Goal: Task Accomplishment & Management: Use online tool/utility

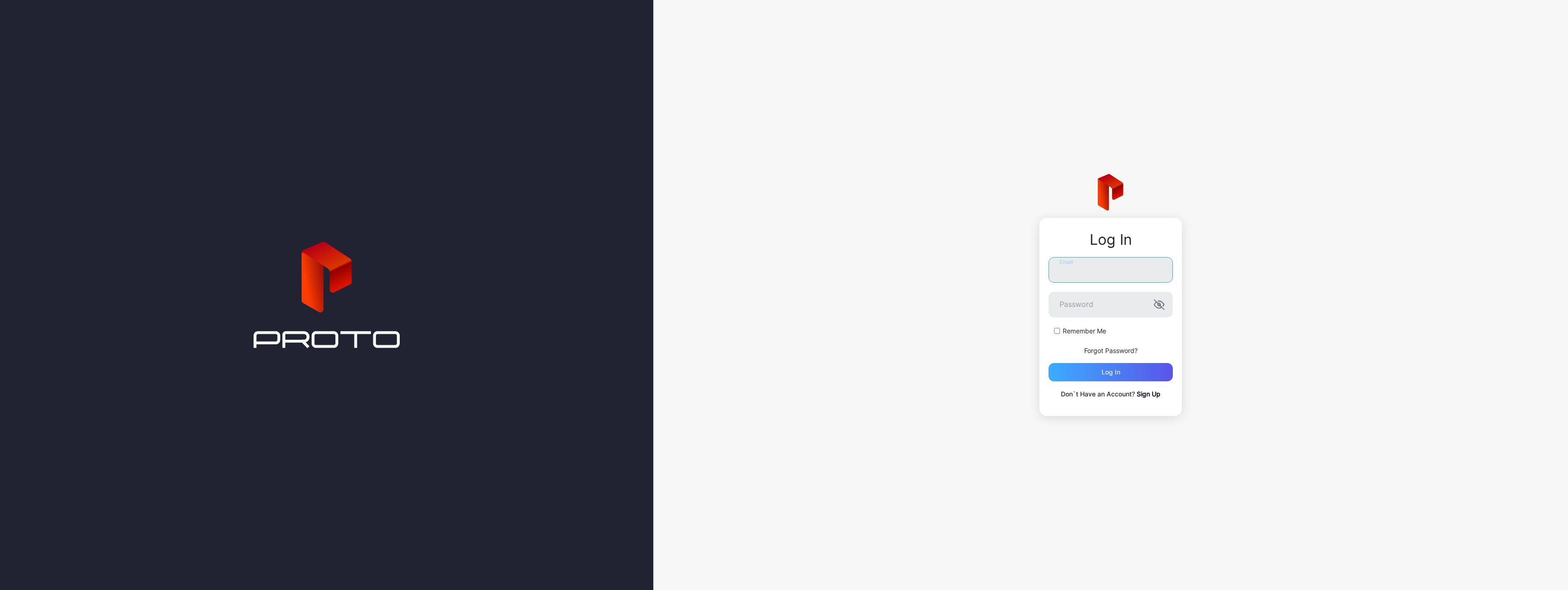
type input "**********"
click at [1095, 370] on div "Log in" at bounding box center [1110, 372] width 124 height 18
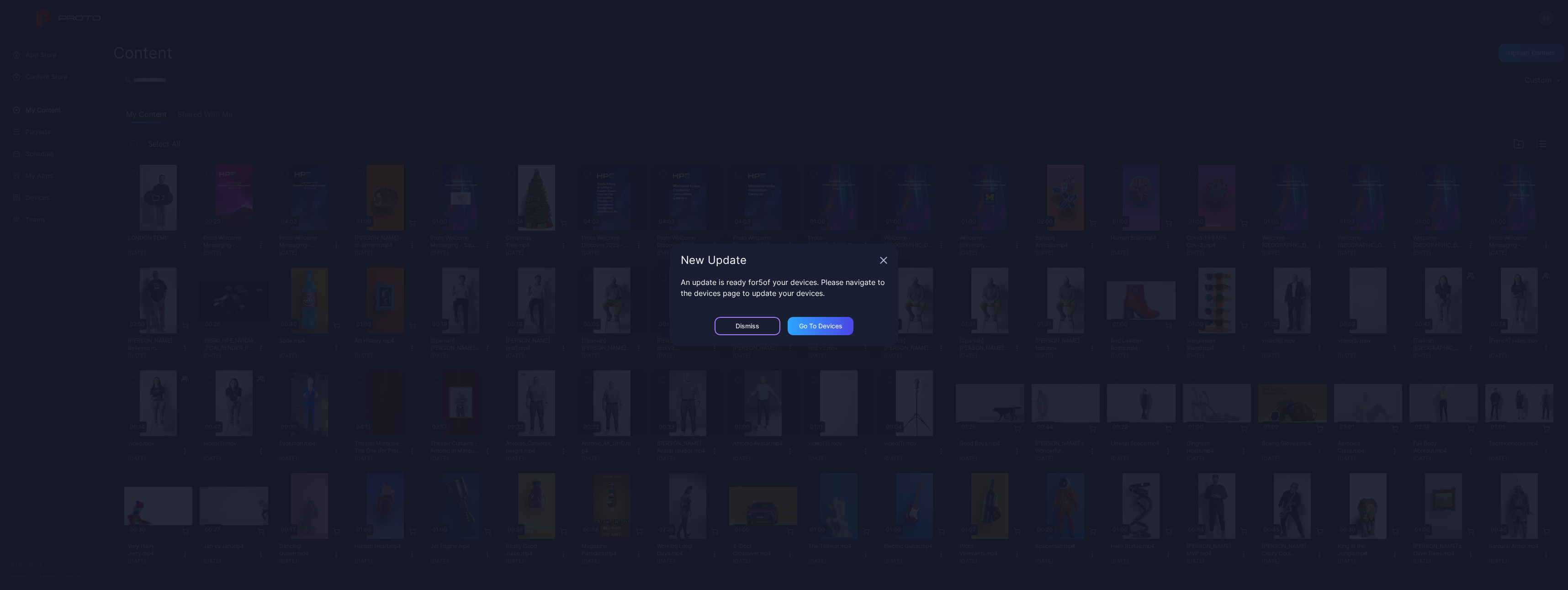
click at [742, 321] on div "Dismiss" at bounding box center [747, 326] width 66 height 18
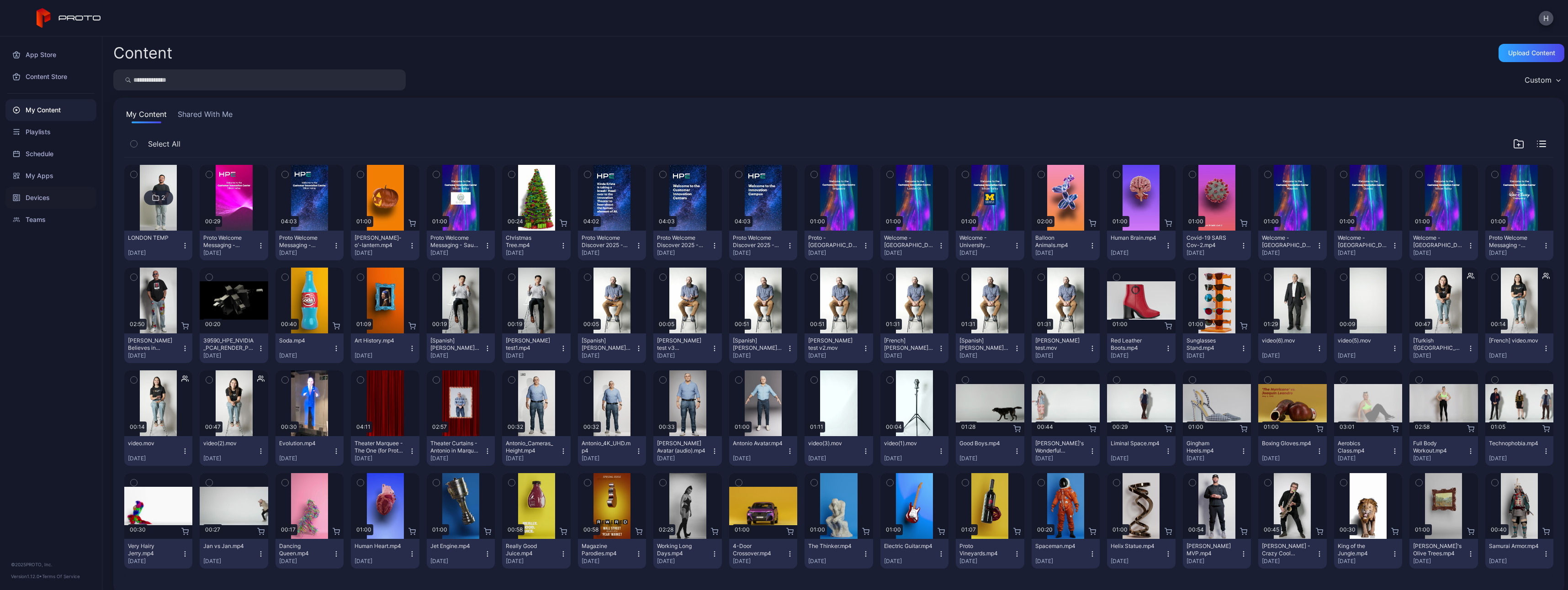
click at [42, 195] on div "Devices" at bounding box center [51, 197] width 91 height 22
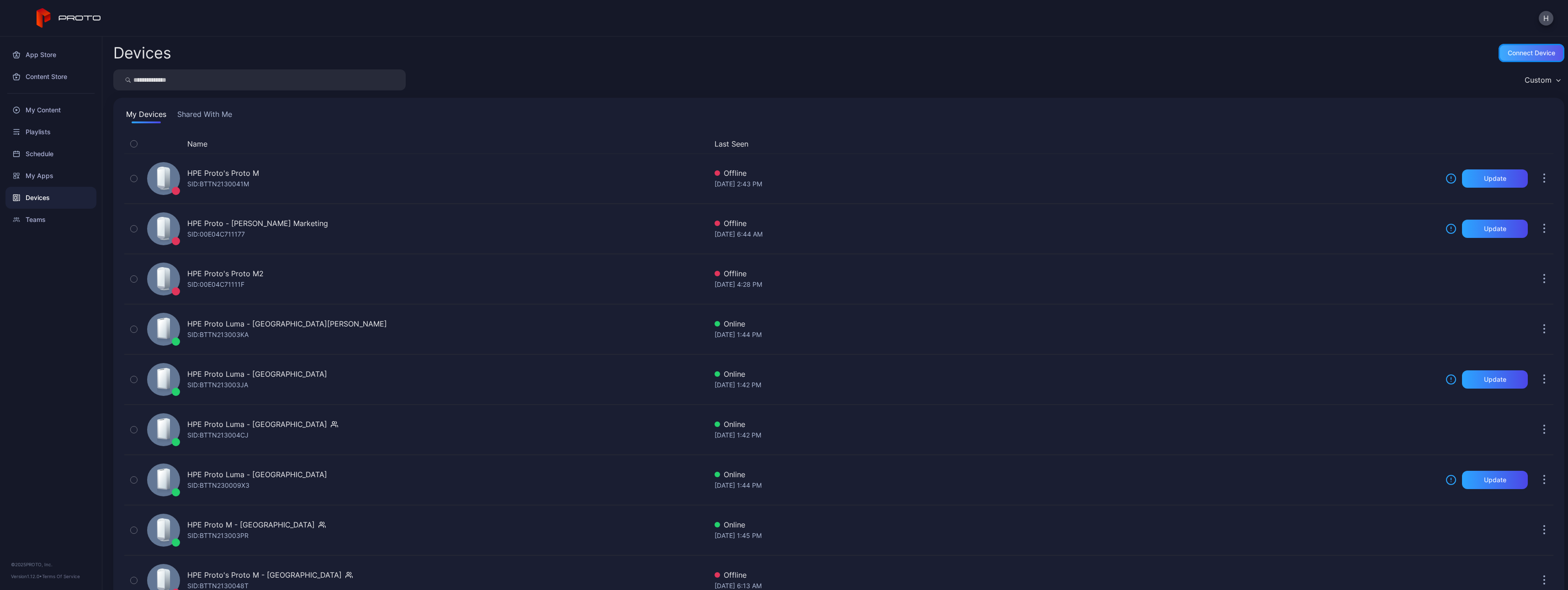
click at [1515, 56] on div "Connect device" at bounding box center [1532, 52] width 48 height 7
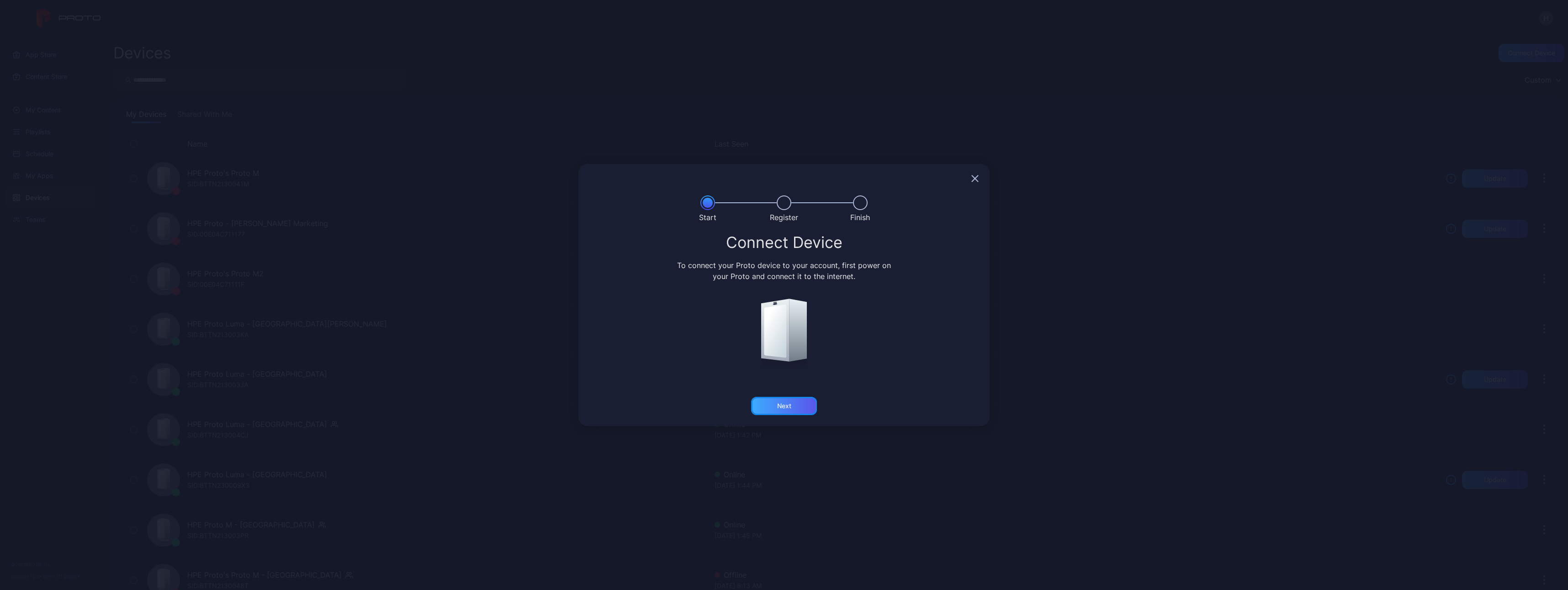
click at [799, 407] on div "Next" at bounding box center [784, 406] width 66 height 18
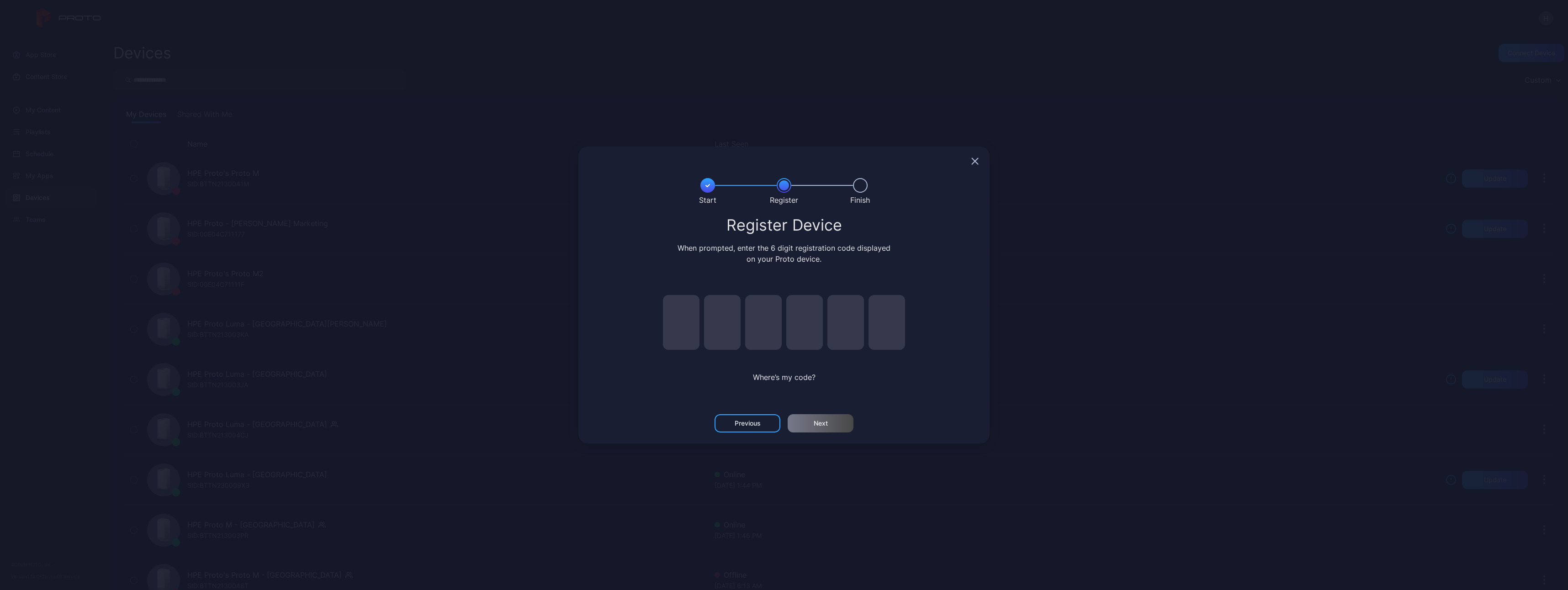
click at [690, 325] on input "pin code 1 of 6" at bounding box center [681, 323] width 36 height 55
type input "*"
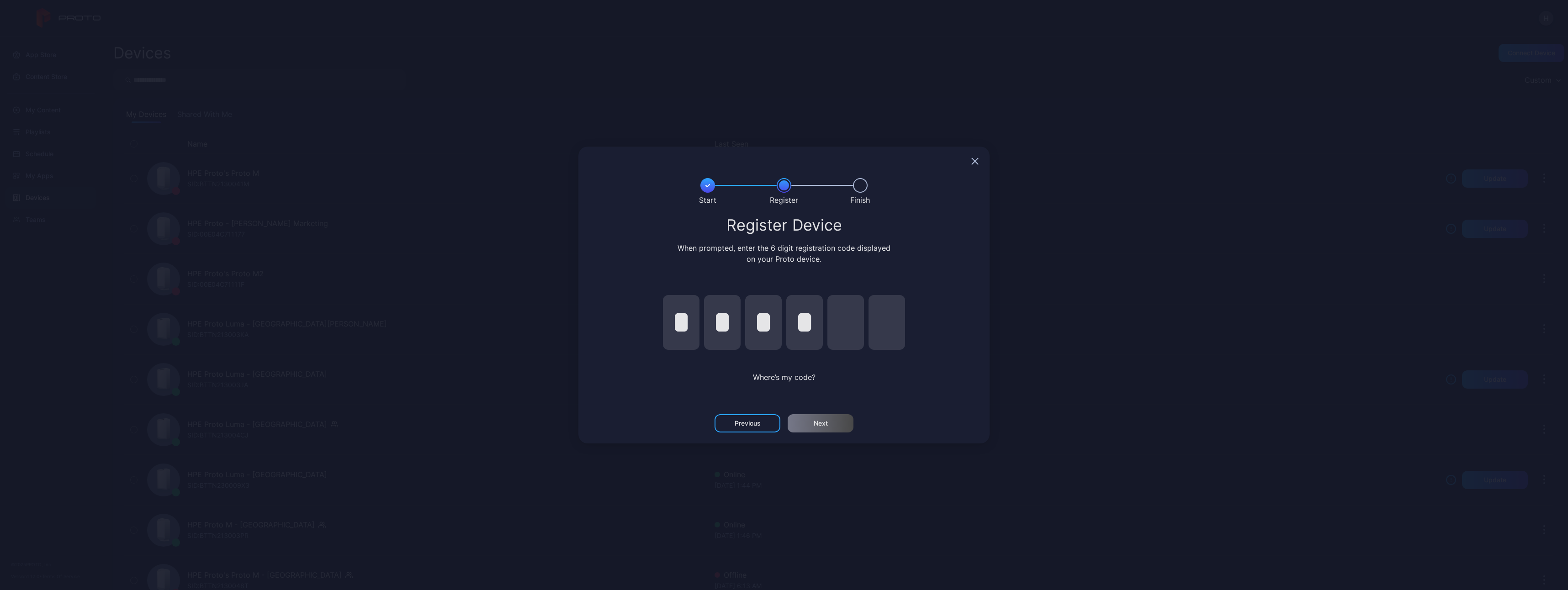
type input "*"
click at [832, 423] on div "Next" at bounding box center [821, 423] width 66 height 18
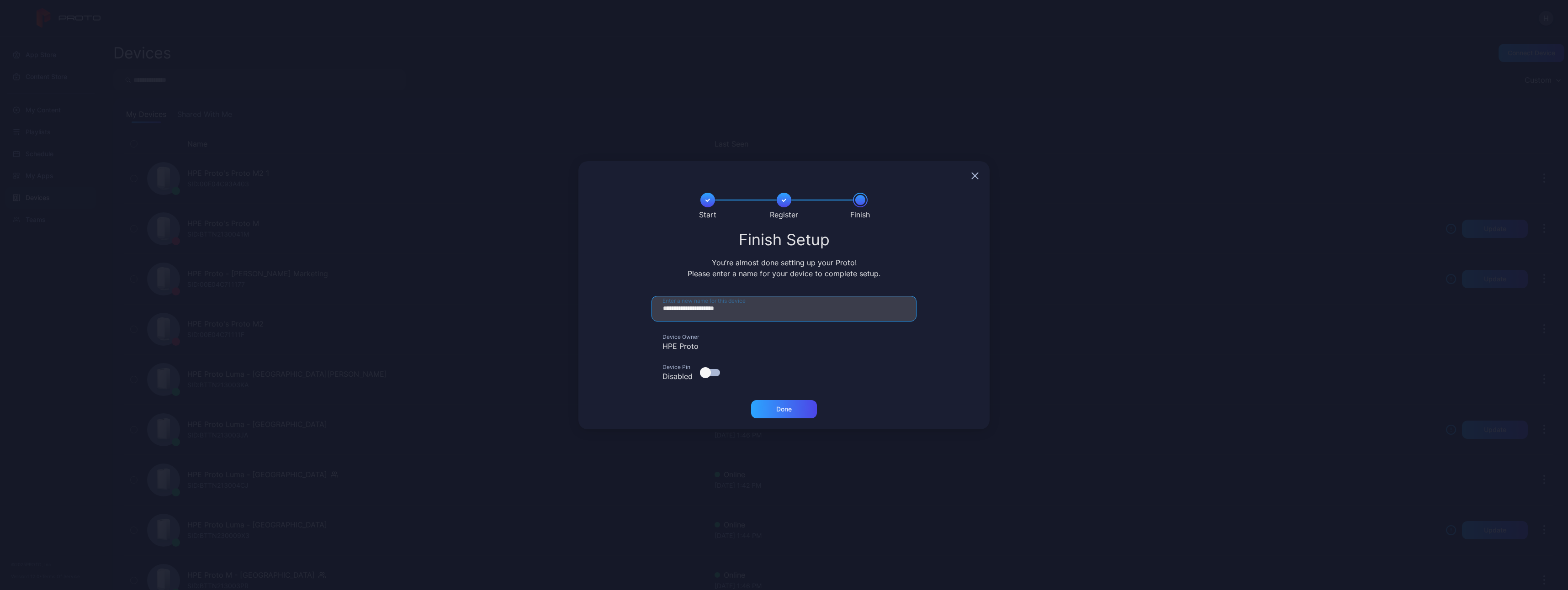
click at [736, 308] on input "**********" at bounding box center [784, 309] width 265 height 26
type input "**********"
click at [784, 407] on div "Done" at bounding box center [784, 409] width 15 height 7
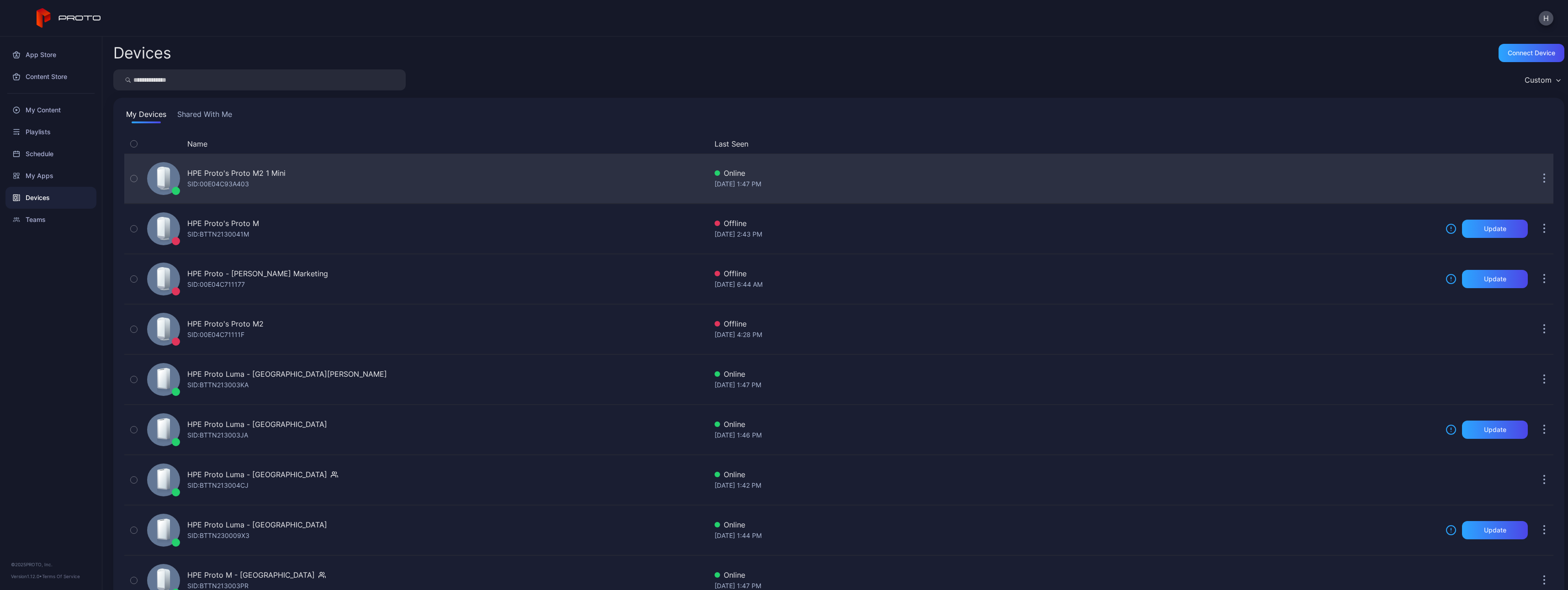
click at [1543, 182] on icon "button" at bounding box center [1544, 178] width 2 height 10
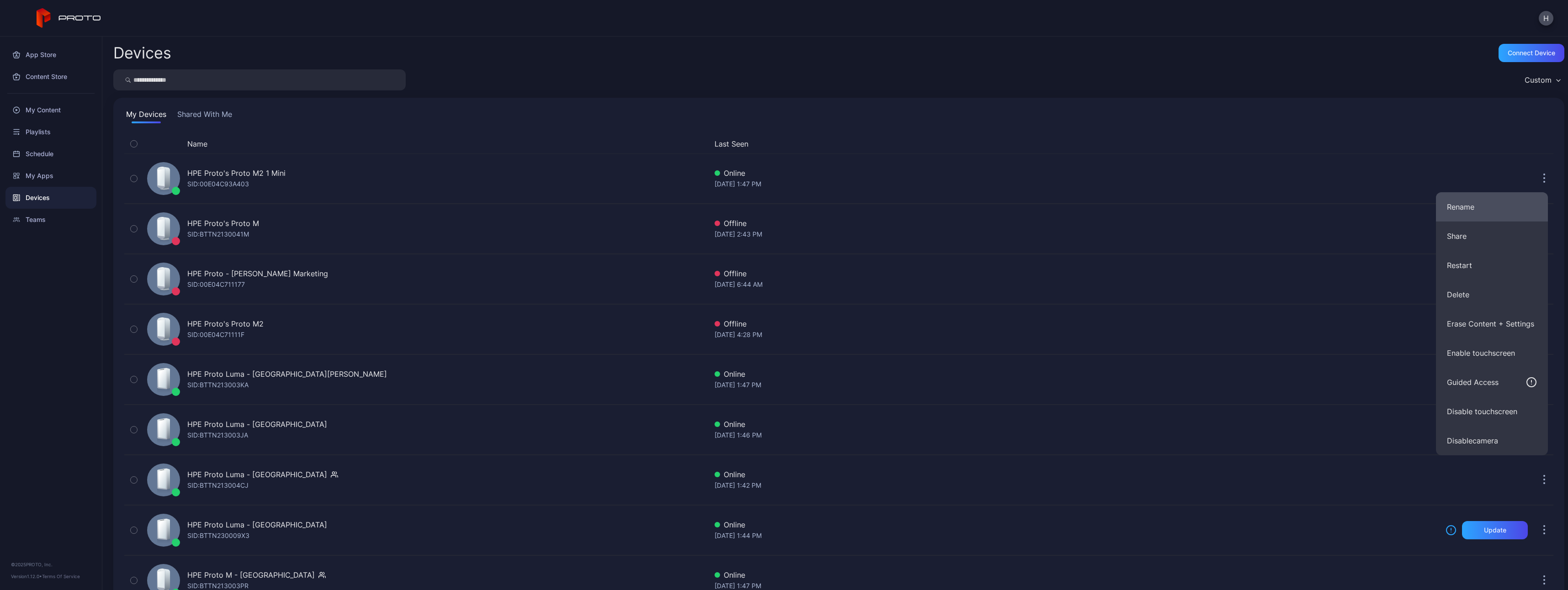
click at [1463, 209] on button "Rename" at bounding box center [1492, 207] width 112 height 29
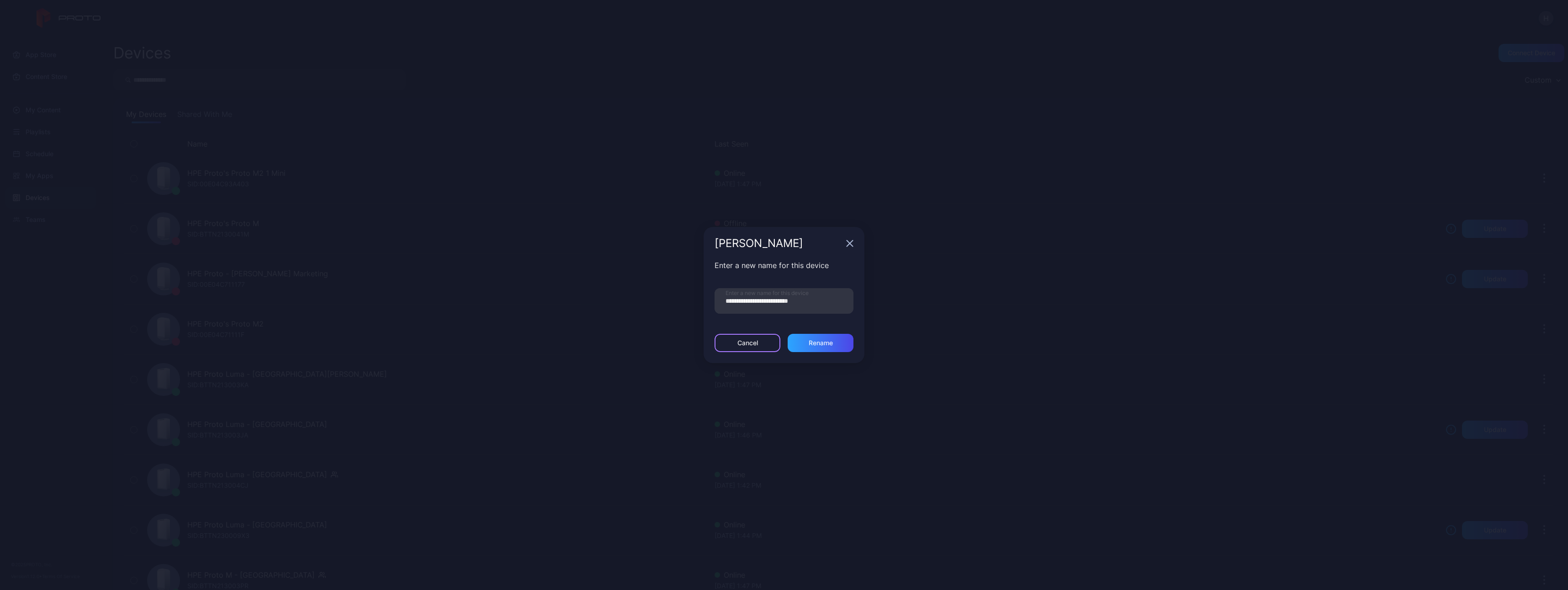
click at [753, 341] on div "Cancel" at bounding box center [747, 343] width 20 height 7
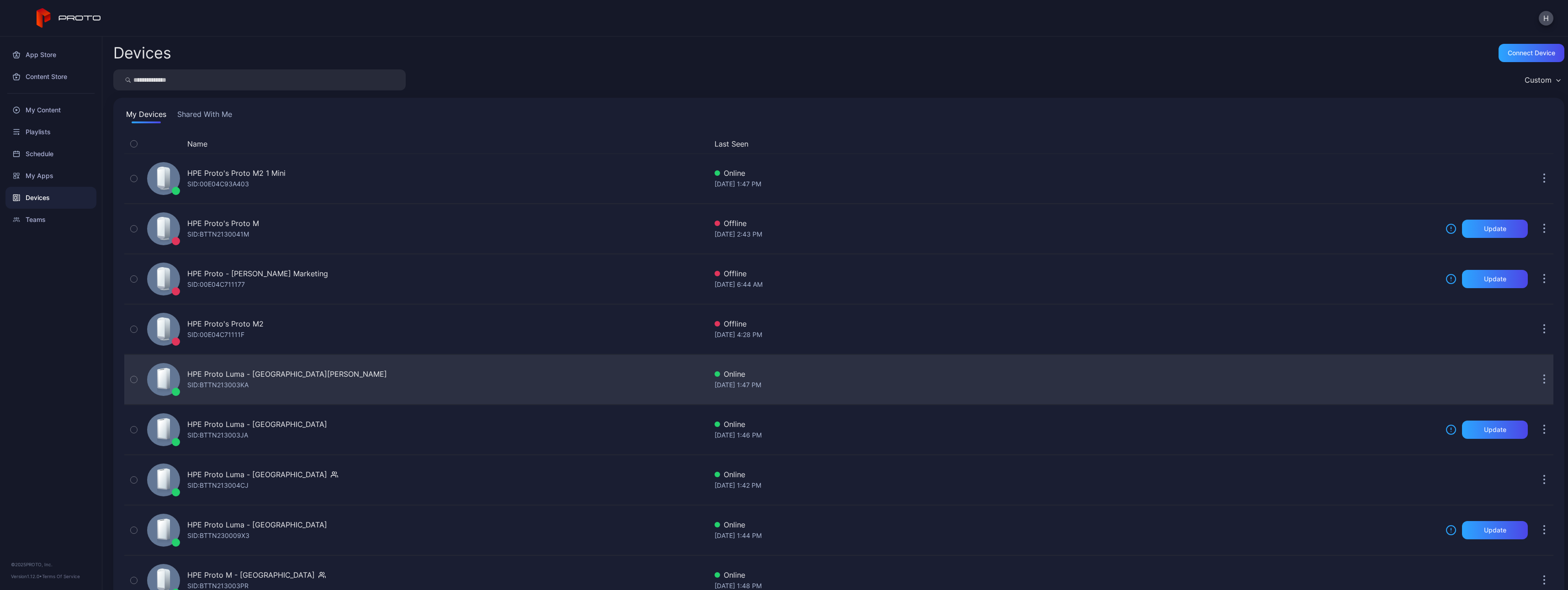
click at [1536, 374] on button "button" at bounding box center [1544, 379] width 18 height 18
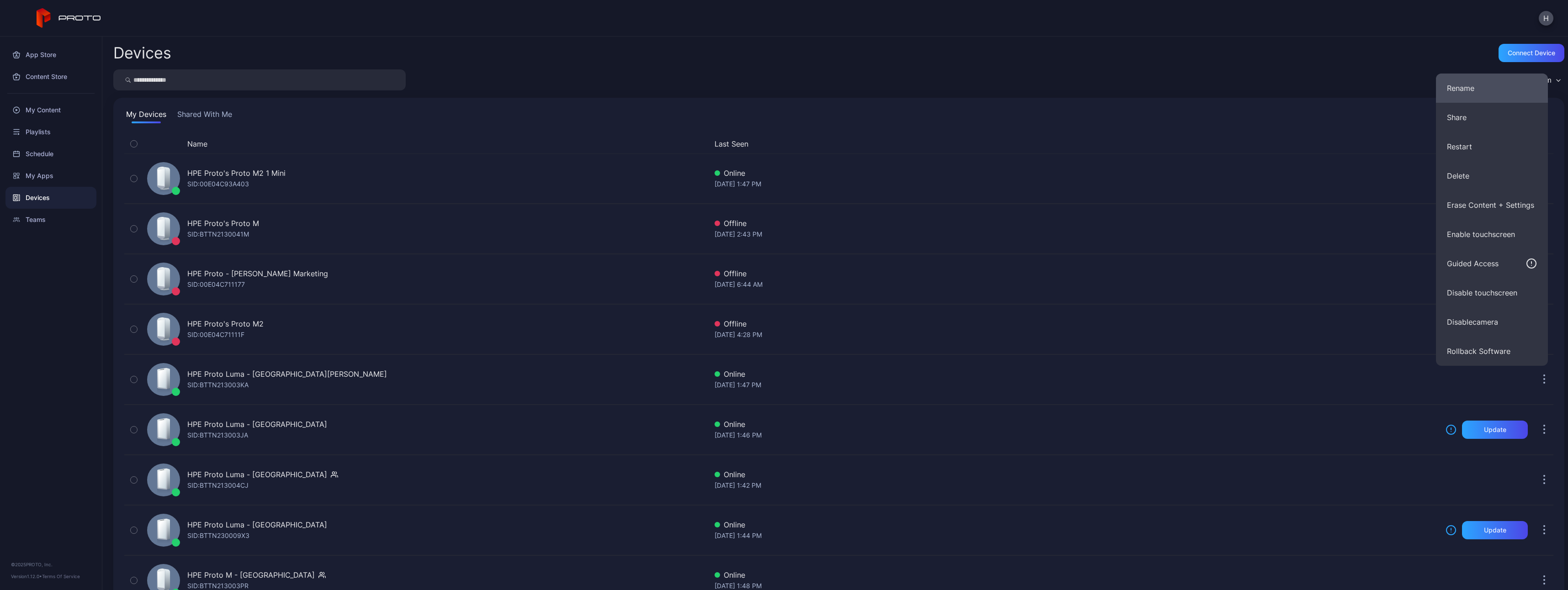
click at [1504, 85] on button "Rename" at bounding box center [1492, 88] width 112 height 29
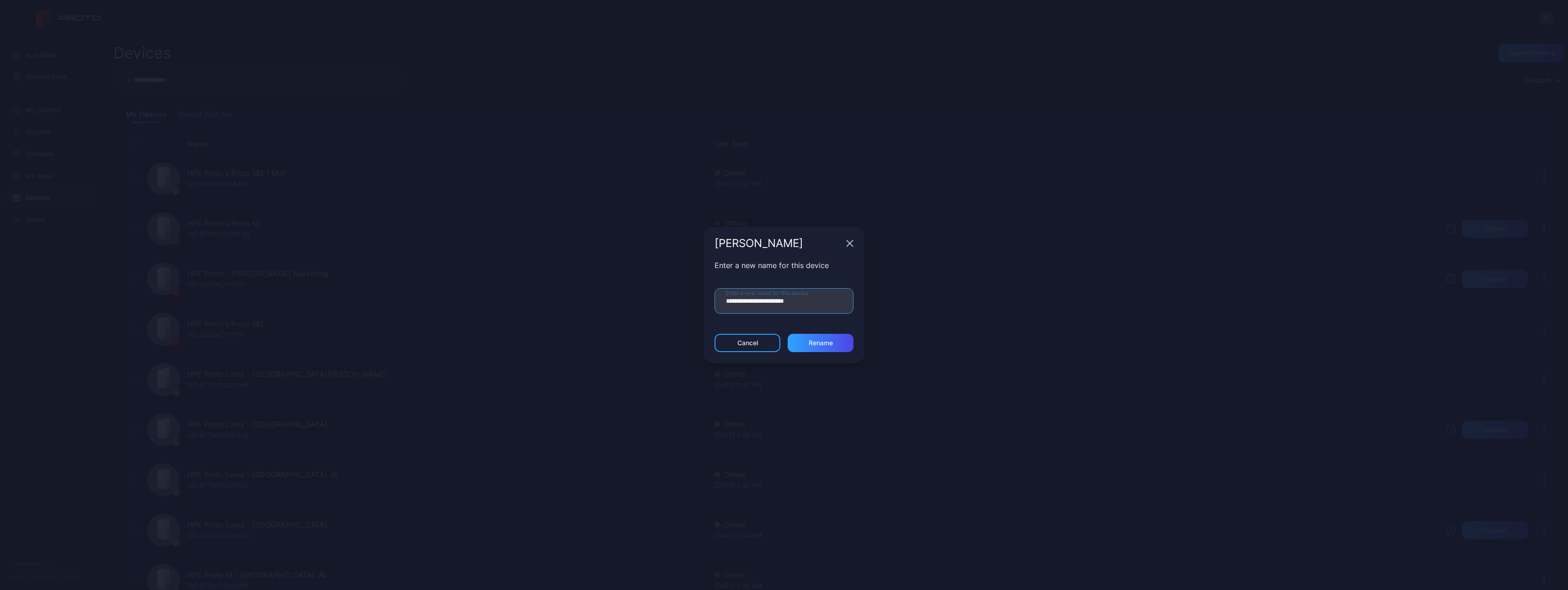
drag, startPoint x: 825, startPoint y: 302, endPoint x: 650, endPoint y: 304, distance: 175.0
click at [650, 304] on div "**********" at bounding box center [784, 295] width 1568 height 590
click at [745, 345] on div "Cancel" at bounding box center [747, 343] width 20 height 7
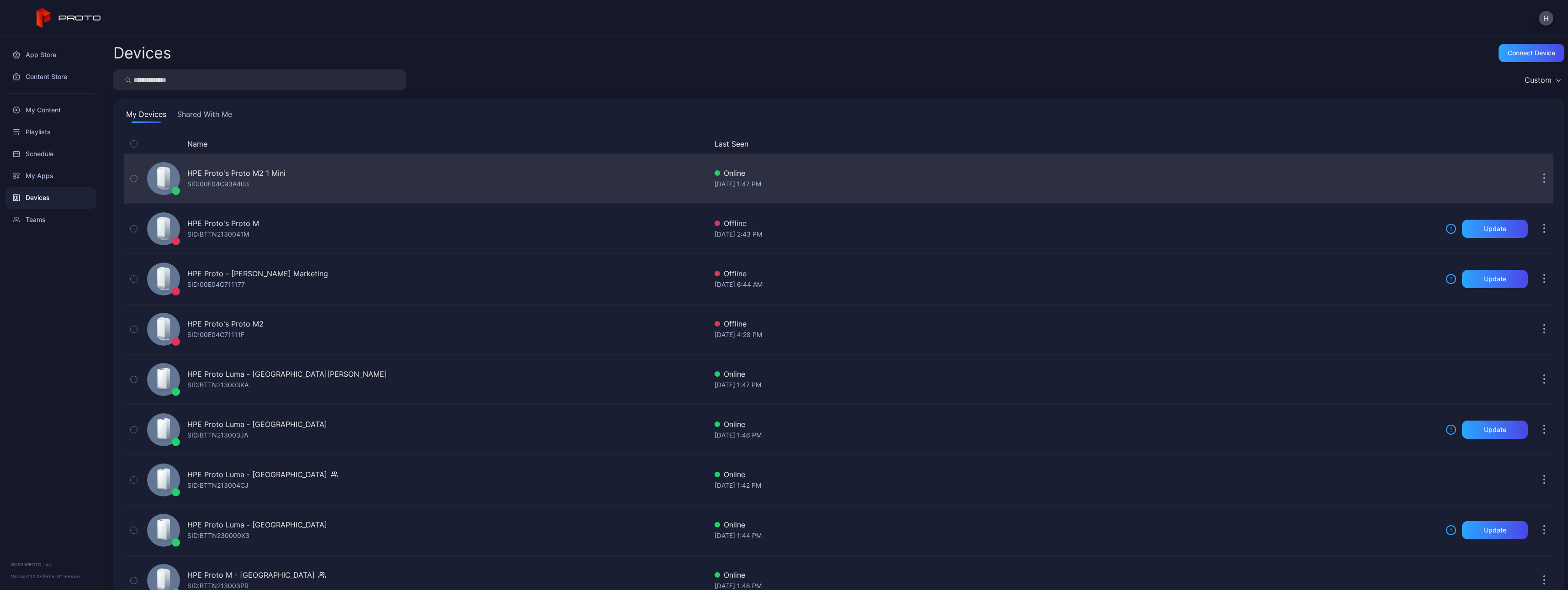
click at [1544, 176] on icon "button" at bounding box center [1545, 175] width 1 height 1
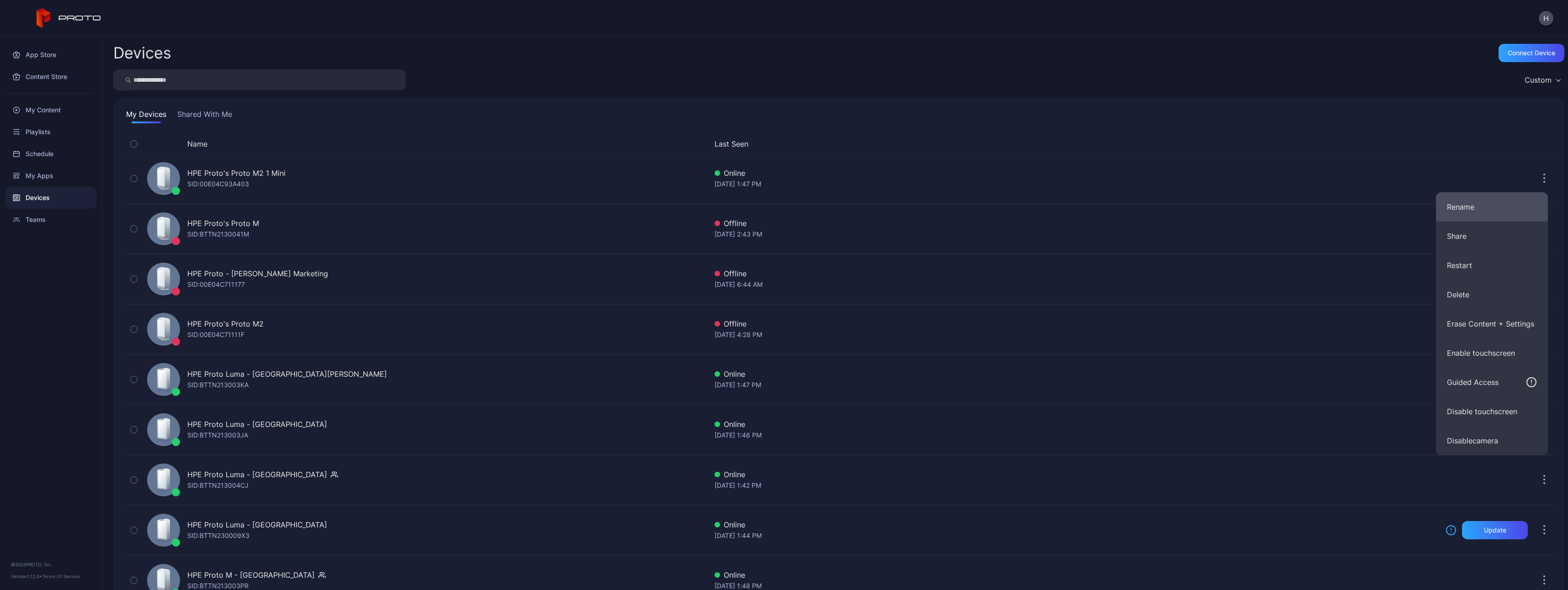
click at [1484, 211] on button "Rename" at bounding box center [1492, 207] width 112 height 29
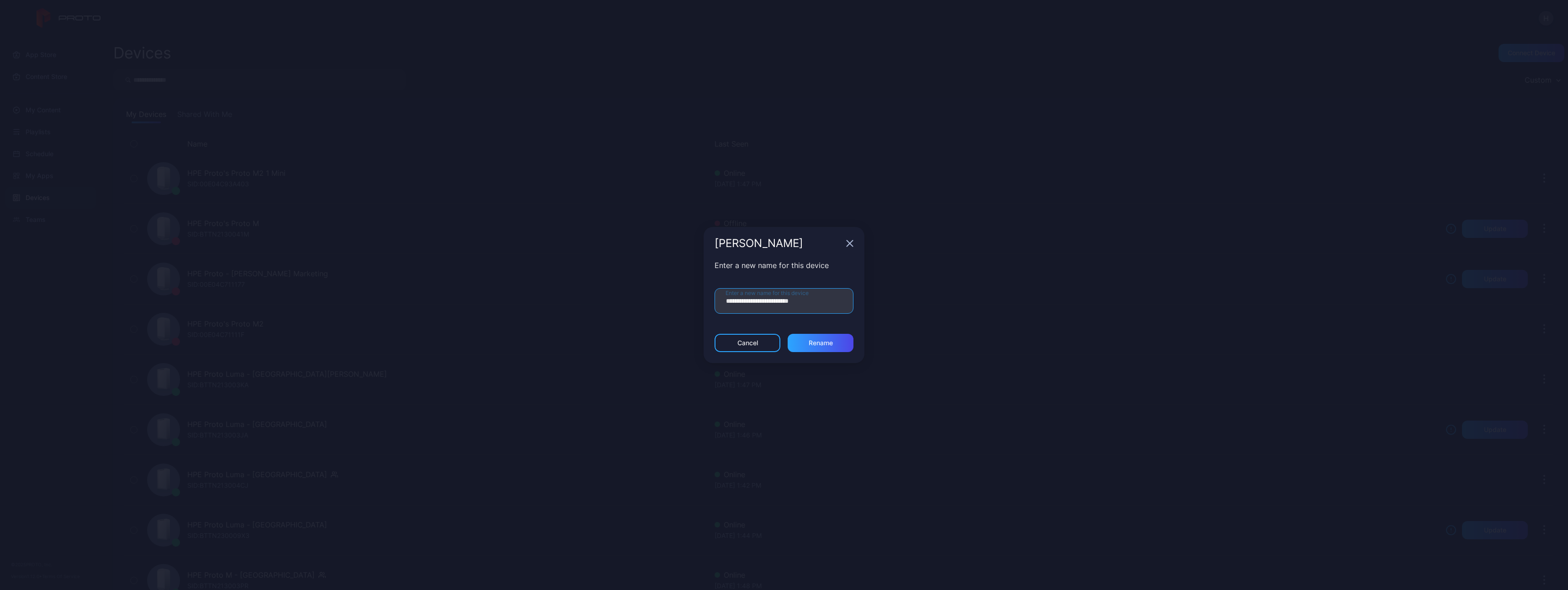
drag, startPoint x: 826, startPoint y: 301, endPoint x: 658, endPoint y: 294, distance: 168.1
click at [658, 294] on div "**********" at bounding box center [784, 295] width 1568 height 590
paste input "text"
click at [774, 300] on input "**********" at bounding box center [784, 301] width 139 height 26
type input "**********"
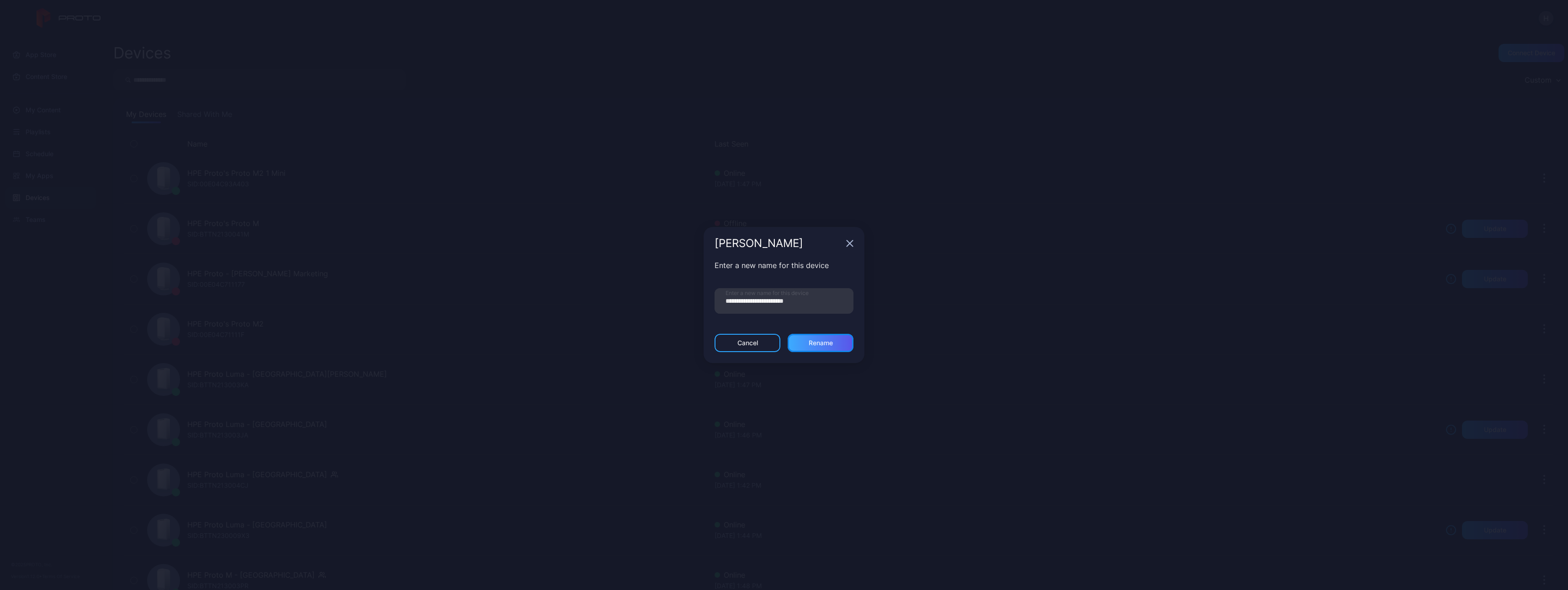
click at [818, 339] on div "Rename" at bounding box center [821, 343] width 25 height 7
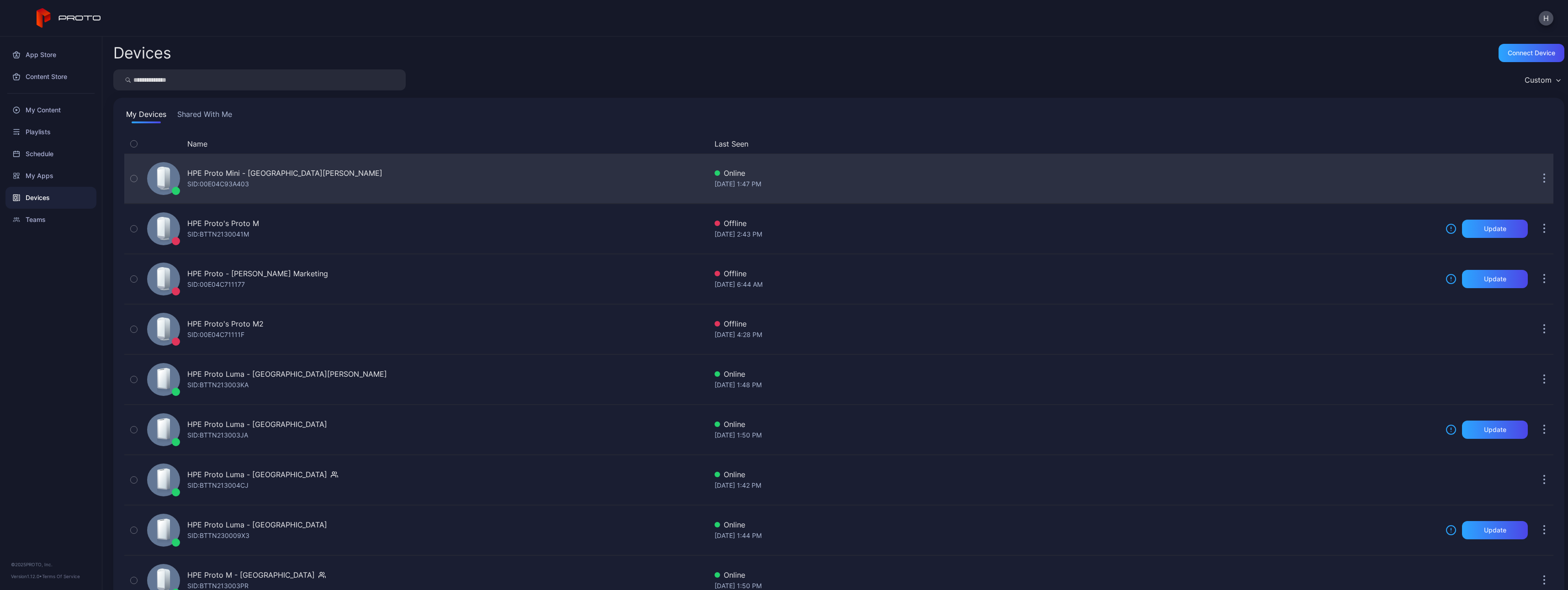
click at [1543, 174] on icon "button" at bounding box center [1544, 178] width 2 height 10
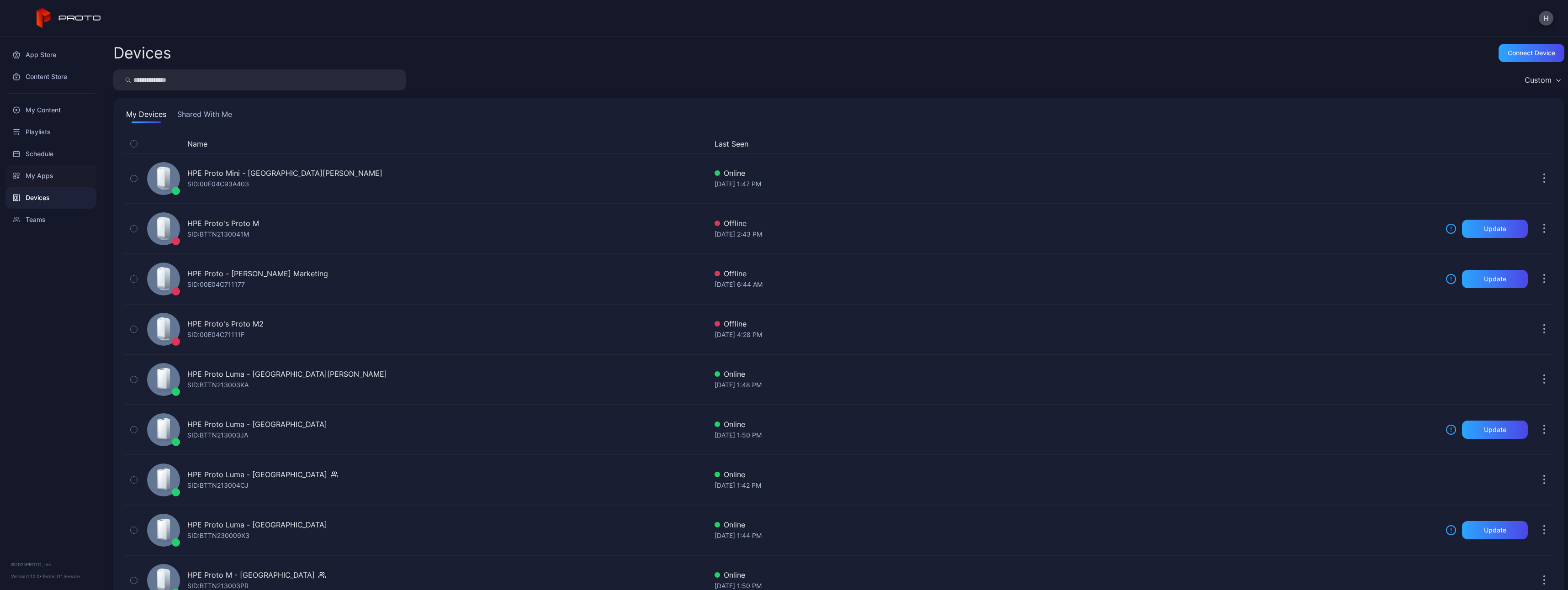
click at [36, 181] on div "My Apps" at bounding box center [51, 176] width 91 height 22
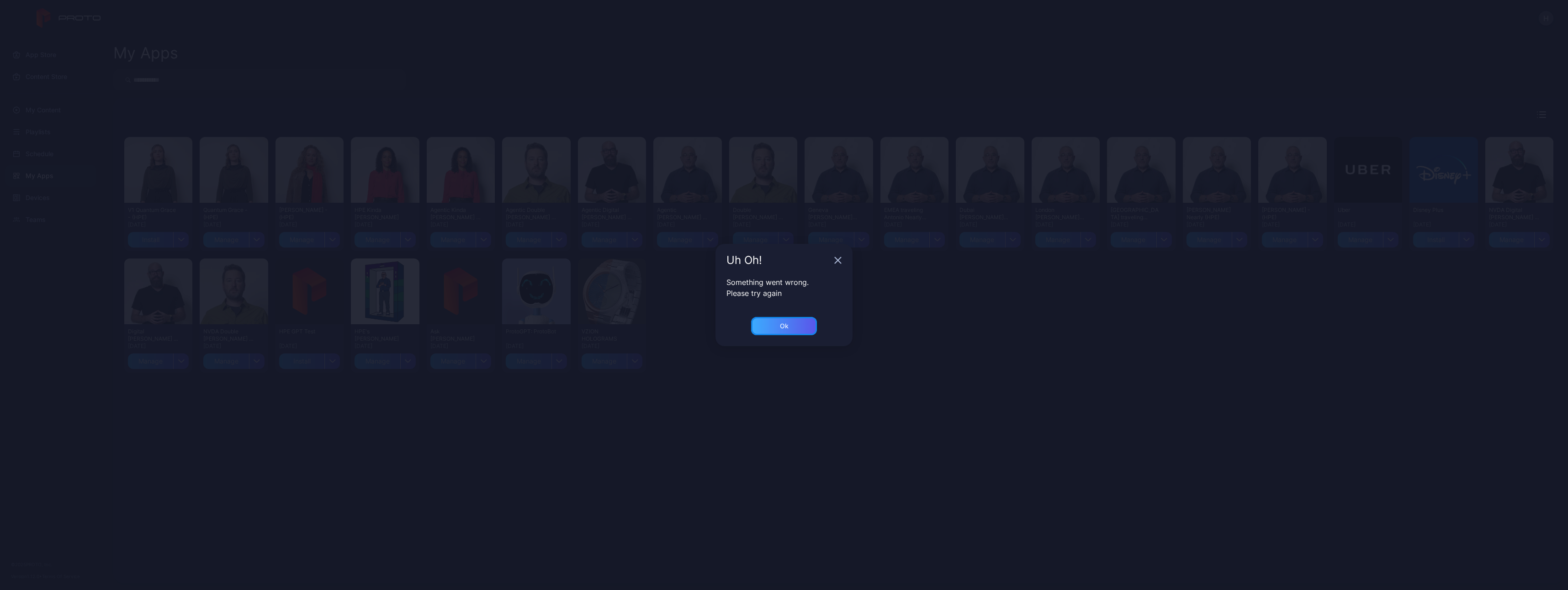
click at [787, 325] on div "Ok" at bounding box center [784, 326] width 8 height 7
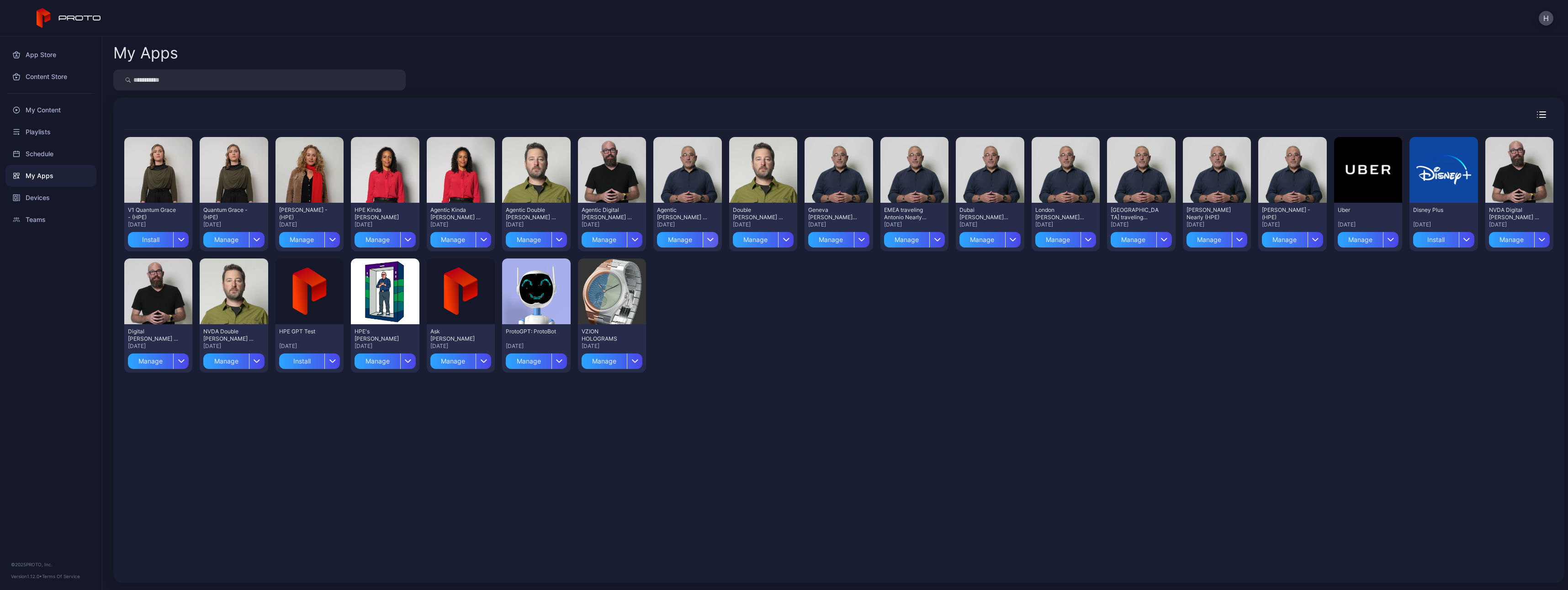
click at [707, 238] on icon "button" at bounding box center [711, 239] width 7 height 3
click at [807, 293] on div "Preview V1 Quantum Grace - (HPE) [DATE] Install Preview Quantum Grace - (HPE) […" at bounding box center [838, 255] width 1429 height 251
click at [43, 129] on div "Playlists" at bounding box center [51, 132] width 91 height 22
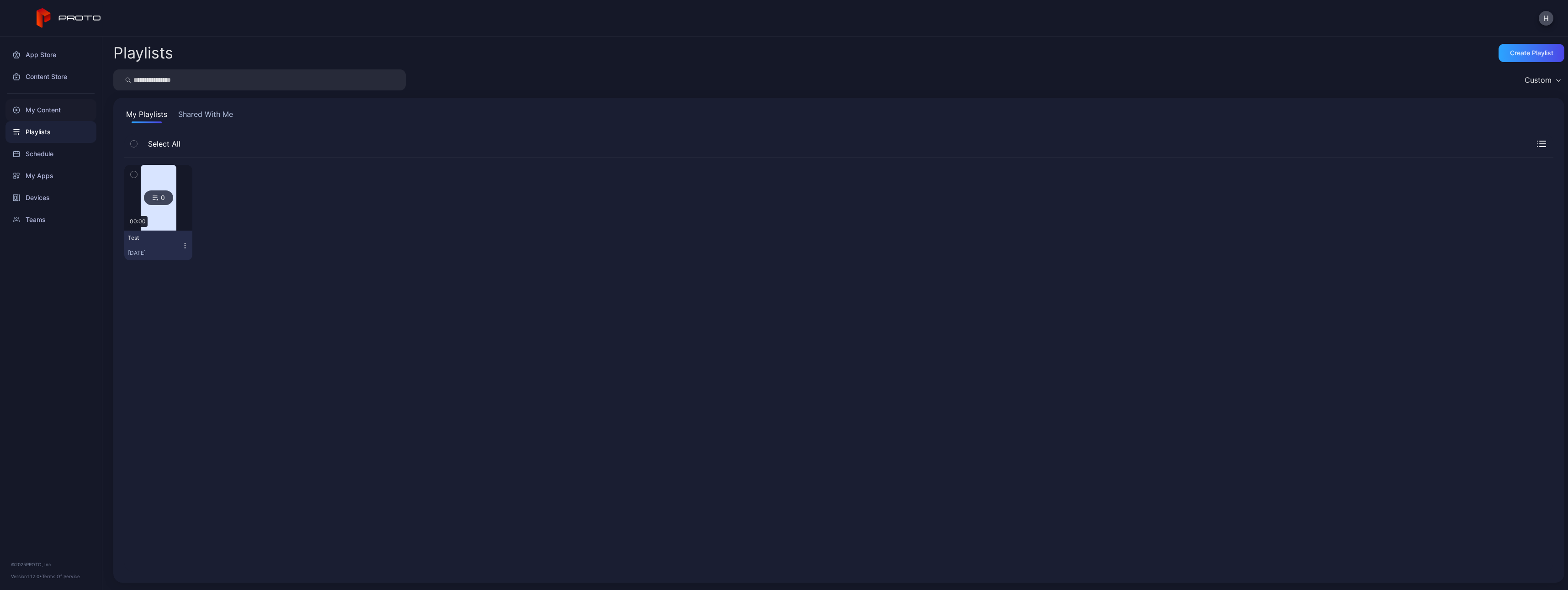
click at [41, 111] on div "My Content" at bounding box center [51, 110] width 91 height 22
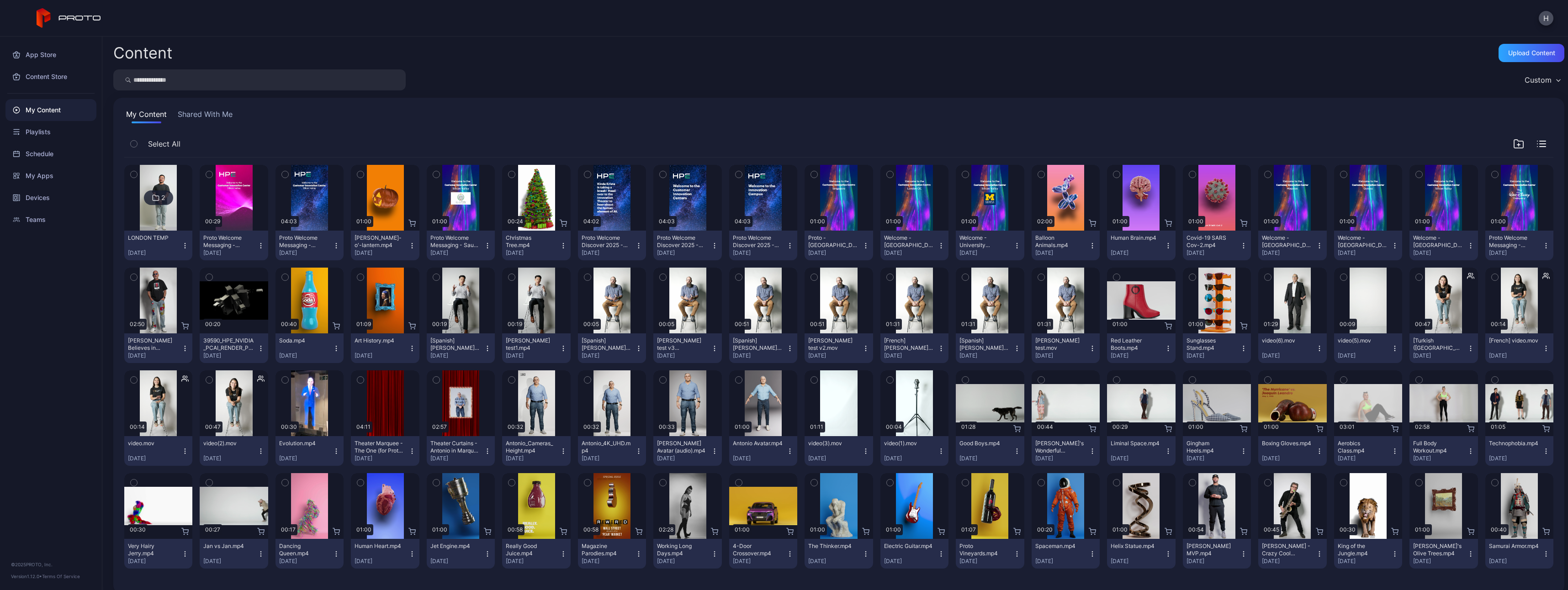
click at [560, 248] on icon "button" at bounding box center [563, 246] width 7 height 7
click at [545, 419] on button "Add To Playlist" at bounding box center [533, 426] width 78 height 29
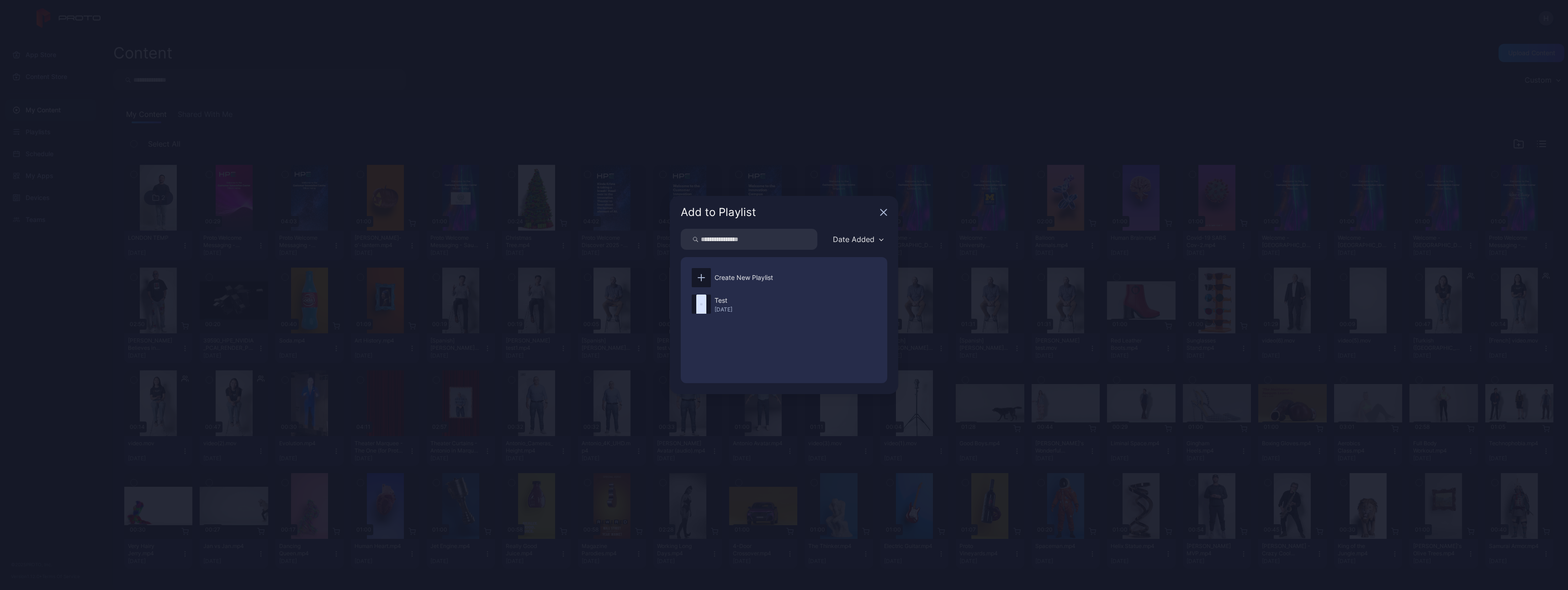
click at [887, 213] on div "Add to Playlist" at bounding box center [784, 212] width 228 height 33
click at [884, 212] on icon "button" at bounding box center [884, 212] width 6 height 6
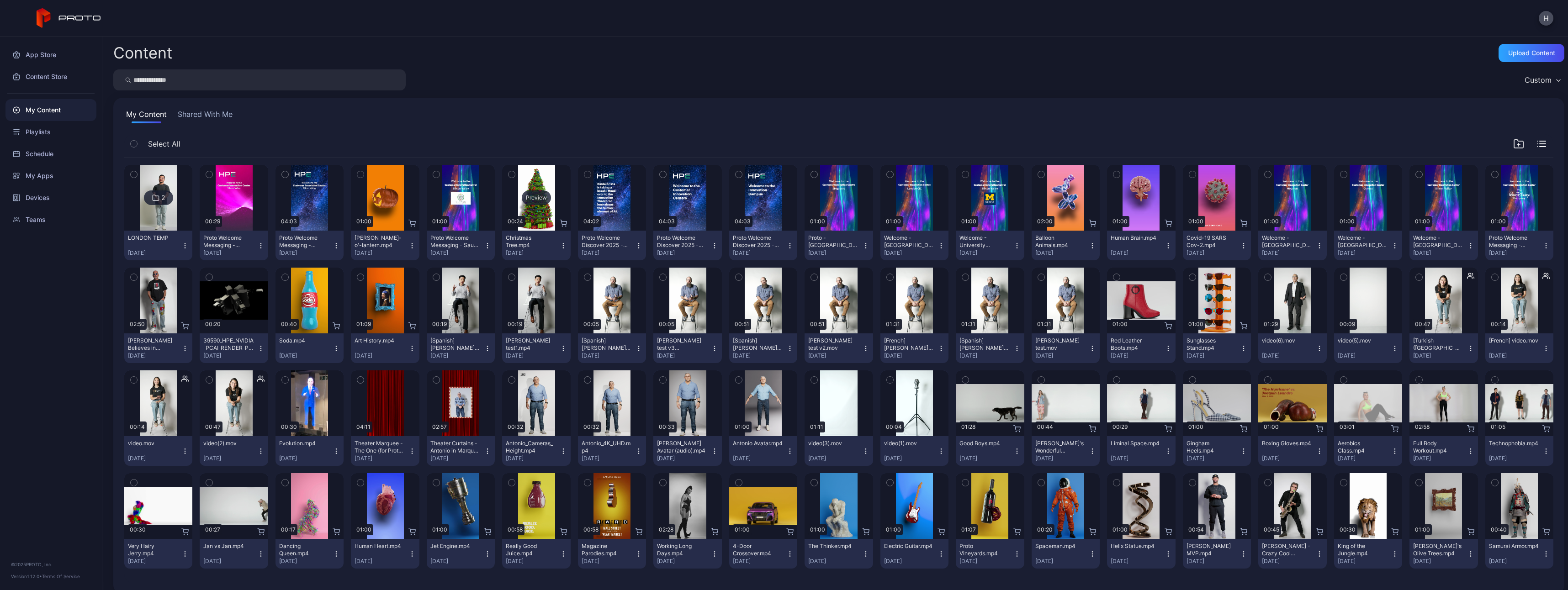
click at [522, 209] on div "Preview" at bounding box center [536, 198] width 68 height 66
click at [562, 245] on icon "button" at bounding box center [563, 246] width 7 height 7
click at [537, 307] on button "Assign" at bounding box center [533, 309] width 78 height 29
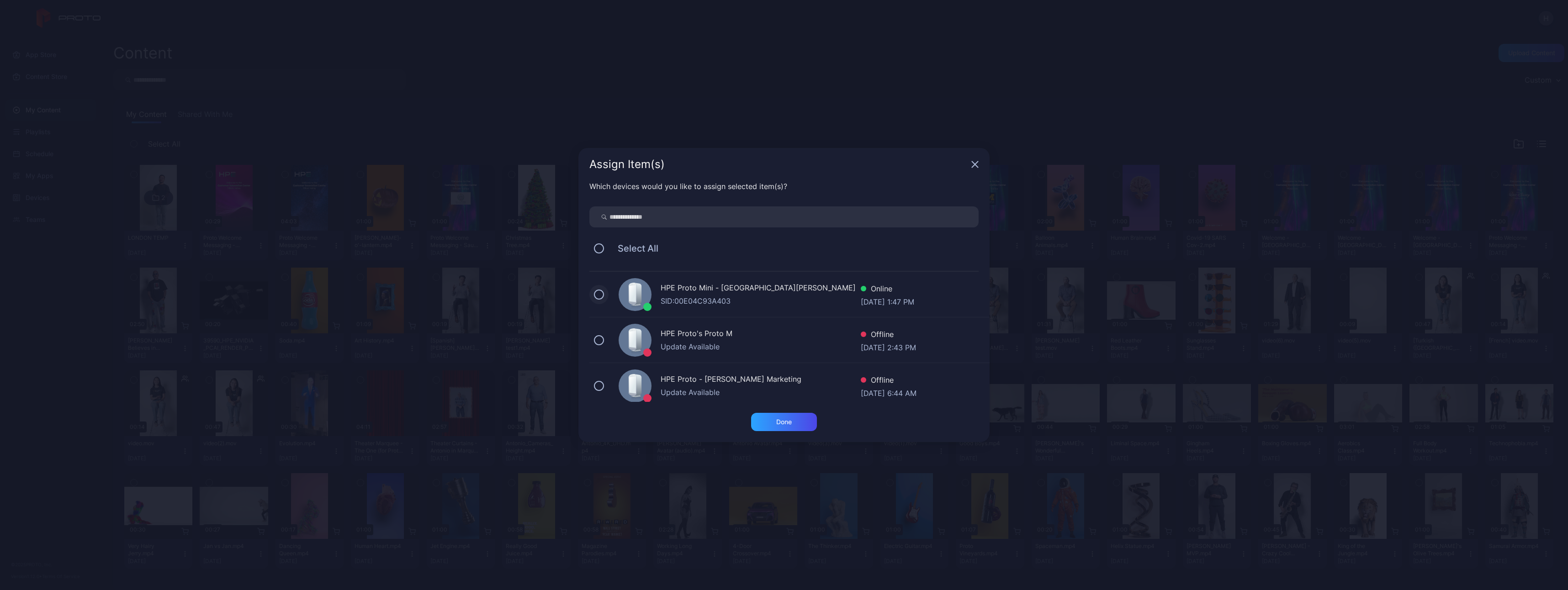
click at [599, 296] on button at bounding box center [599, 295] width 10 height 10
click at [780, 422] on div "Done" at bounding box center [784, 422] width 15 height 7
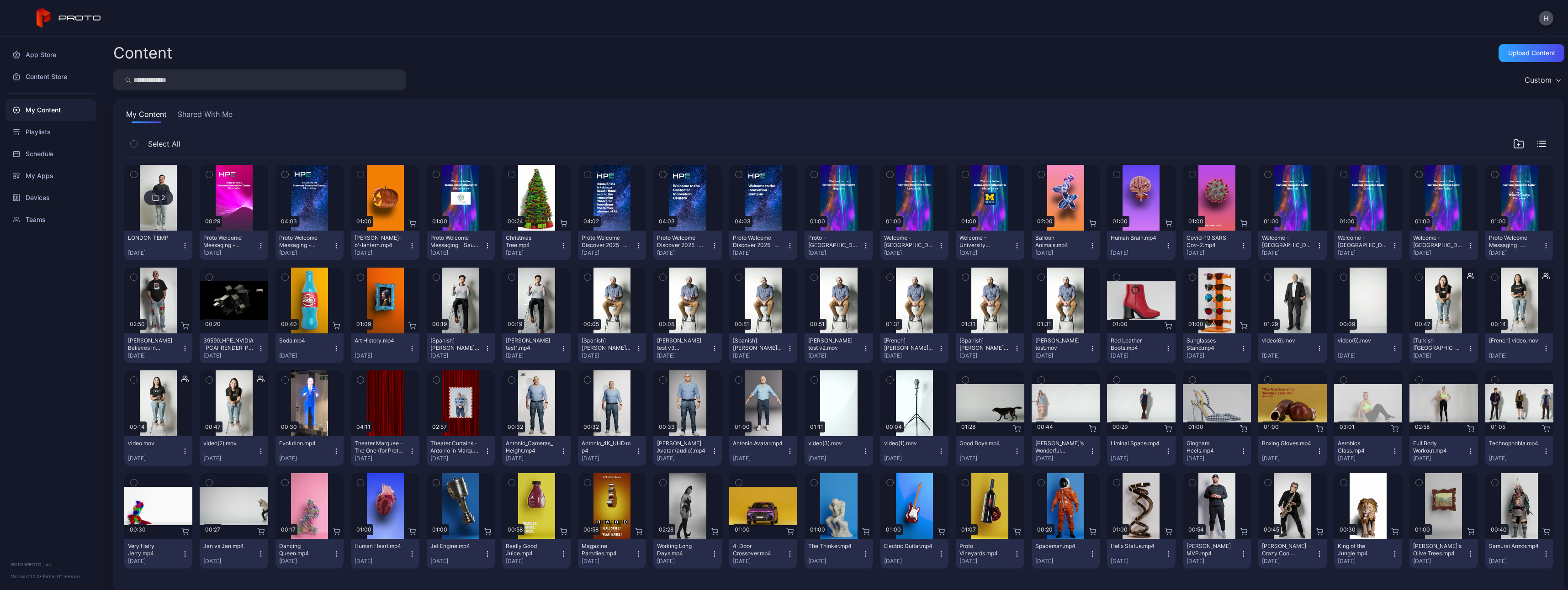
click at [335, 240] on button "Proto Welcome Messaging - [GEOGRAPHIC_DATA] 07.mp4 [DATE]" at bounding box center [309, 246] width 68 height 29
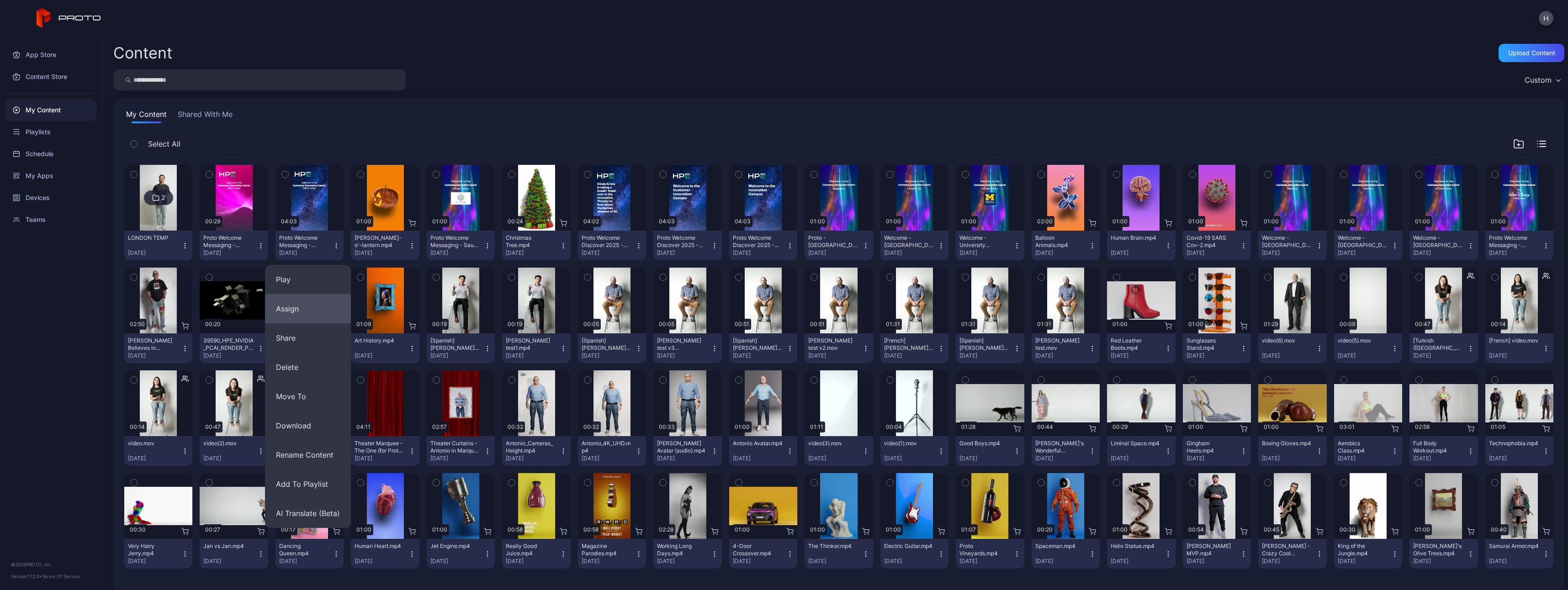
click at [302, 303] on button "Assign" at bounding box center [307, 309] width 86 height 29
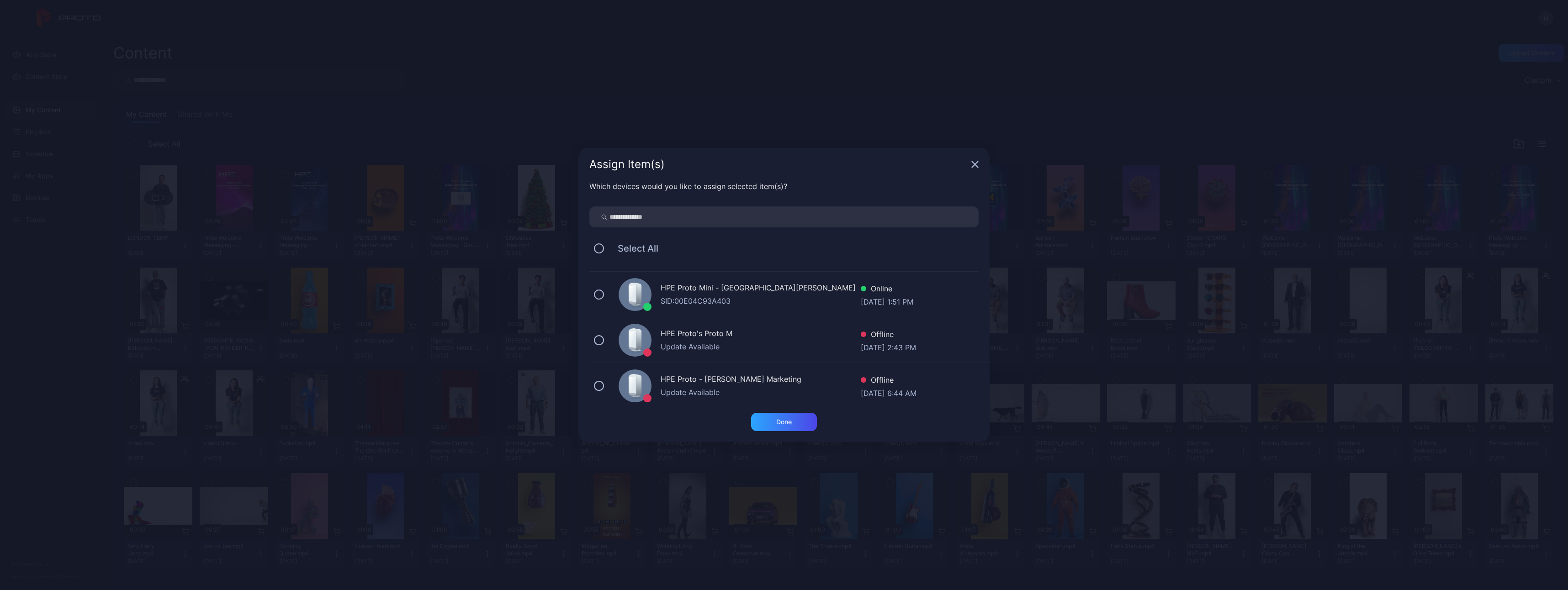
click at [593, 294] on div "HPE Proto Mini - [GEOGRAPHIC_DATA][PERSON_NAME] [PERSON_NAME]: 00E04C93A403 Onl…" at bounding box center [790, 294] width 401 height 45
click at [799, 420] on div "Done" at bounding box center [784, 422] width 66 height 18
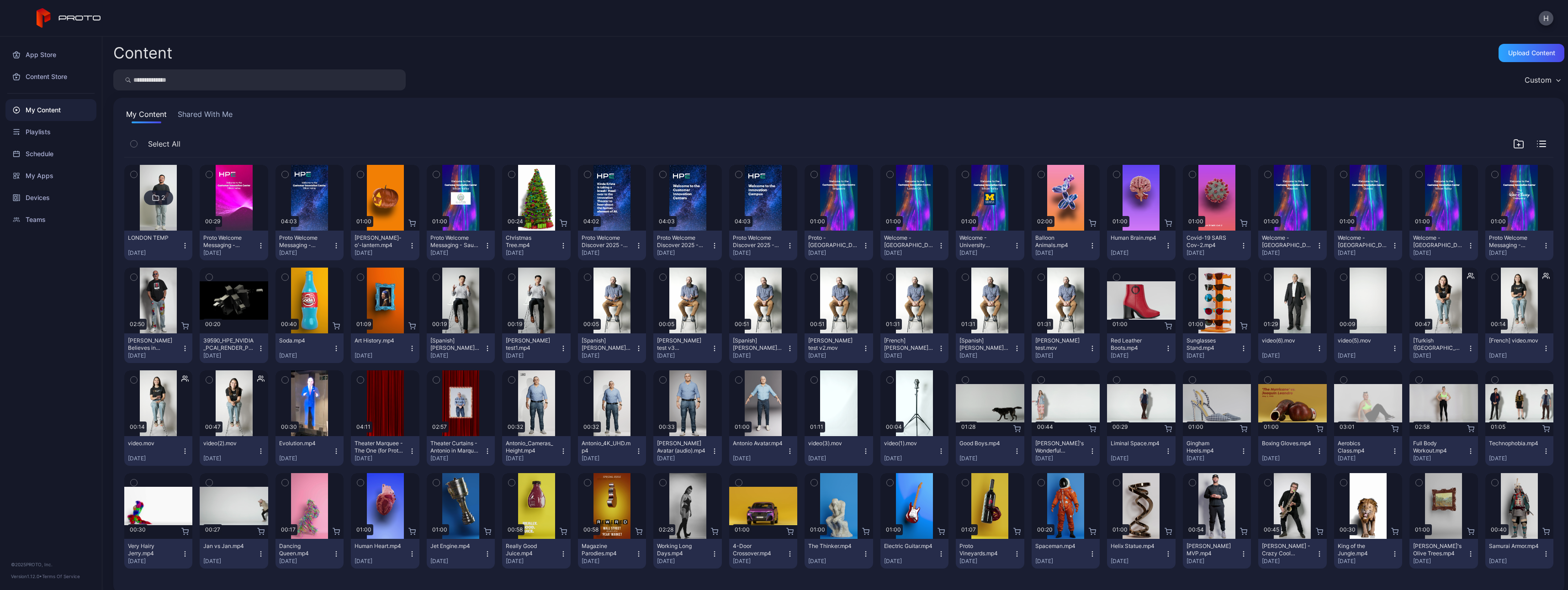
click at [1531, 132] on div "My Content Shared With Me Select All 2 LONDON TEMP [DATE] Preview 00:29 Proto W…" at bounding box center [839, 346] width 1451 height 496
click at [1535, 144] on div "Select All" at bounding box center [838, 146] width 1429 height 23
click at [1536, 145] on div "Select All" at bounding box center [838, 146] width 1429 height 23
click at [1537, 142] on icon "button" at bounding box center [1541, 143] width 9 height 6
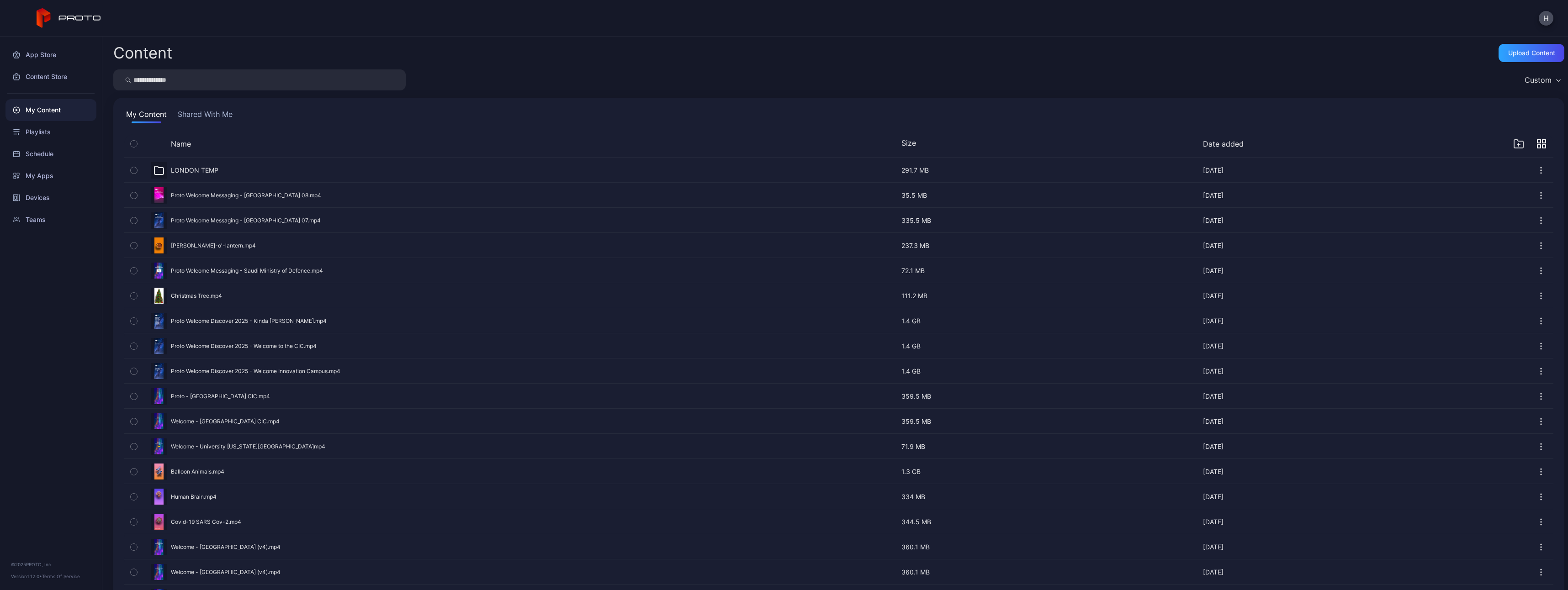
click at [1543, 142] on icon "button" at bounding box center [1544, 141] width 4 height 3
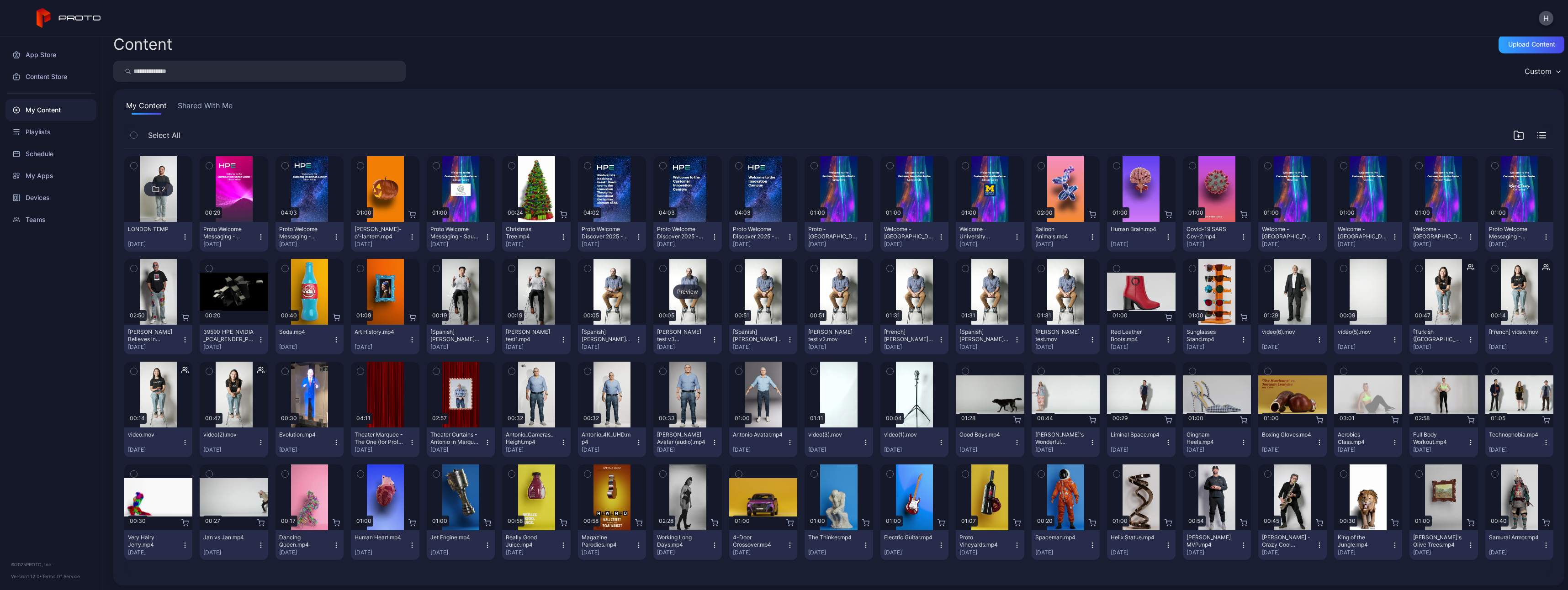
scroll to position [11, 0]
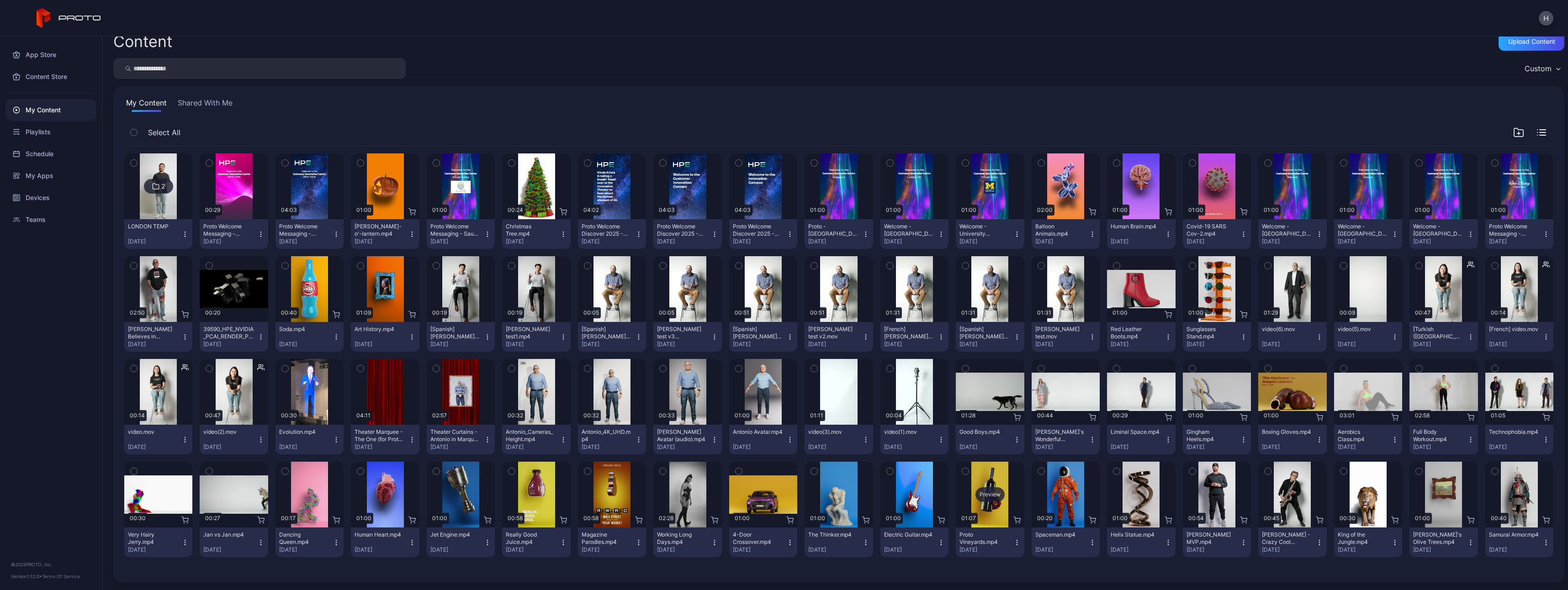
click at [985, 510] on div "Preview" at bounding box center [990, 495] width 68 height 66
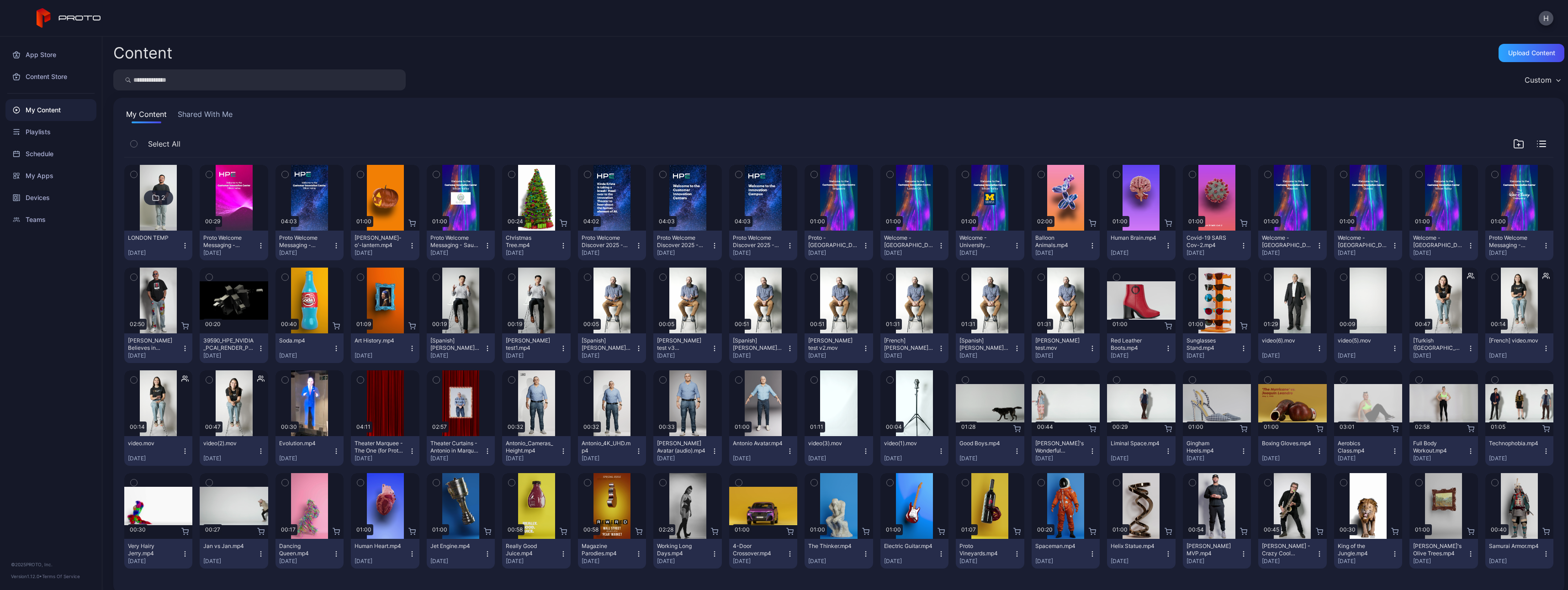
scroll to position [11, 0]
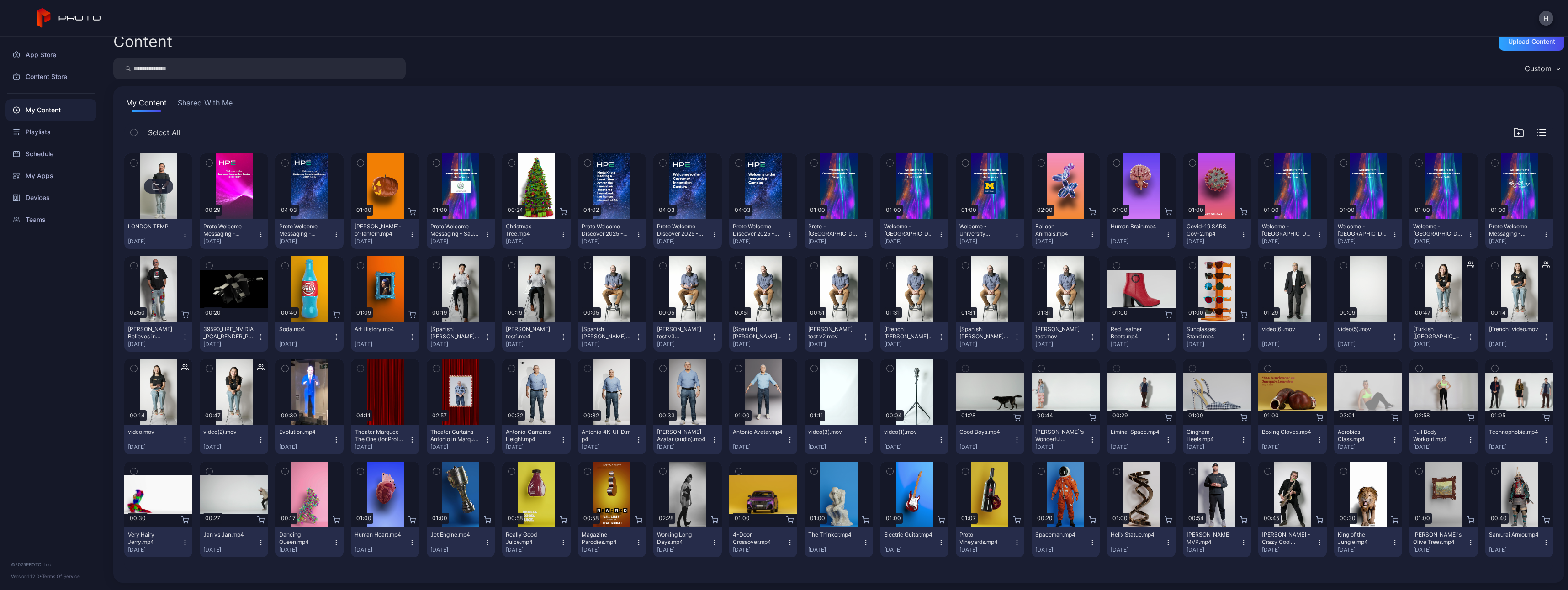
click at [1008, 538] on button "Proto Vineyards.mp4 [DATE]" at bounding box center [990, 542] width 68 height 29
click at [986, 400] on button "Assign" at bounding box center [983, 391] width 78 height 29
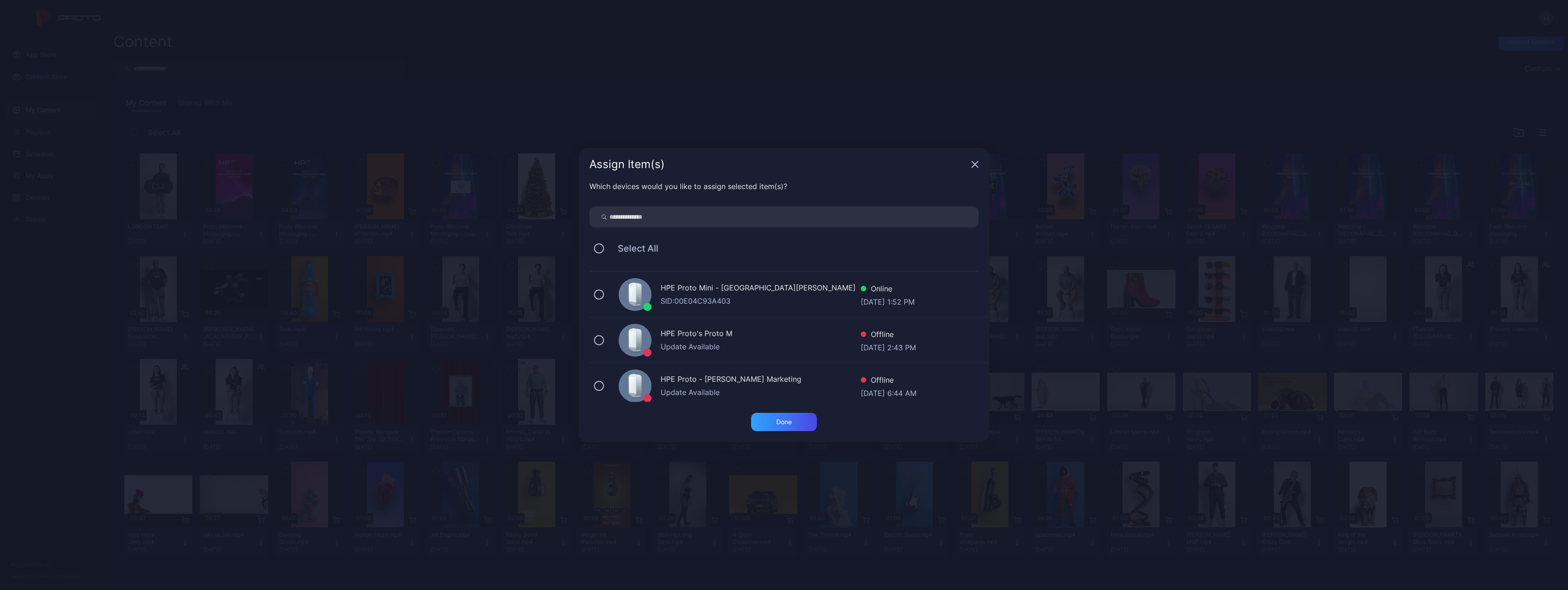
click at [594, 290] on div "HPE Proto Mini - [GEOGRAPHIC_DATA][PERSON_NAME] [PERSON_NAME]: 00E04C93A403 Onl…" at bounding box center [790, 294] width 401 height 45
click at [795, 420] on div "Done" at bounding box center [784, 422] width 66 height 18
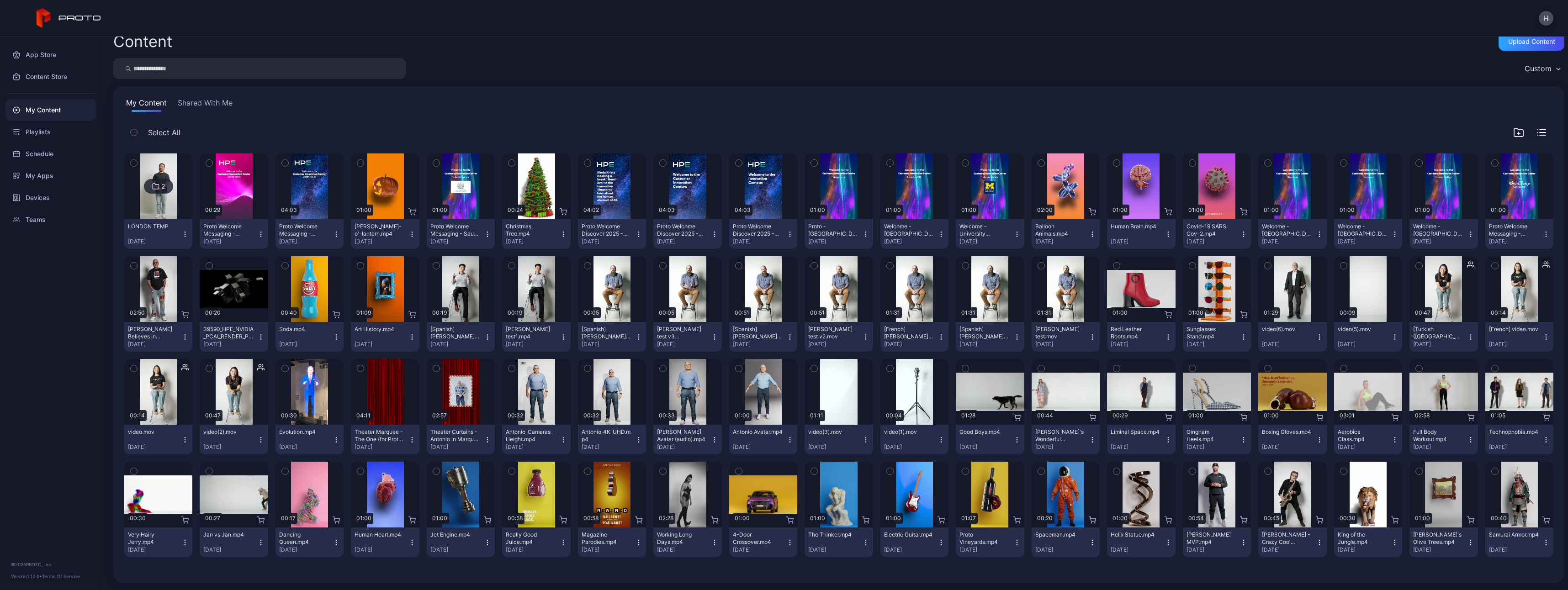
click at [409, 234] on icon "button" at bounding box center [412, 234] width 7 height 7
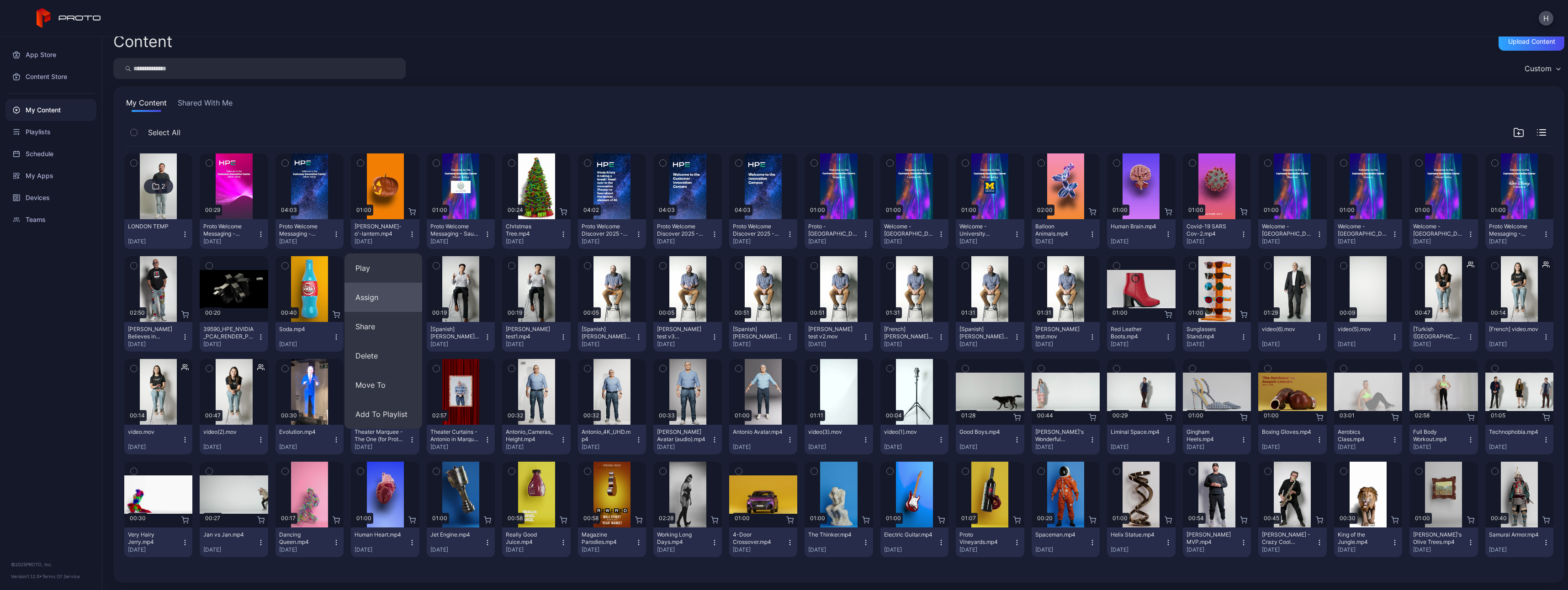
click at [384, 300] on button "Assign" at bounding box center [383, 297] width 78 height 29
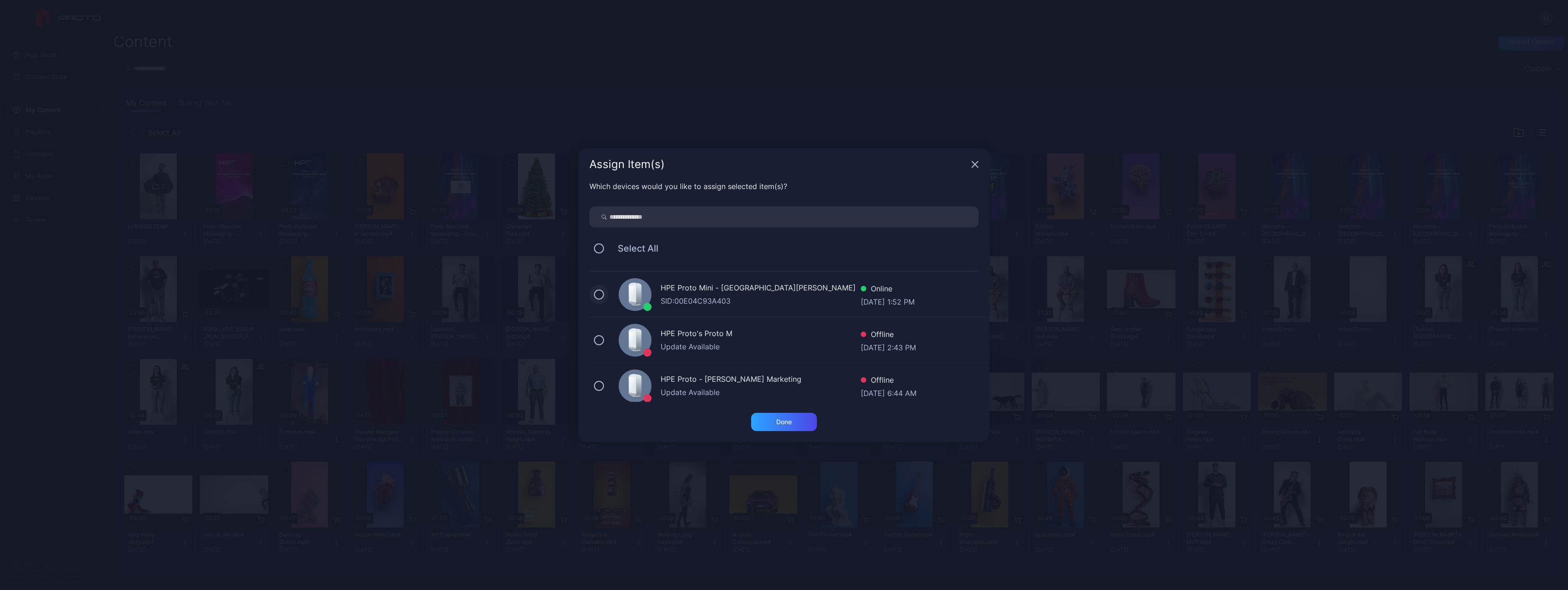
click at [596, 293] on button at bounding box center [599, 295] width 10 height 10
click at [795, 425] on div "Done" at bounding box center [784, 422] width 66 height 18
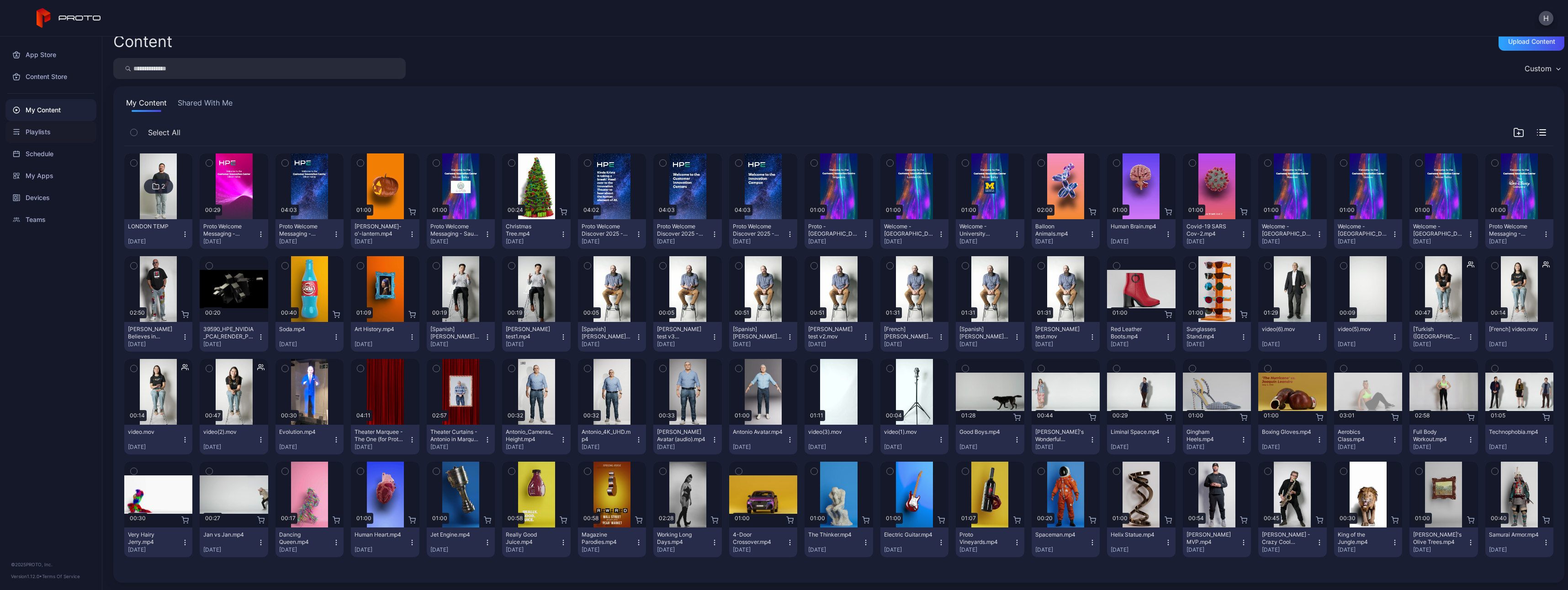
click at [32, 128] on div "Playlists" at bounding box center [51, 132] width 91 height 22
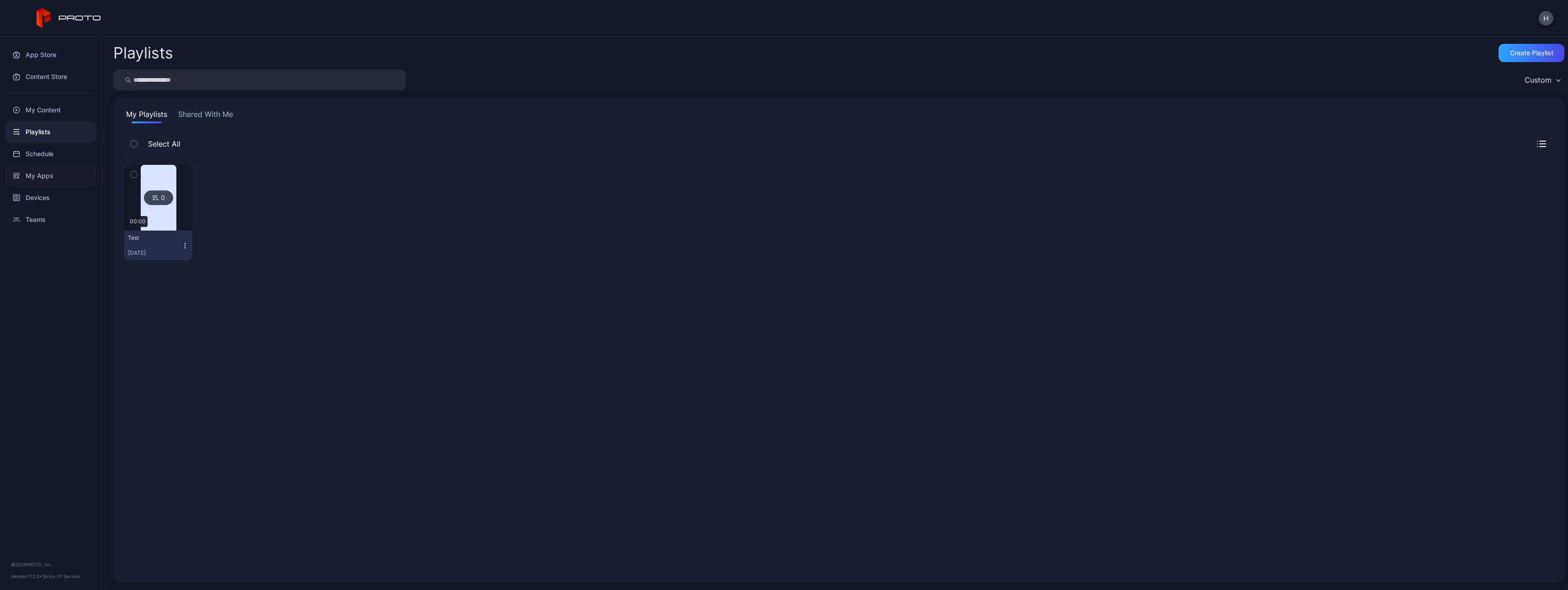
click at [43, 178] on div "My Apps" at bounding box center [51, 176] width 91 height 22
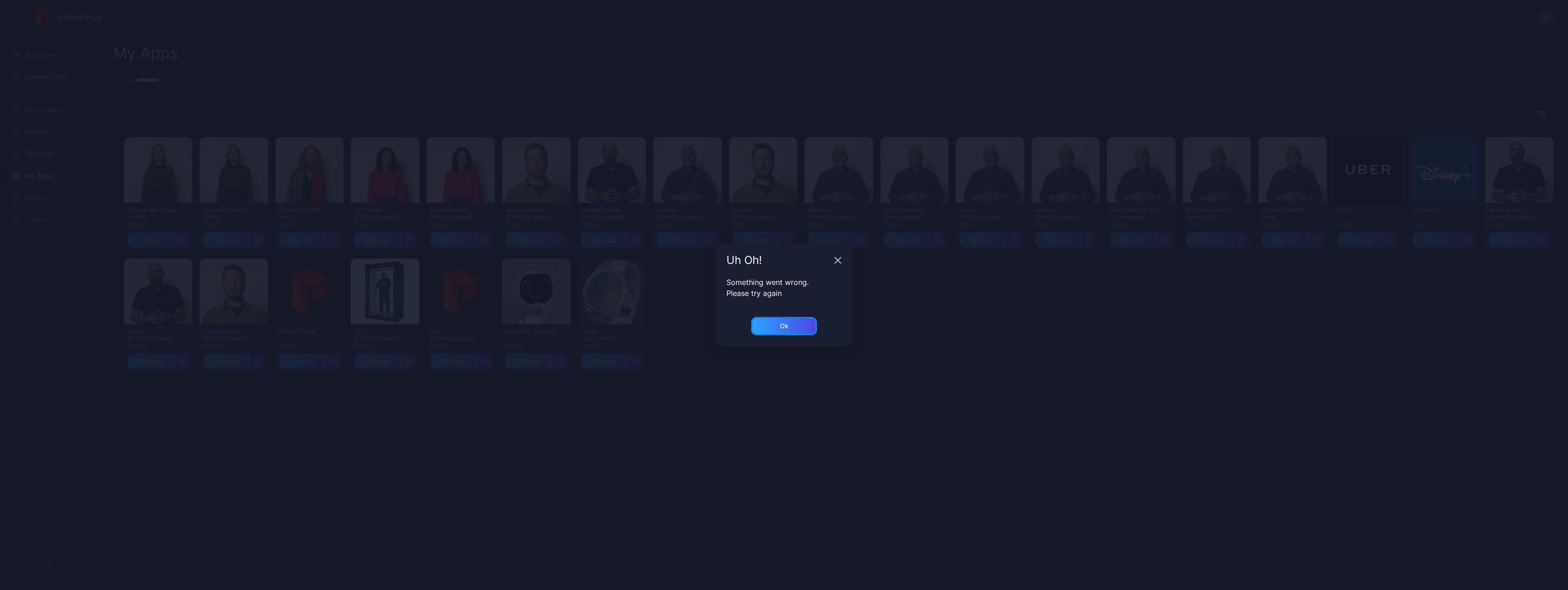
click at [776, 321] on div "Ok" at bounding box center [784, 326] width 66 height 18
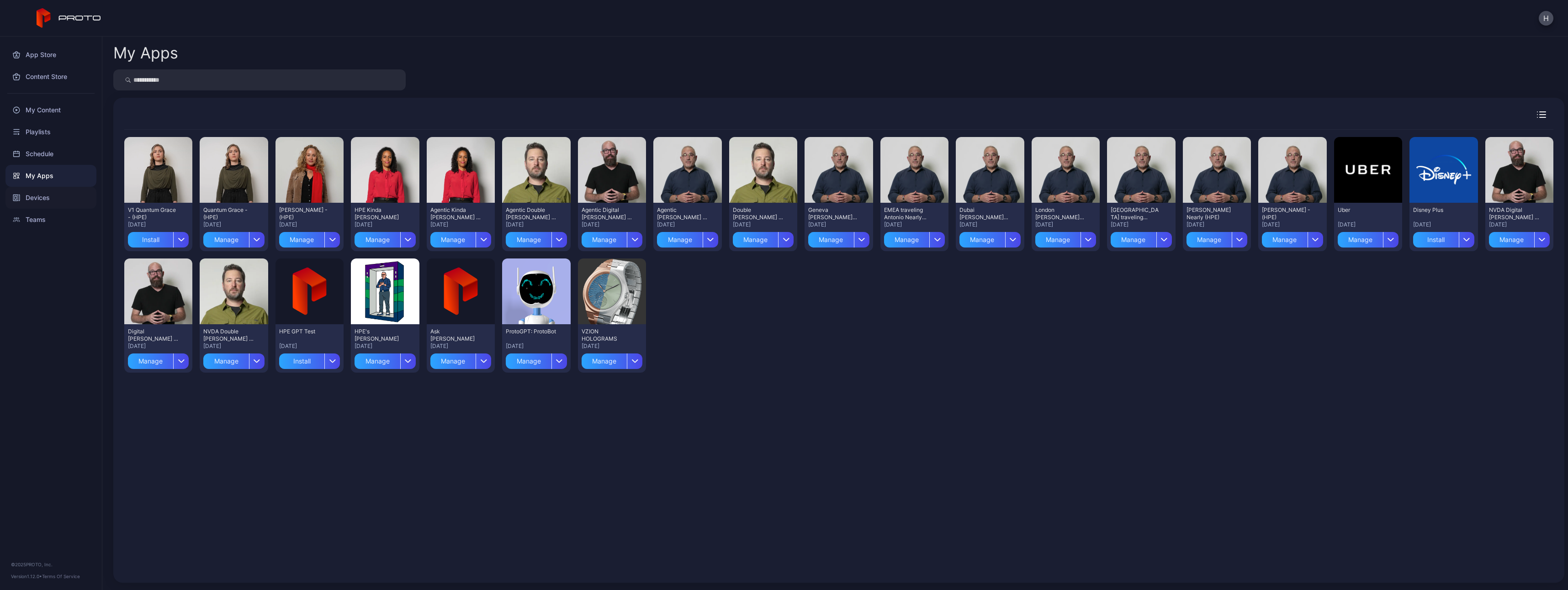
click at [40, 195] on div "Devices" at bounding box center [51, 197] width 91 height 22
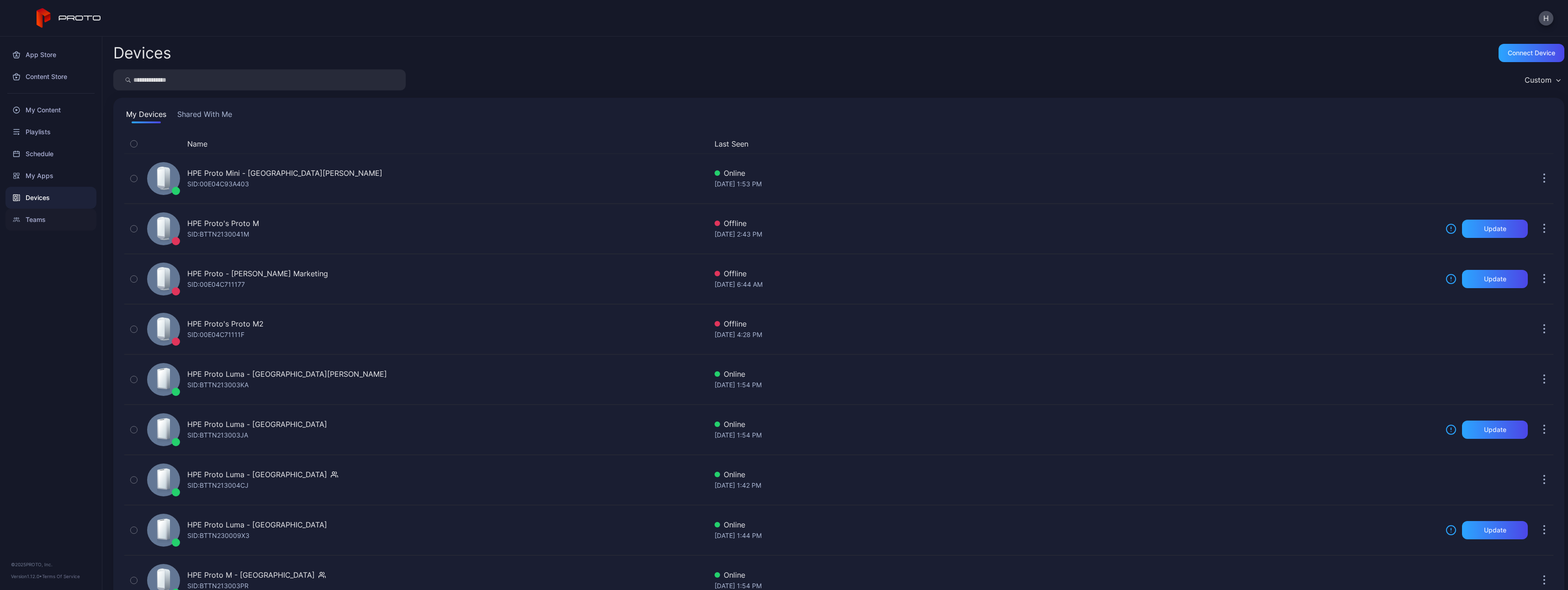
click at [26, 221] on div "Teams" at bounding box center [51, 219] width 91 height 22
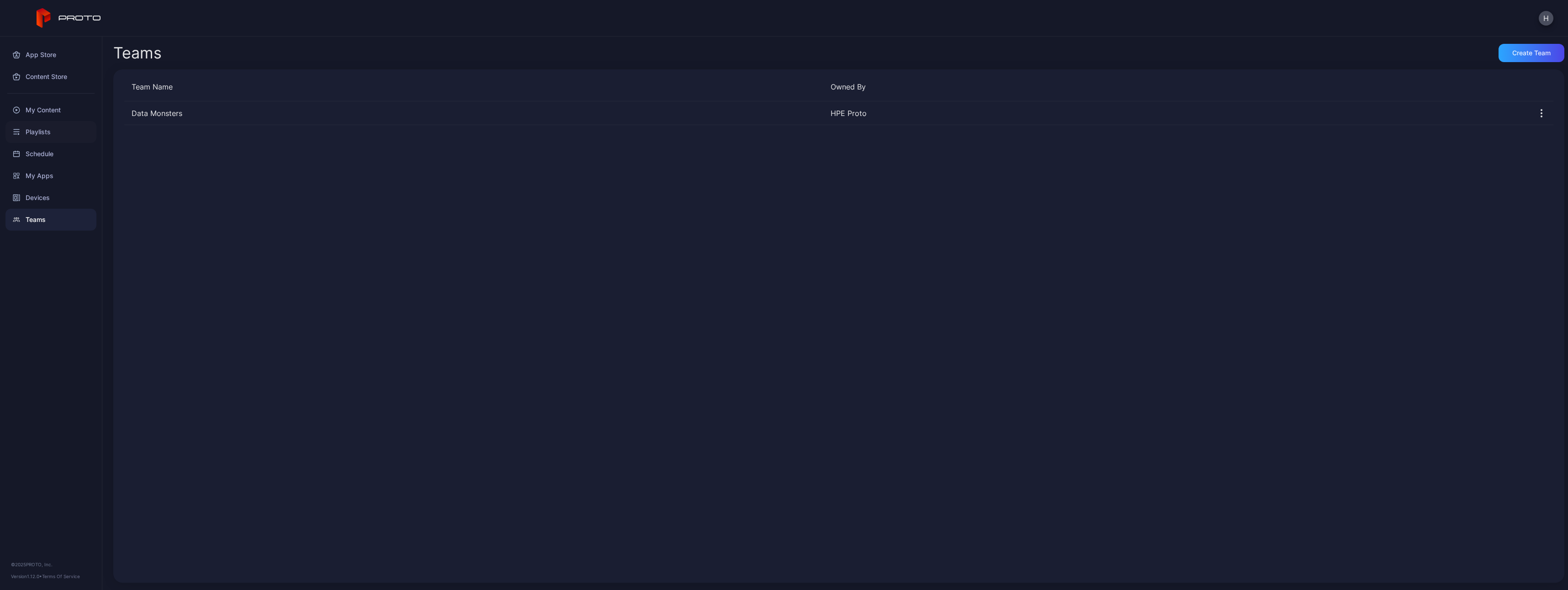
click at [41, 135] on div "Playlists" at bounding box center [51, 132] width 91 height 22
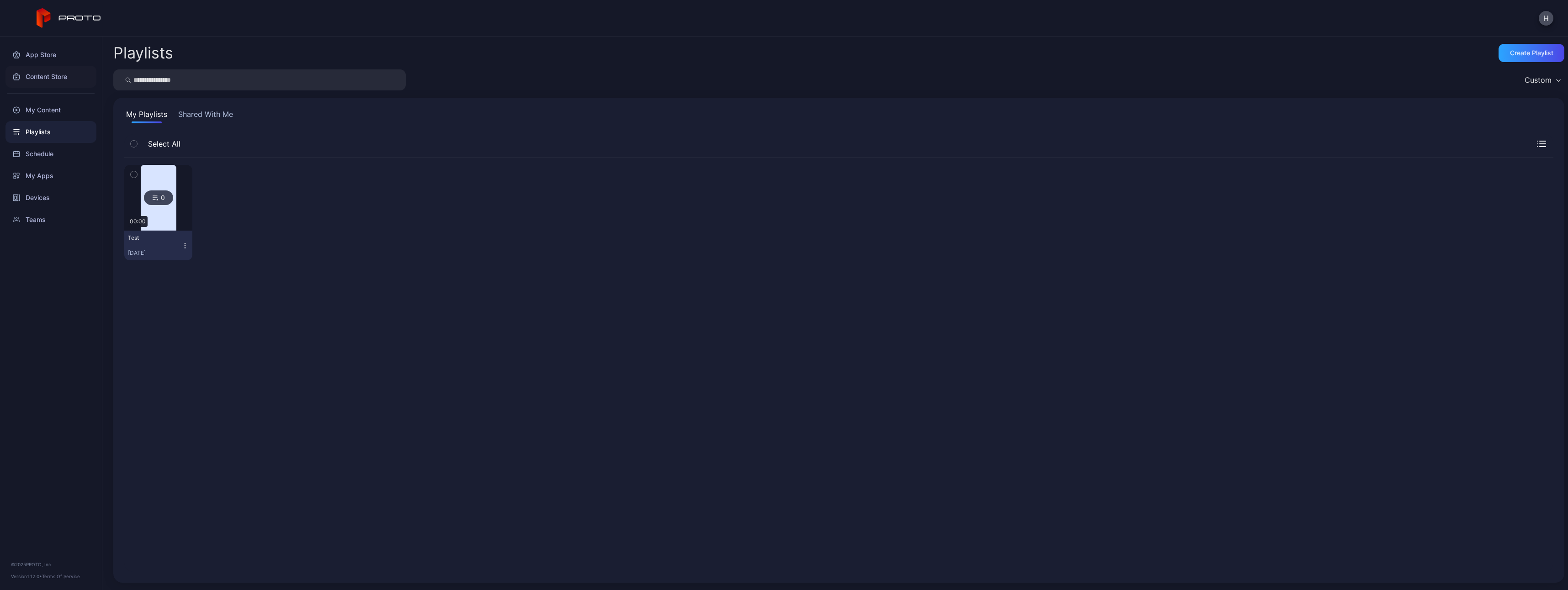
click at [52, 73] on div "Content Store" at bounding box center [51, 76] width 91 height 22
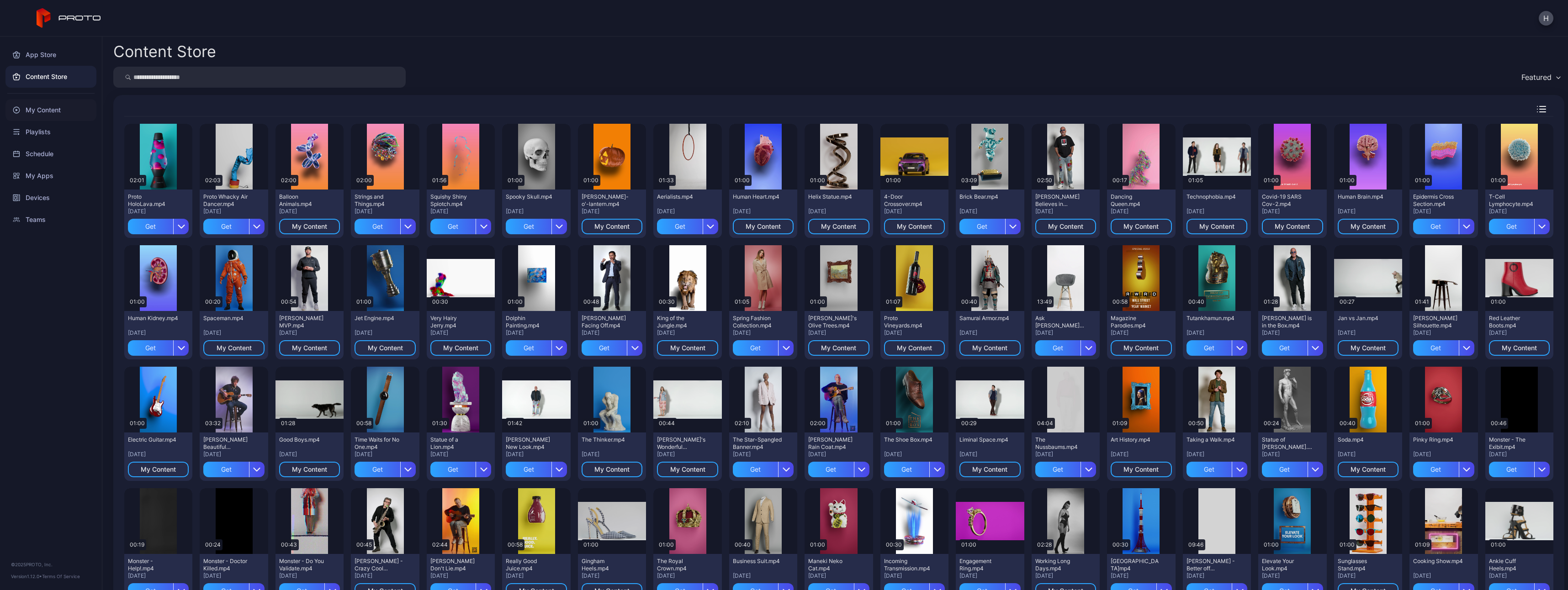
click at [36, 106] on div "My Content" at bounding box center [51, 110] width 91 height 22
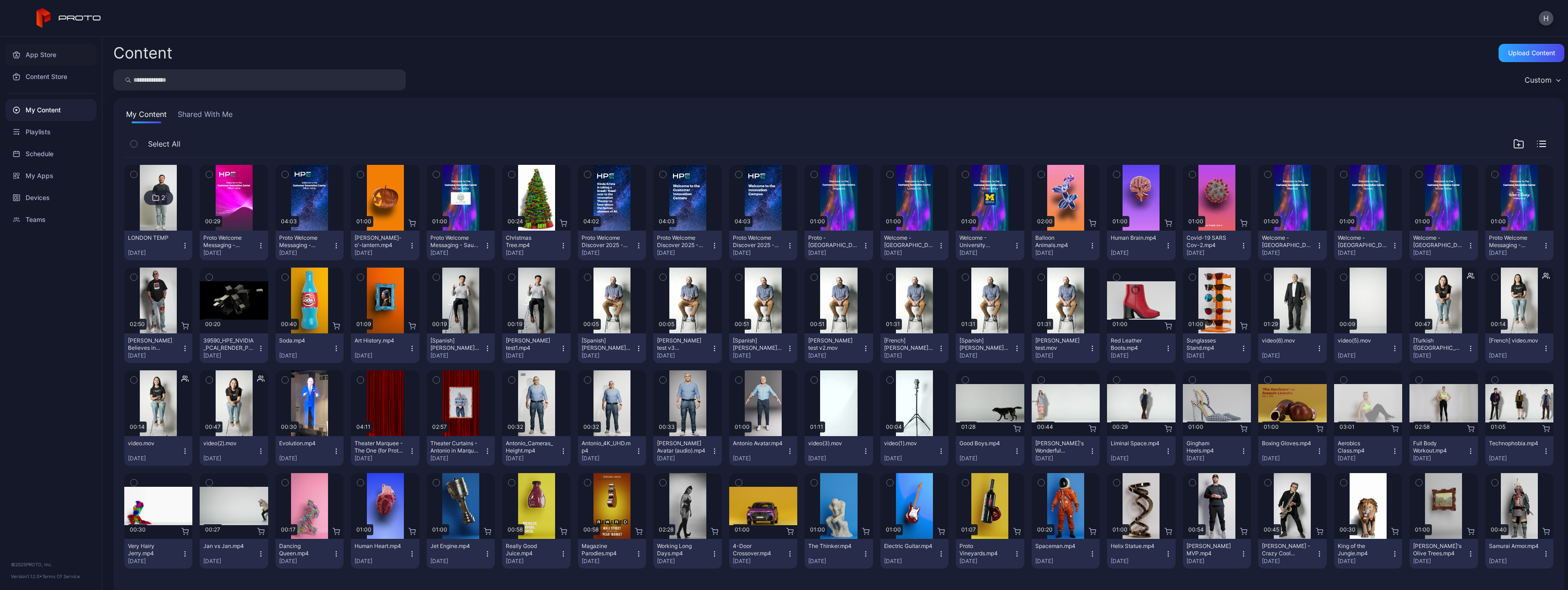
click at [43, 58] on div "App Store" at bounding box center [51, 55] width 91 height 22
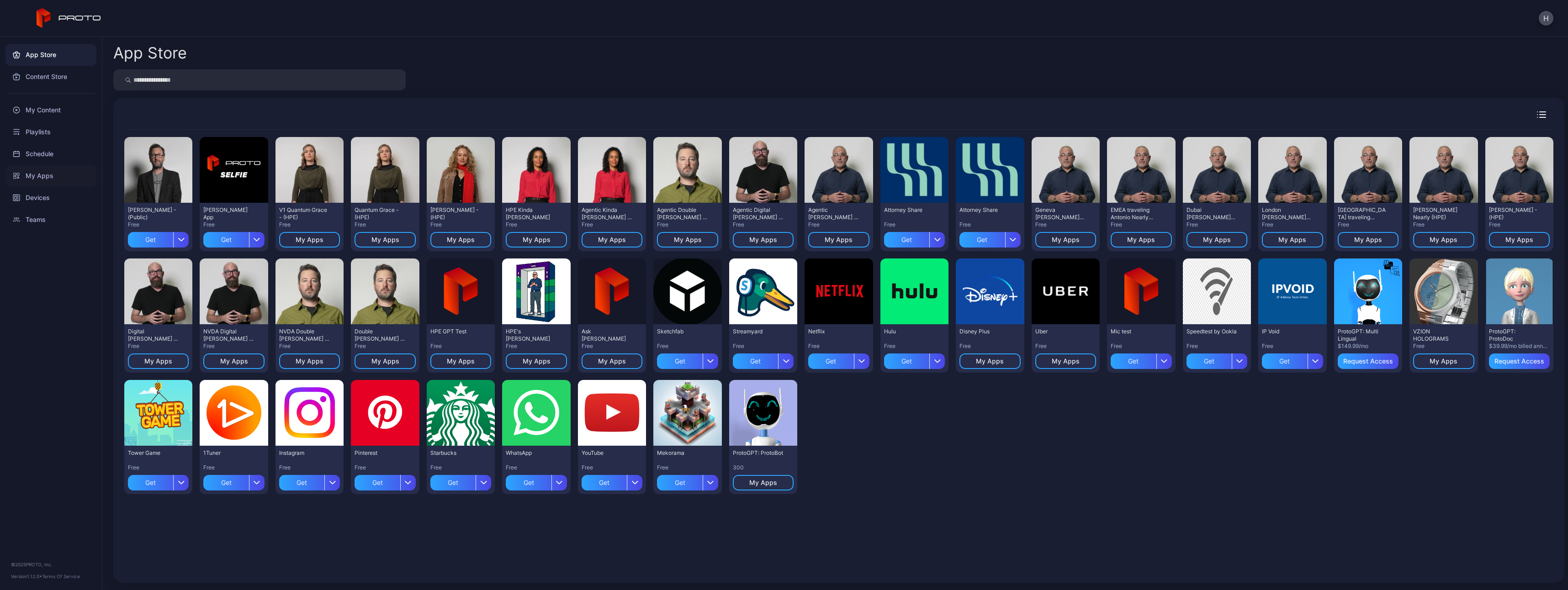
click at [46, 171] on div "My Apps" at bounding box center [51, 176] width 91 height 22
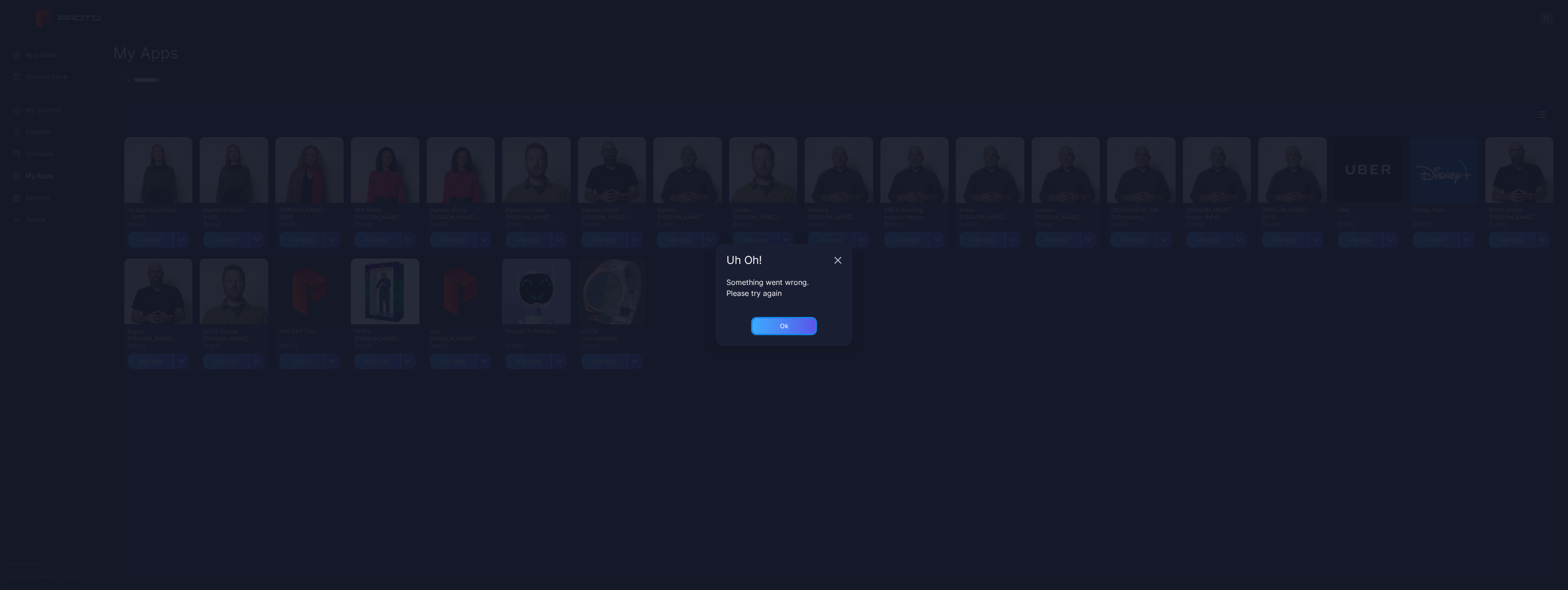
click at [778, 321] on div "Ok" at bounding box center [784, 326] width 66 height 18
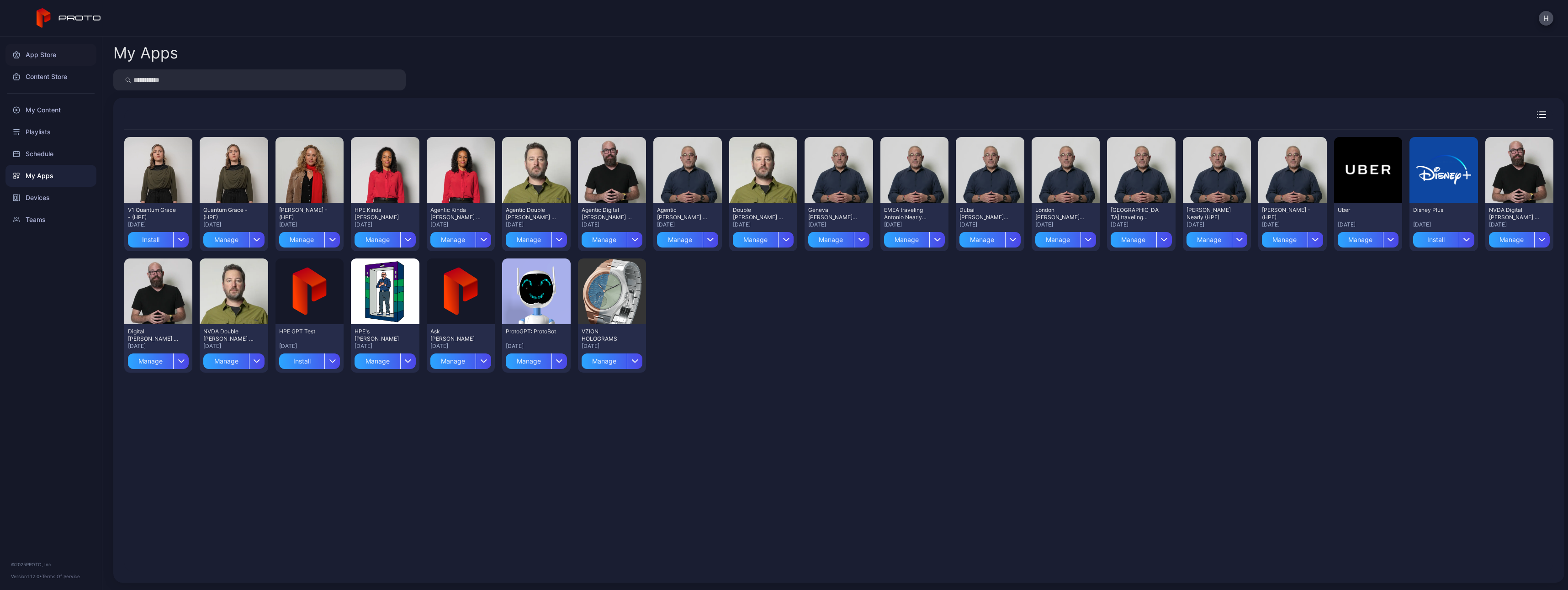
click at [44, 59] on div "App Store" at bounding box center [51, 55] width 91 height 22
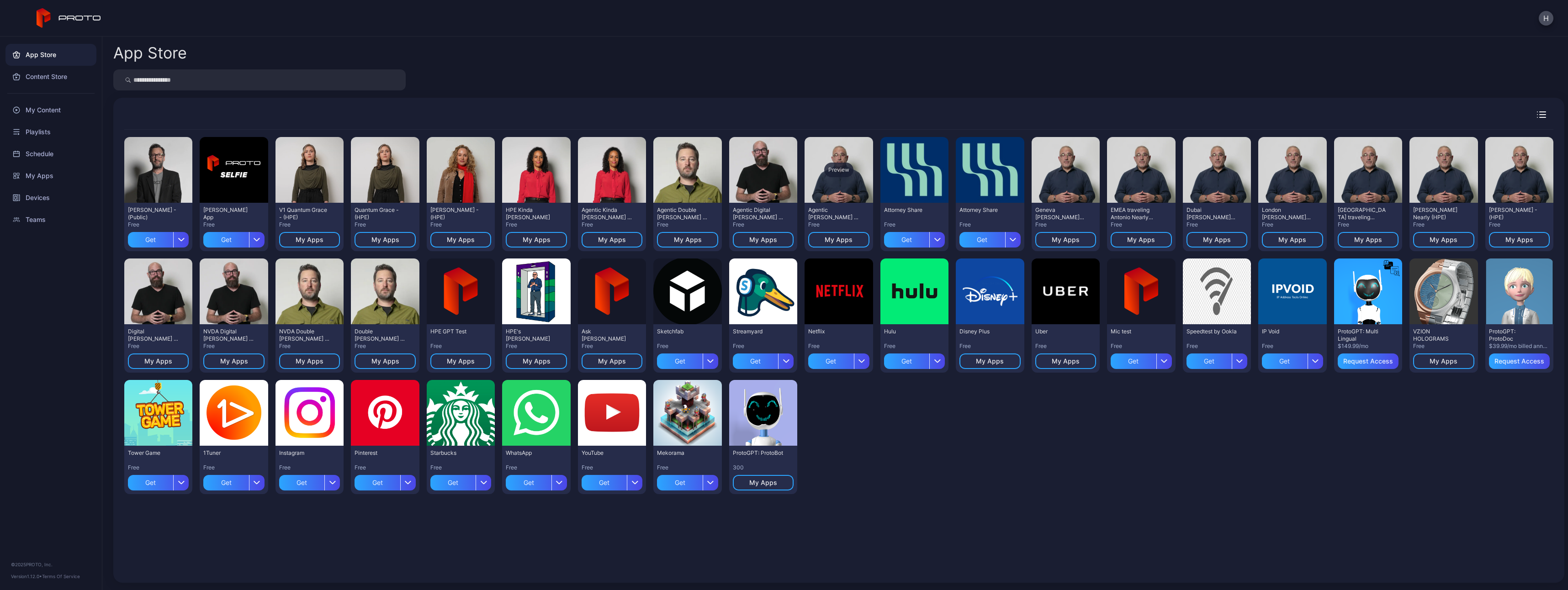
click at [833, 199] on div "Preview" at bounding box center [838, 170] width 68 height 66
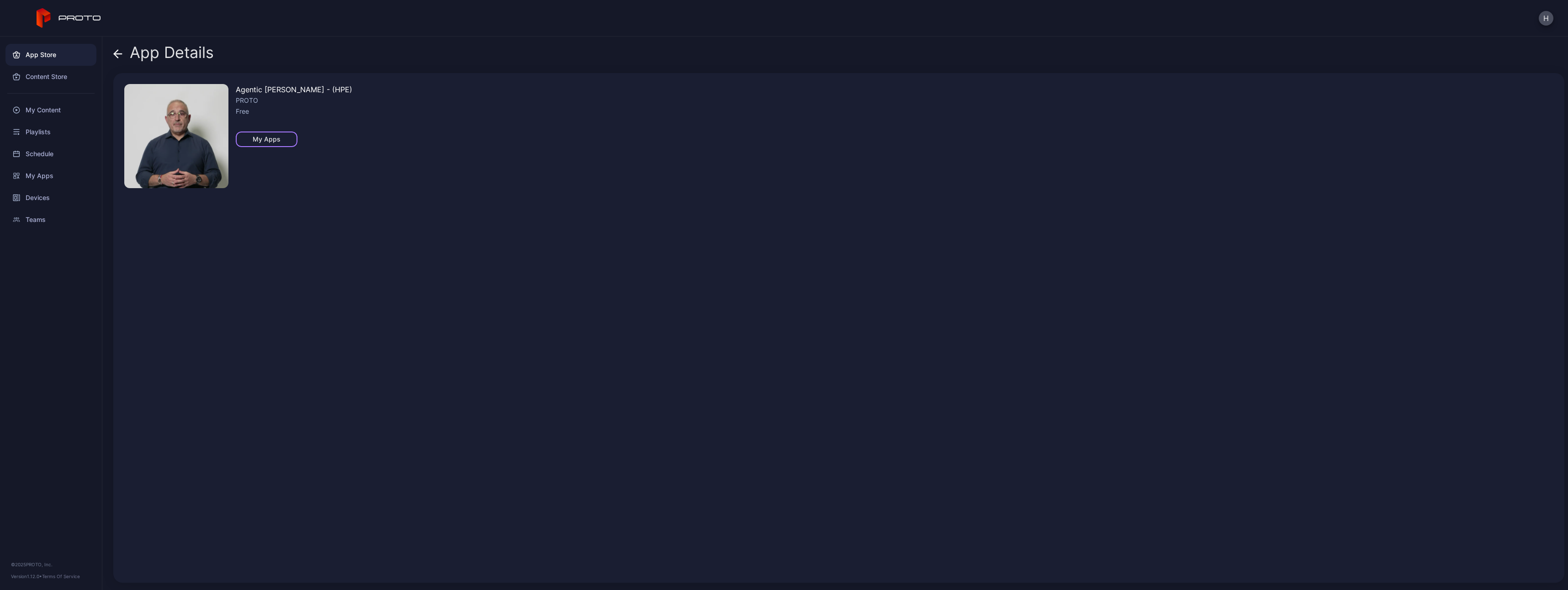
click at [268, 137] on div "My Apps" at bounding box center [267, 139] width 28 height 7
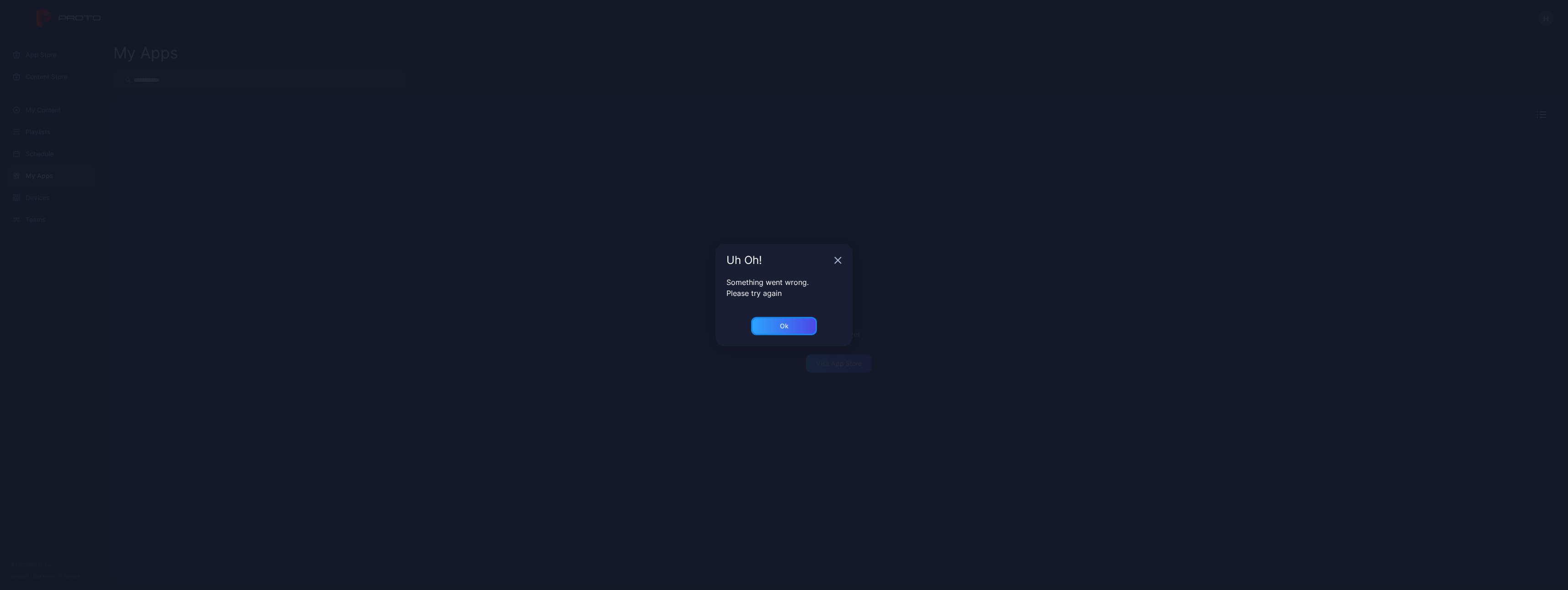
click at [775, 324] on div "Ok" at bounding box center [784, 326] width 66 height 18
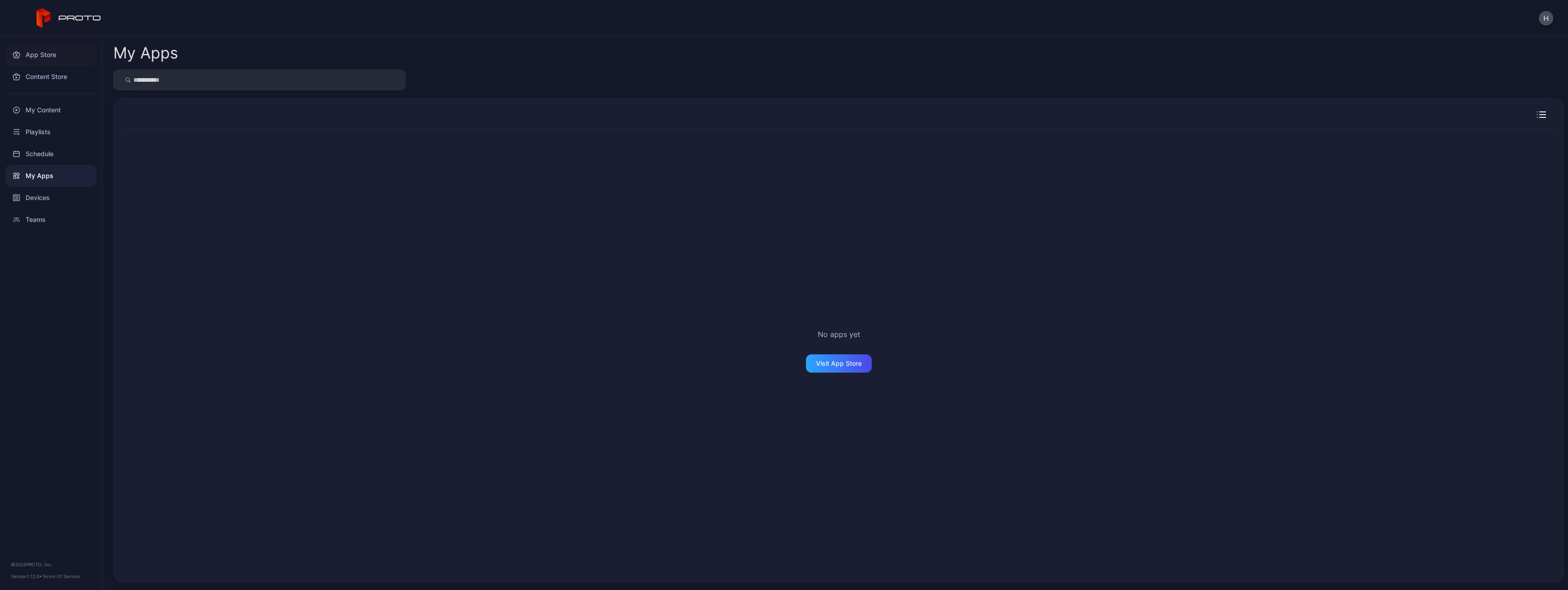
click at [43, 59] on div "App Store" at bounding box center [51, 55] width 91 height 22
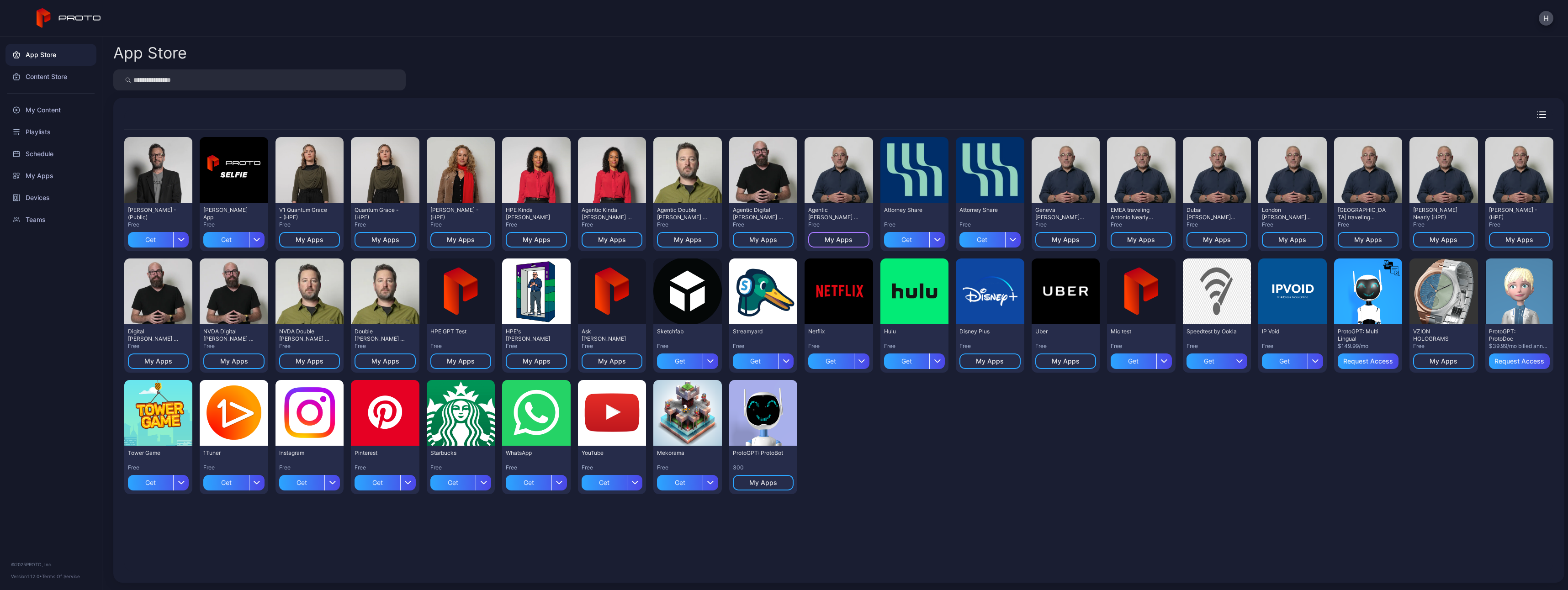
click at [826, 239] on div "My Apps" at bounding box center [839, 239] width 28 height 7
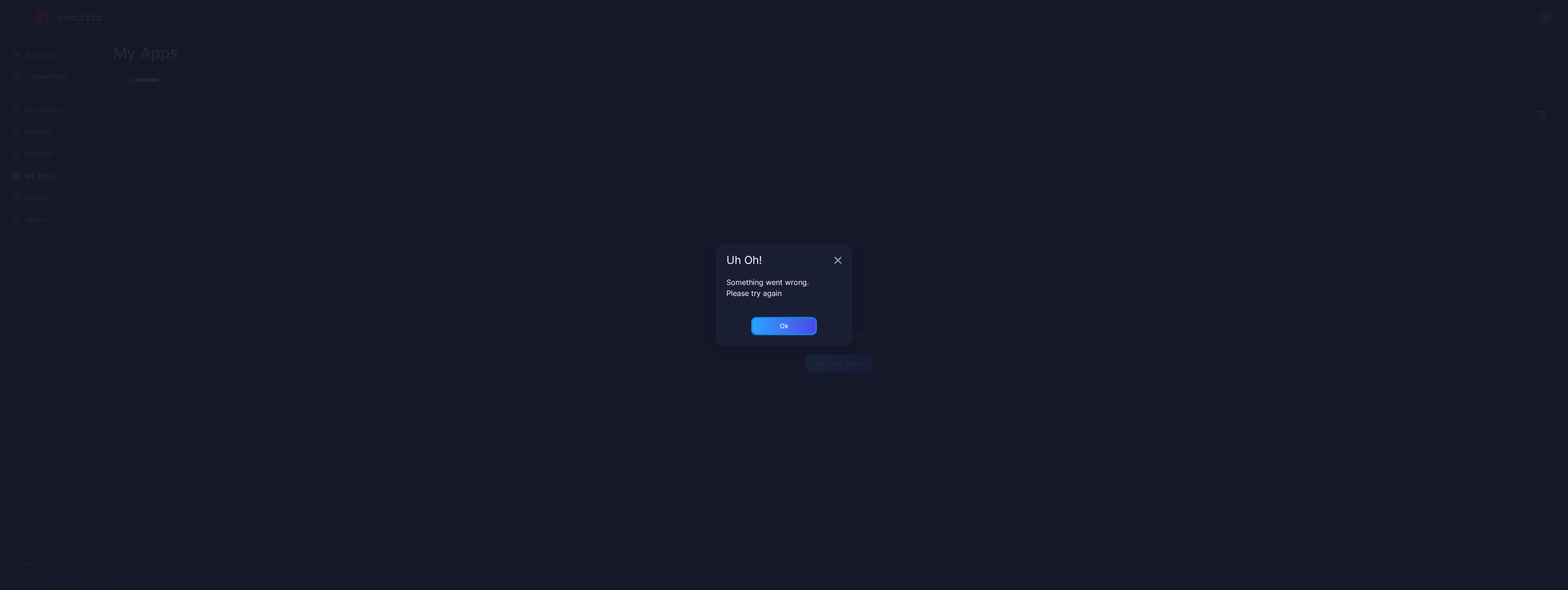
click at [771, 321] on div "Ok" at bounding box center [784, 326] width 66 height 18
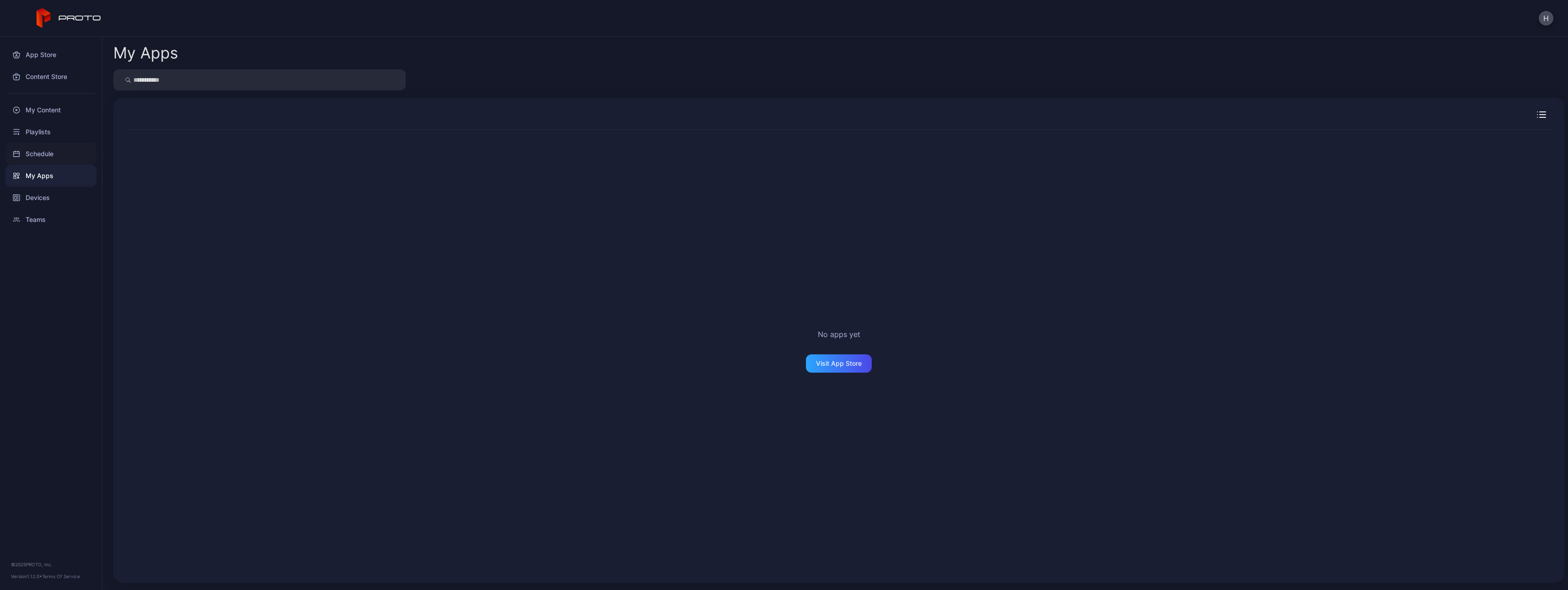
click at [41, 153] on div "Schedule" at bounding box center [51, 153] width 91 height 22
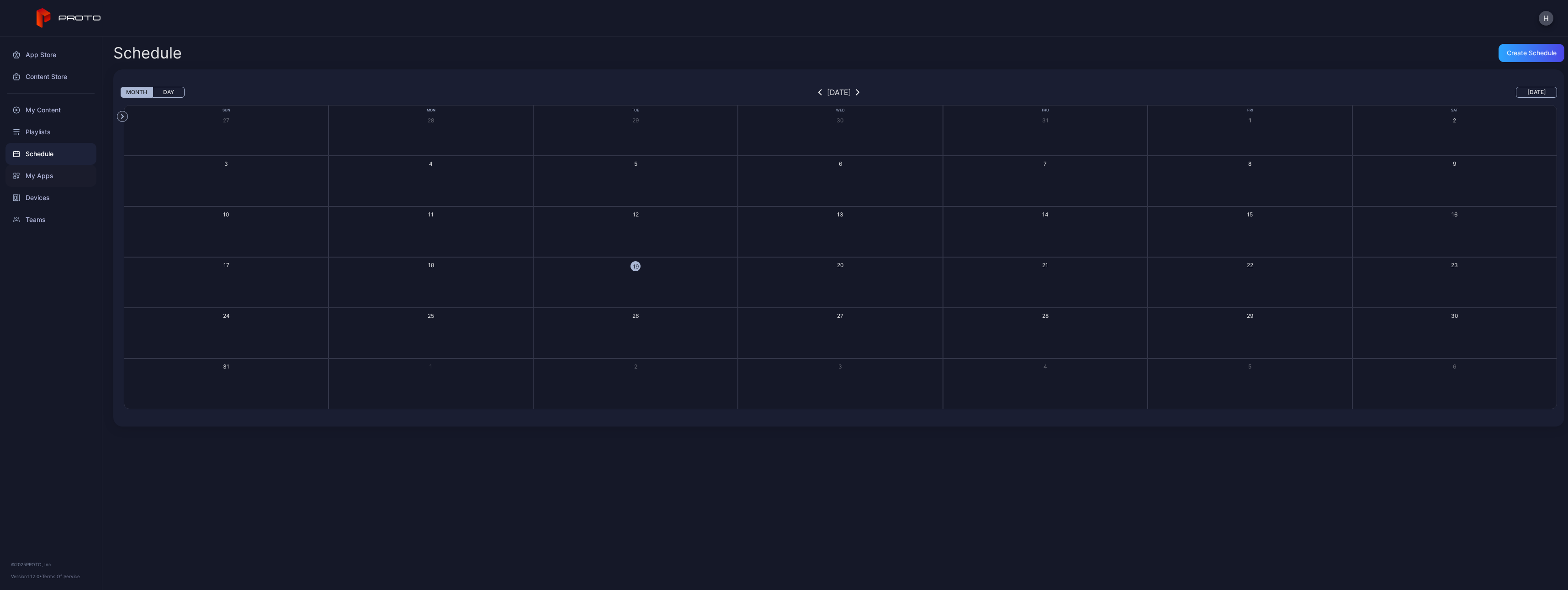
click at [42, 174] on div "My Apps" at bounding box center [51, 176] width 91 height 22
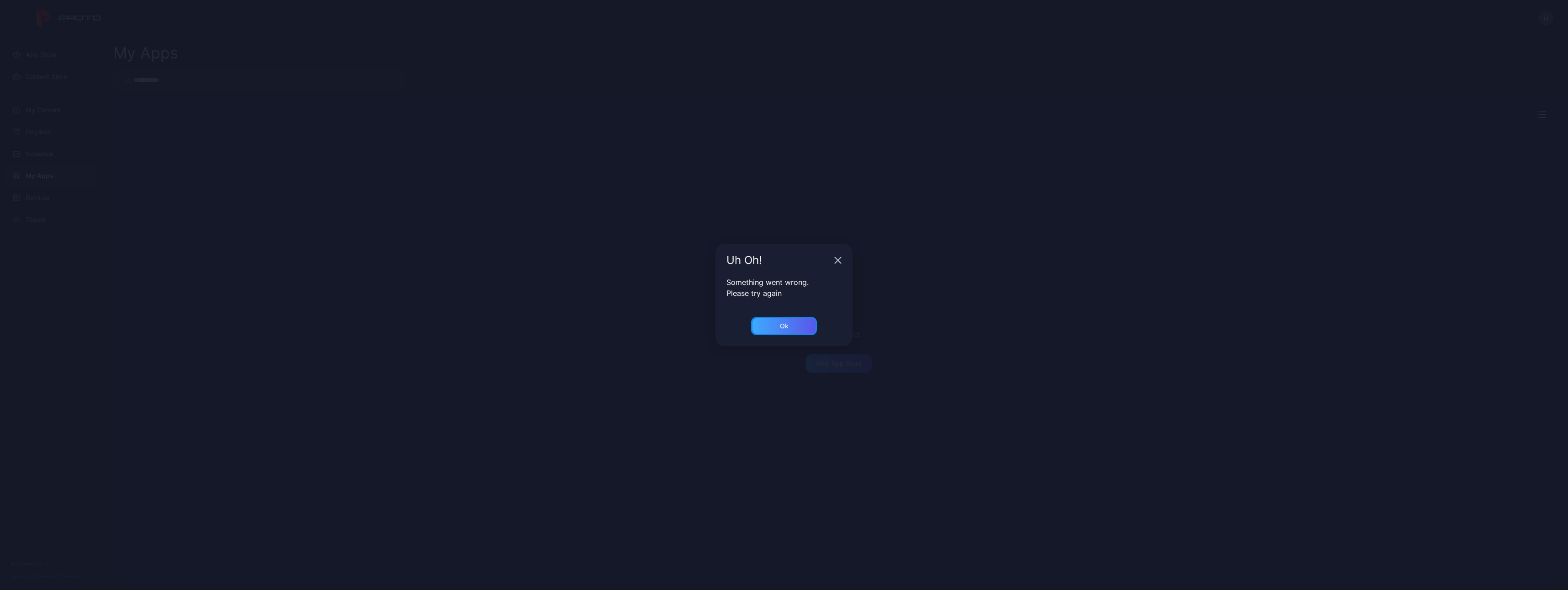
click at [792, 325] on div "Ok" at bounding box center [784, 326] width 66 height 18
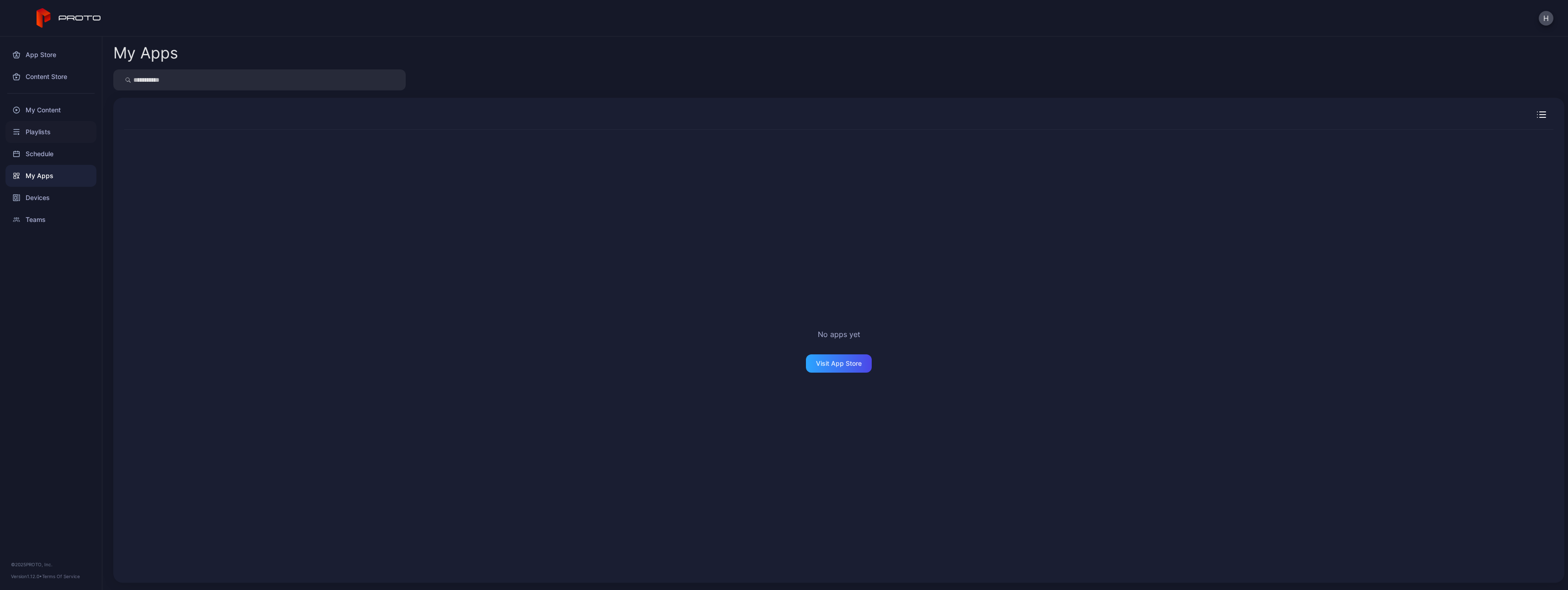
click at [38, 134] on div "Playlists" at bounding box center [51, 132] width 91 height 22
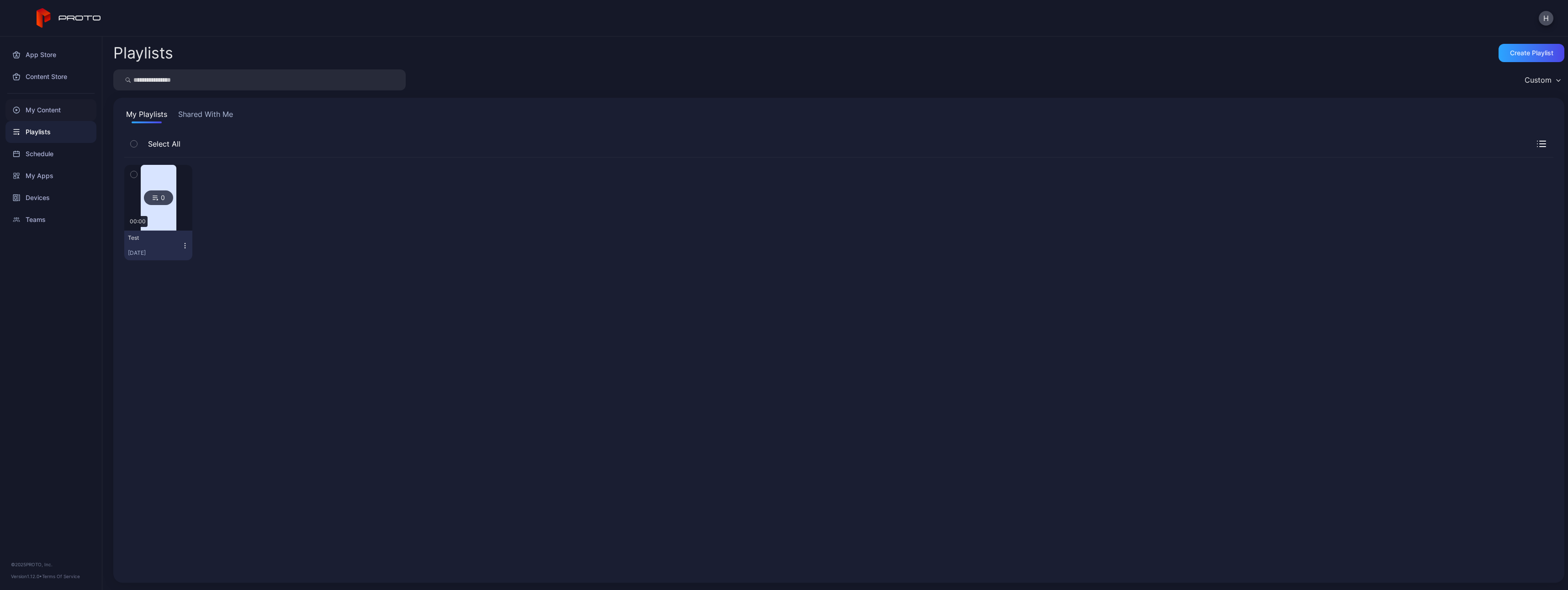
click at [43, 108] on div "My Content" at bounding box center [51, 110] width 91 height 22
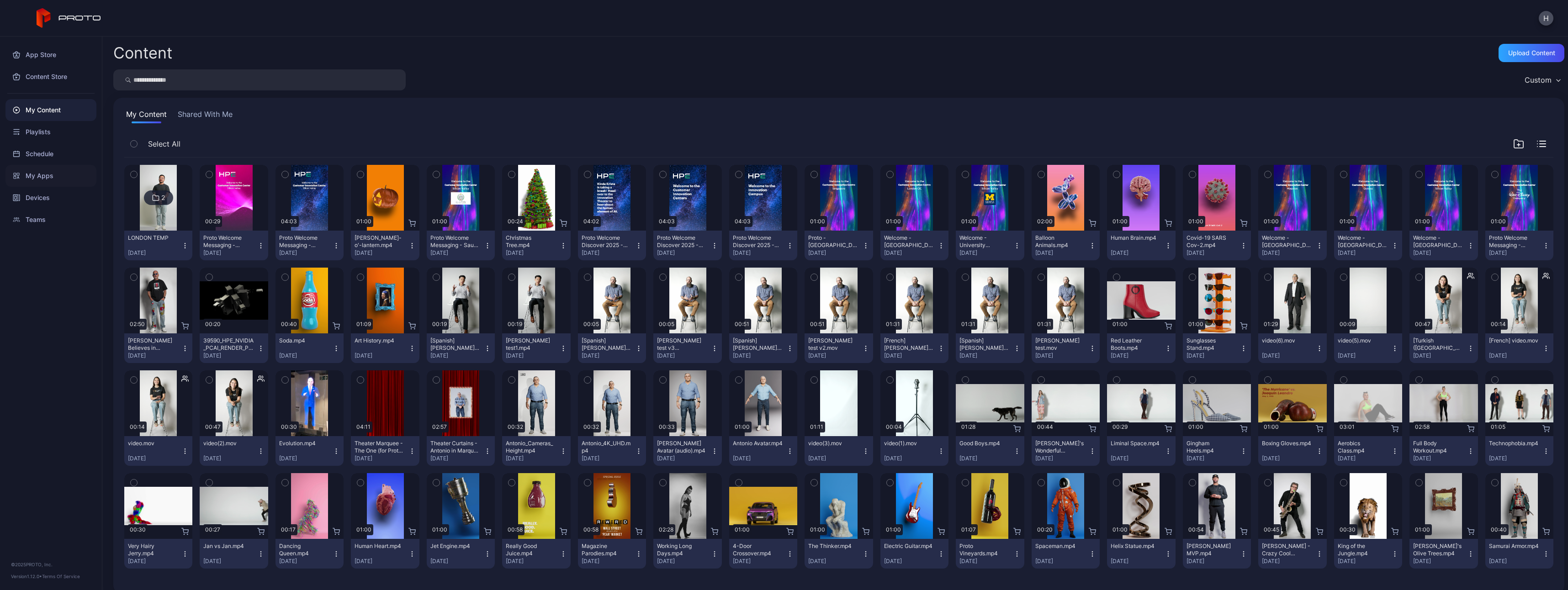
click at [36, 174] on div "My Apps" at bounding box center [51, 176] width 91 height 22
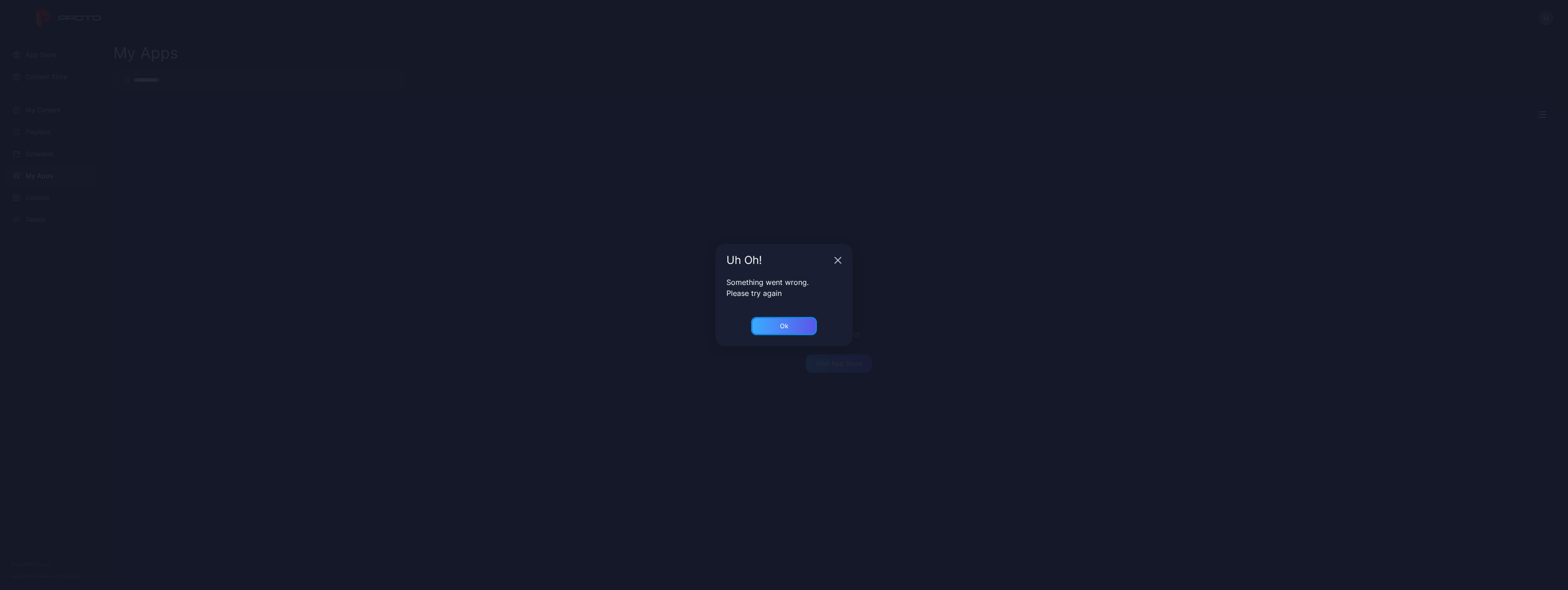
click at [790, 319] on div "Ok" at bounding box center [784, 326] width 66 height 18
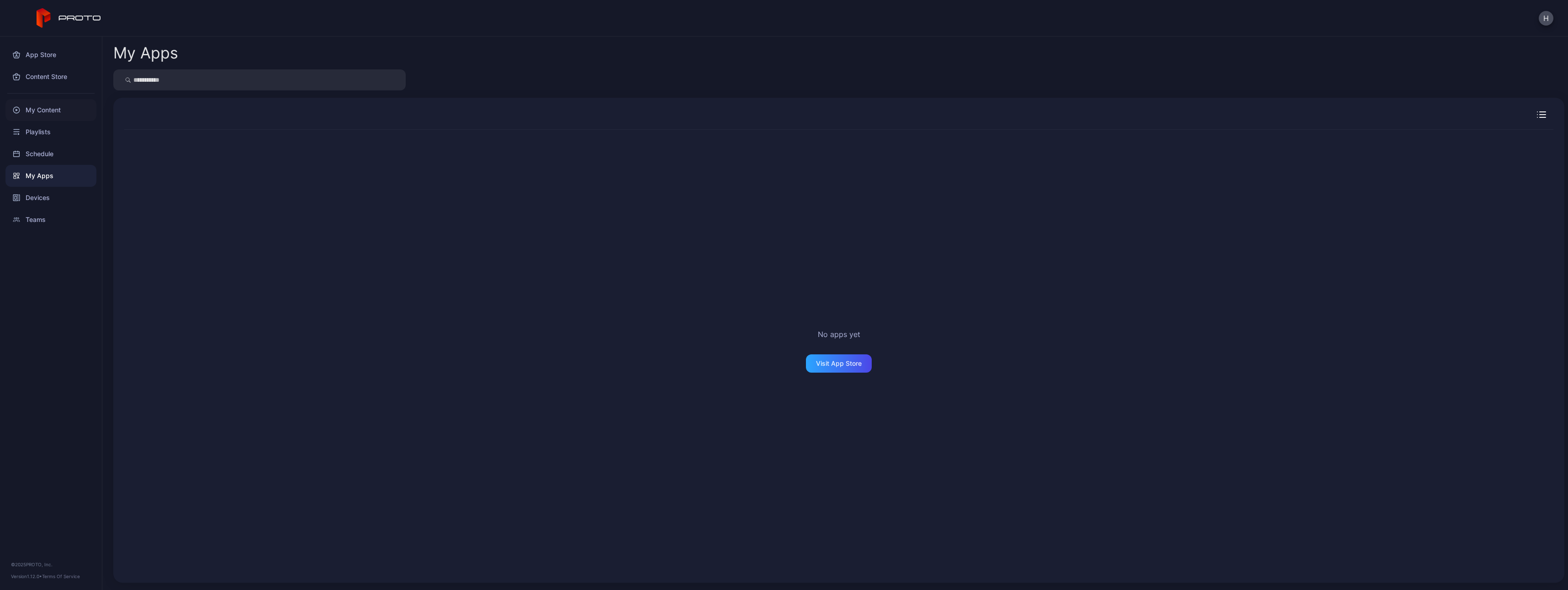
click at [43, 107] on div "My Content" at bounding box center [51, 110] width 91 height 22
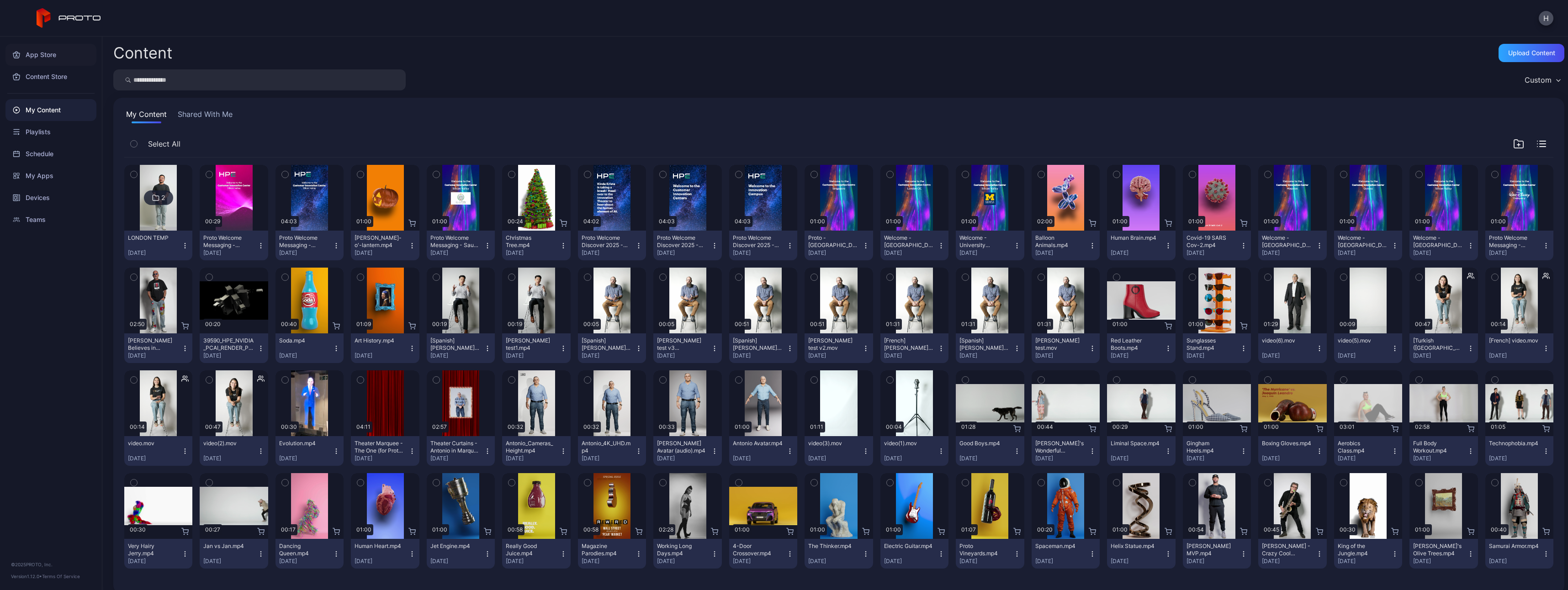
click at [51, 56] on div "App Store" at bounding box center [51, 55] width 91 height 22
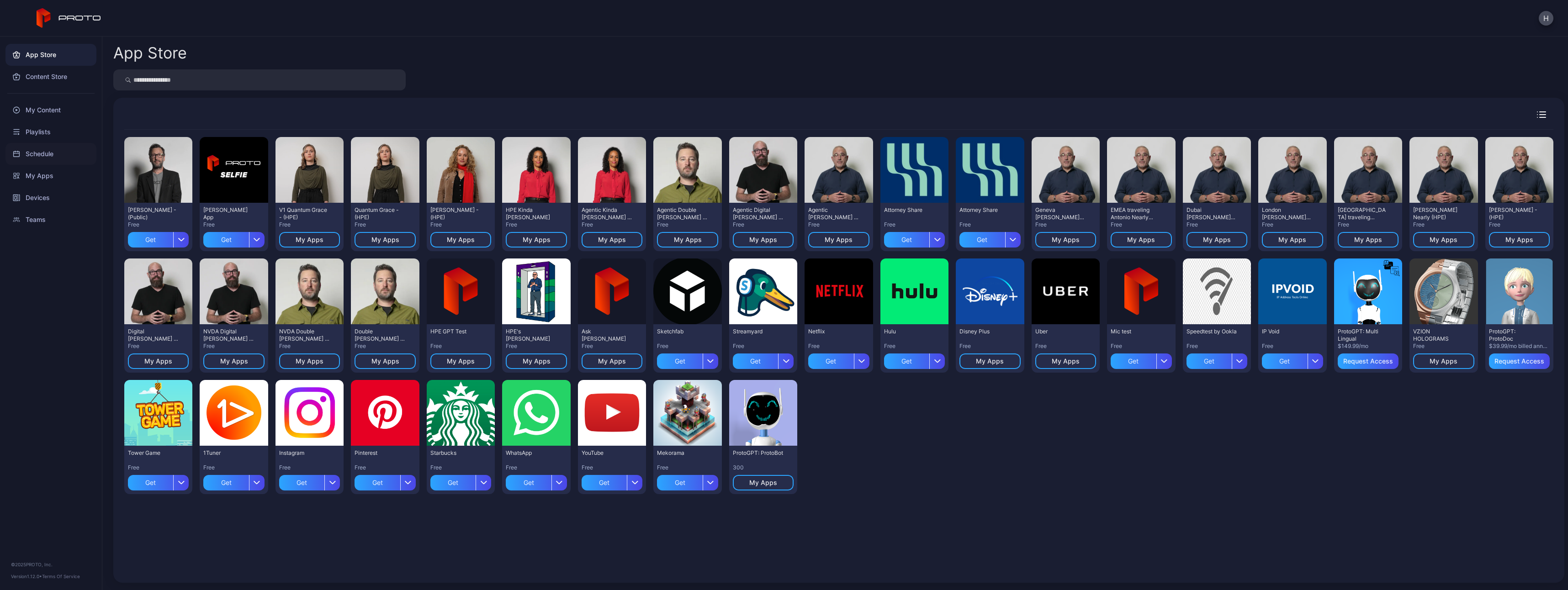
click at [43, 153] on div "Schedule" at bounding box center [51, 153] width 91 height 22
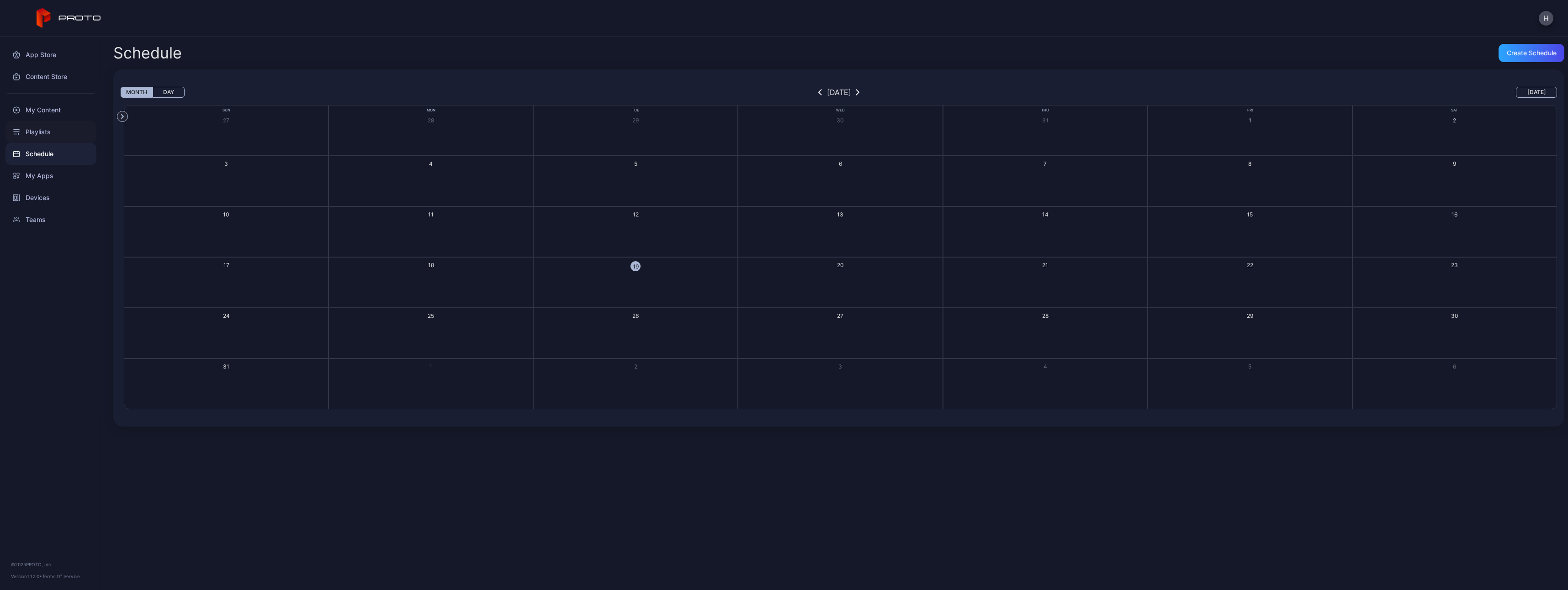
click at [40, 134] on div "Playlists" at bounding box center [51, 132] width 91 height 22
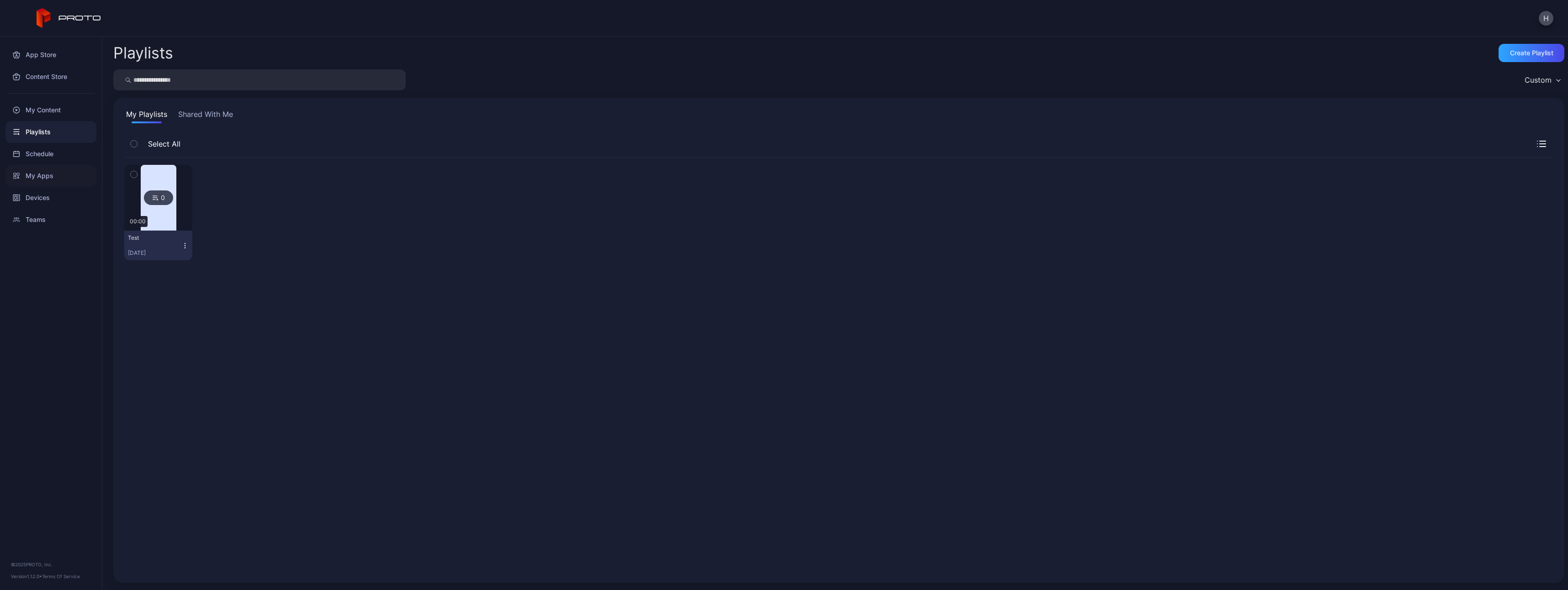
click at [42, 176] on div "My Apps" at bounding box center [51, 176] width 91 height 22
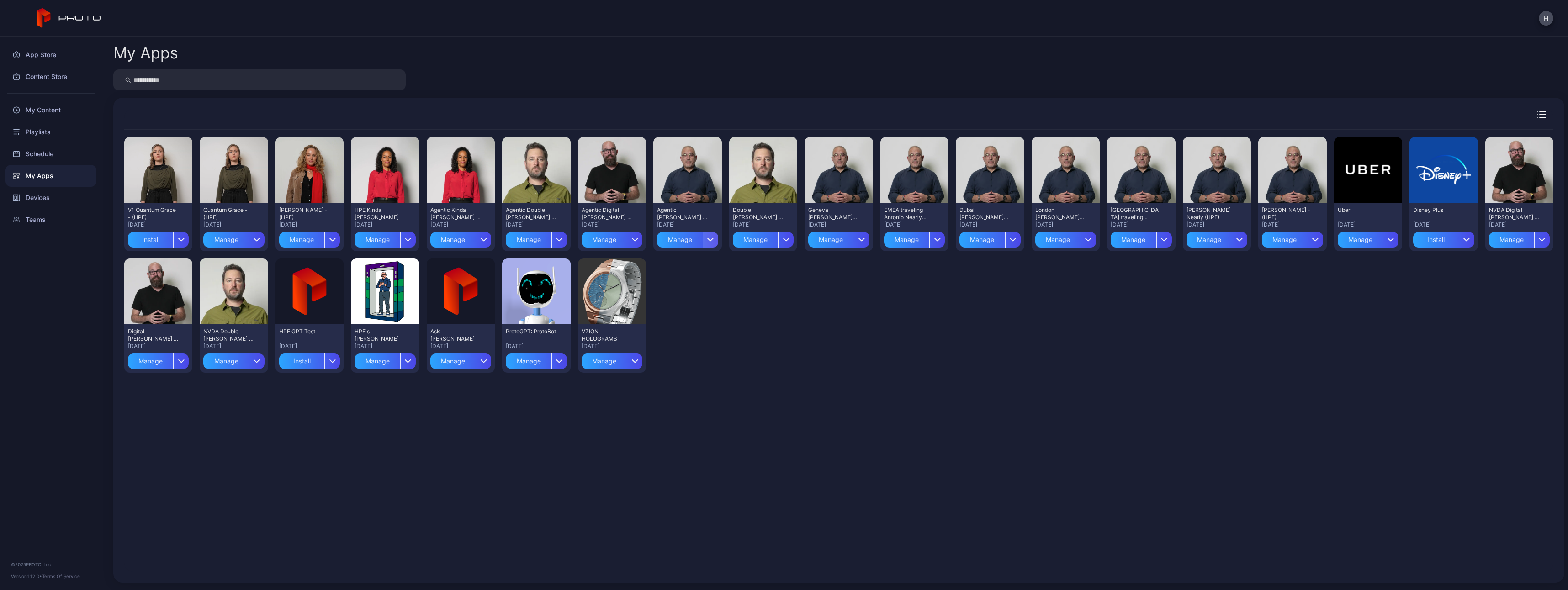
click at [710, 237] on div "button" at bounding box center [711, 239] width 15 height 15
click at [698, 260] on button "Install" at bounding box center [684, 267] width 78 height 29
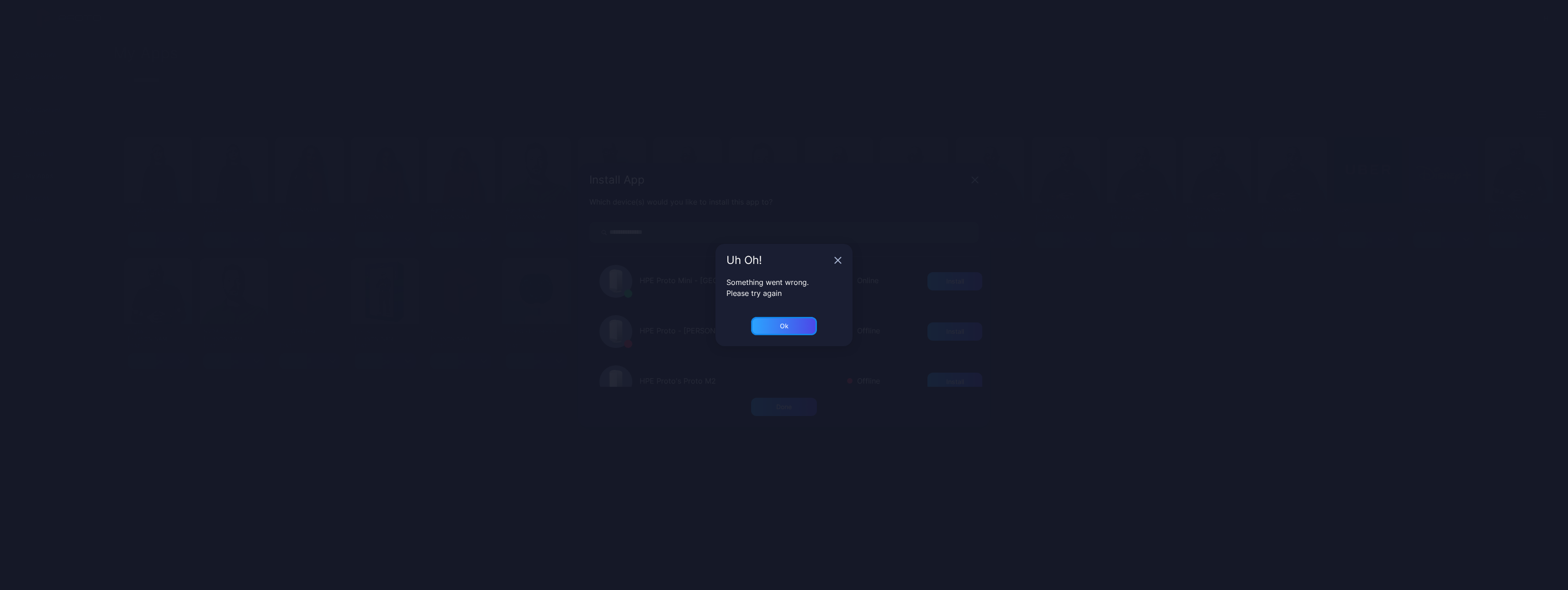
click at [780, 324] on div "Ok" at bounding box center [784, 326] width 8 height 7
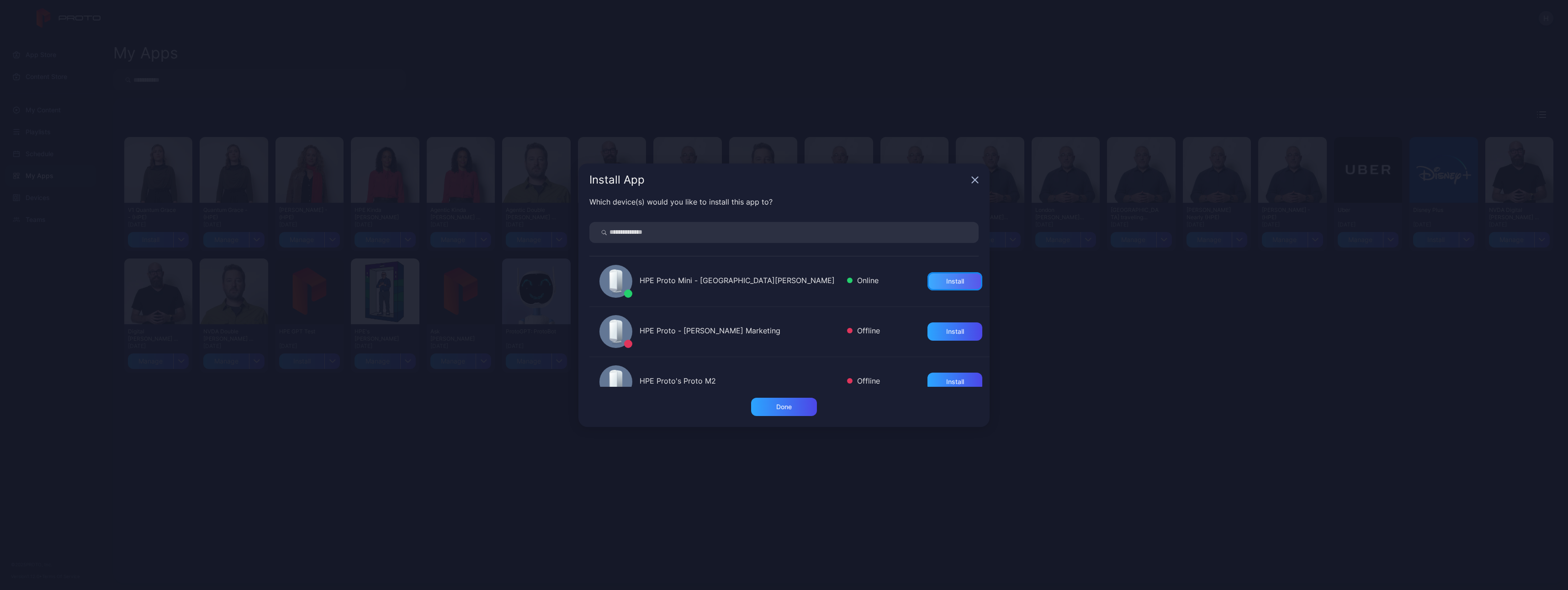
click at [946, 279] on div "Install" at bounding box center [955, 281] width 18 height 7
click at [797, 405] on div "Done" at bounding box center [784, 407] width 66 height 18
